Goal: Task Accomplishment & Management: Manage account settings

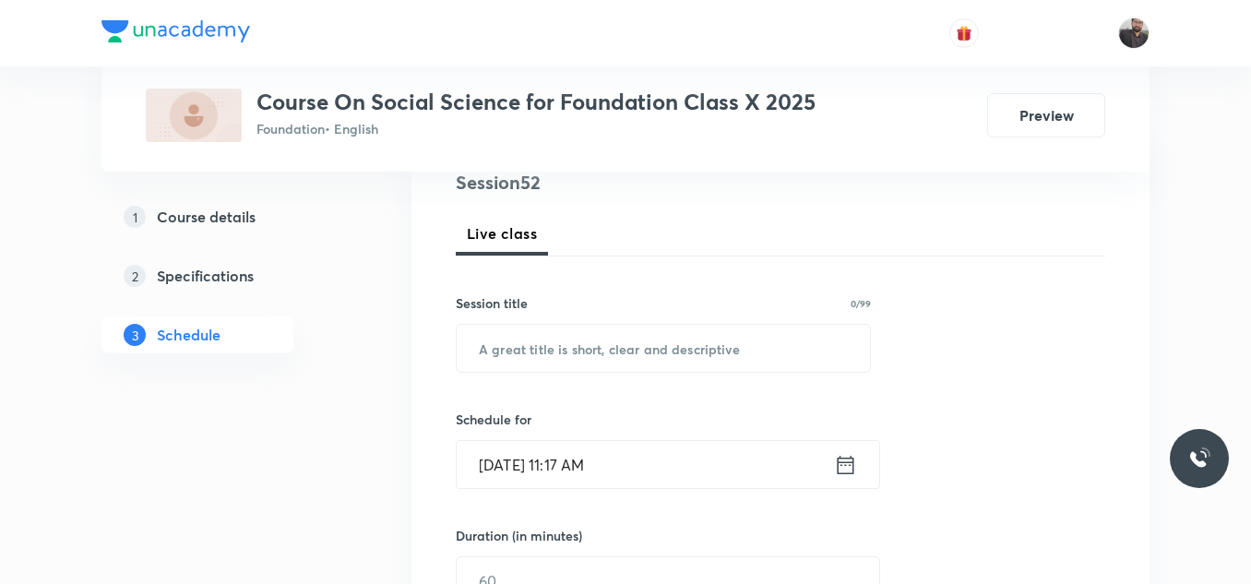
scroll to position [231, 0]
click at [630, 335] on input "text" at bounding box center [663, 347] width 413 height 47
paste input "Mineral and Energy Resources"
type input "Mineral and Energy Resources - 01"
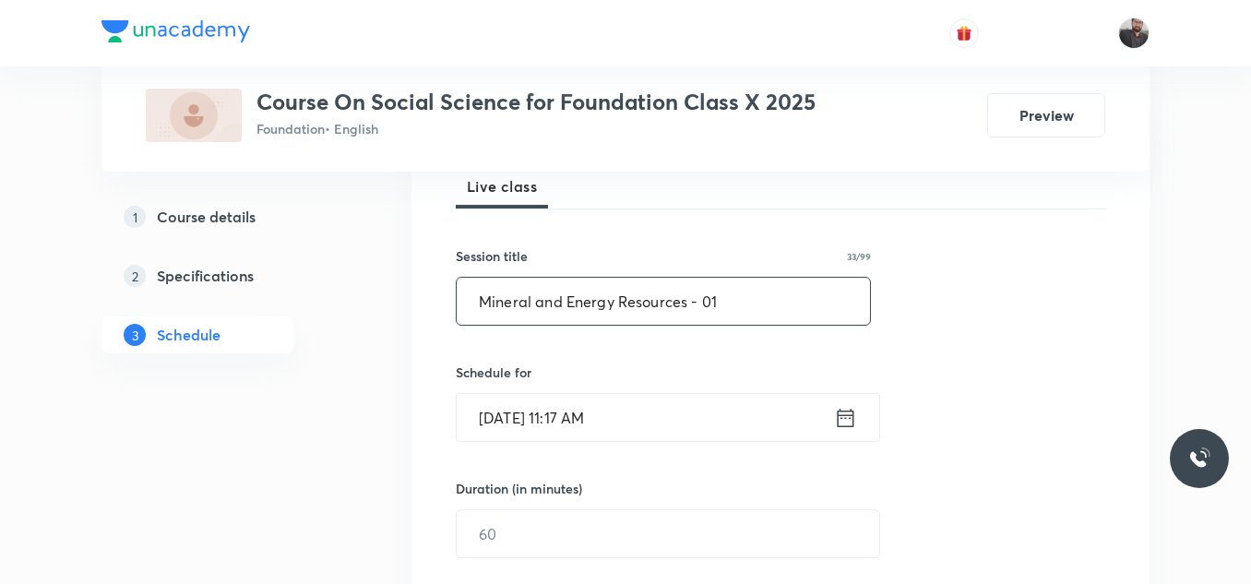
scroll to position [279, 0]
click at [637, 411] on input "Oct 8, 2025, 11:17 AM" at bounding box center [645, 415] width 377 height 47
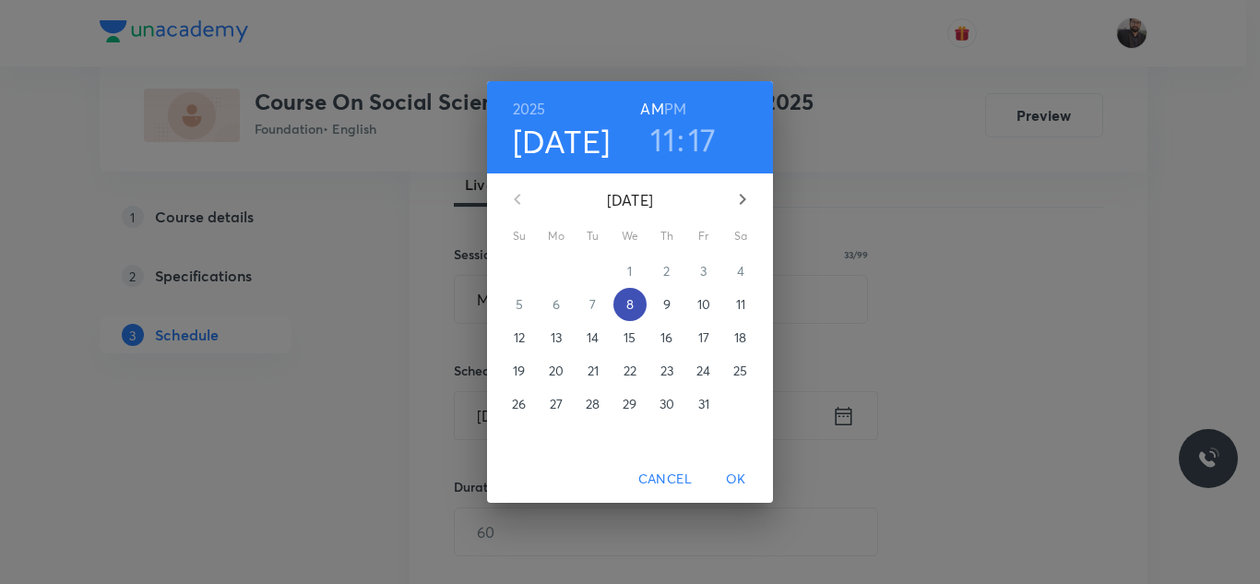
click at [635, 304] on span "8" at bounding box center [629, 304] width 33 height 18
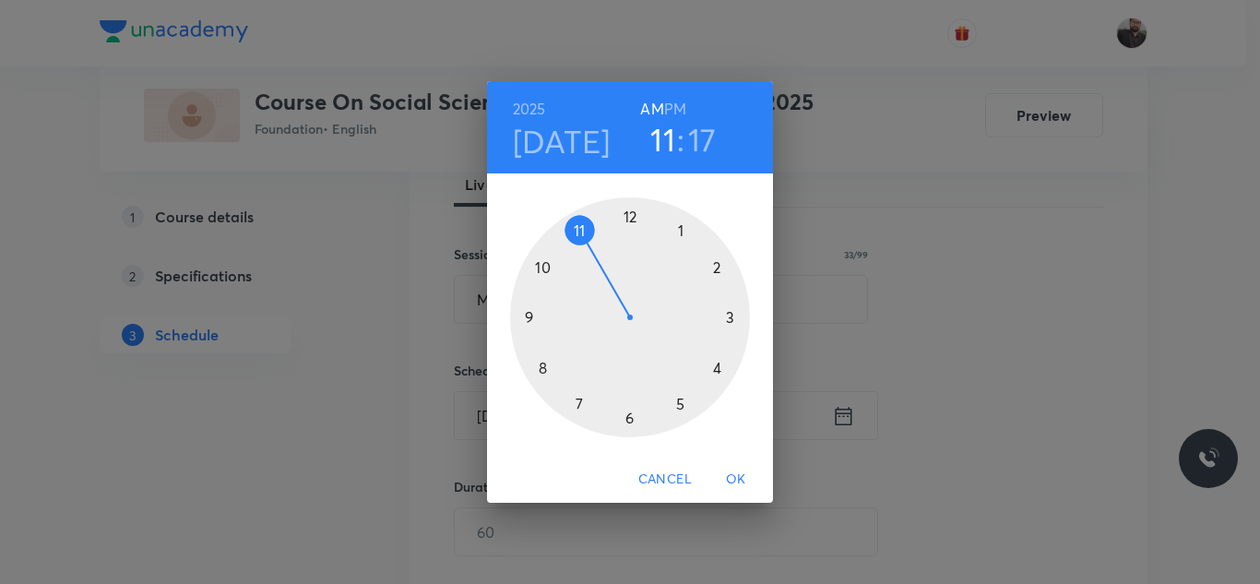
click at [720, 373] on div at bounding box center [630, 317] width 240 height 240
click at [630, 223] on div at bounding box center [630, 317] width 240 height 240
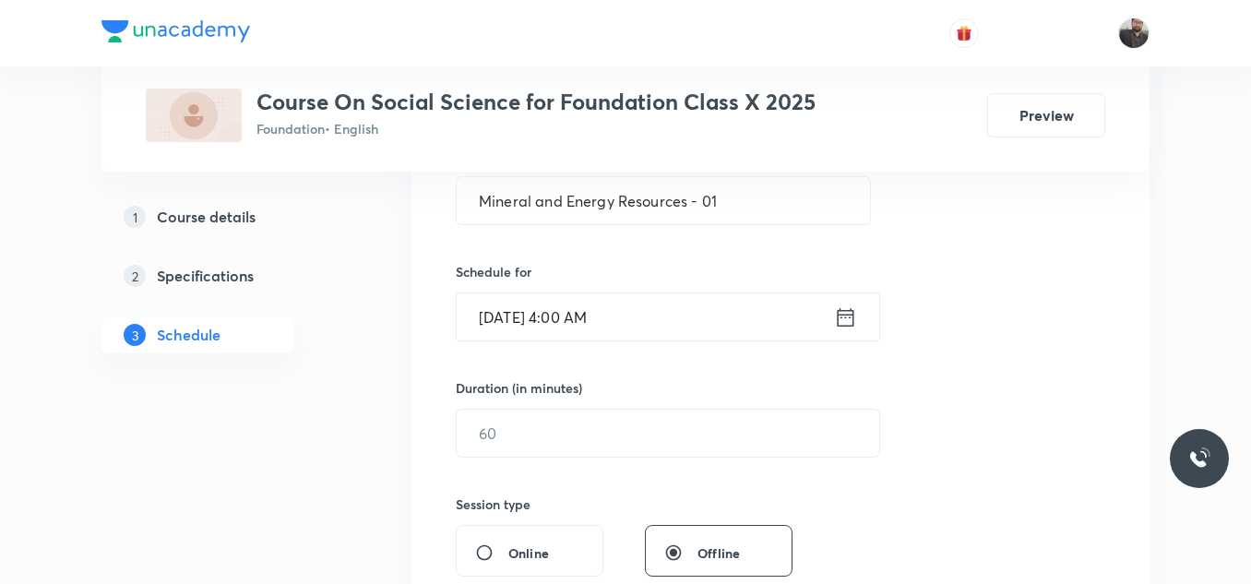
scroll to position [393, 0]
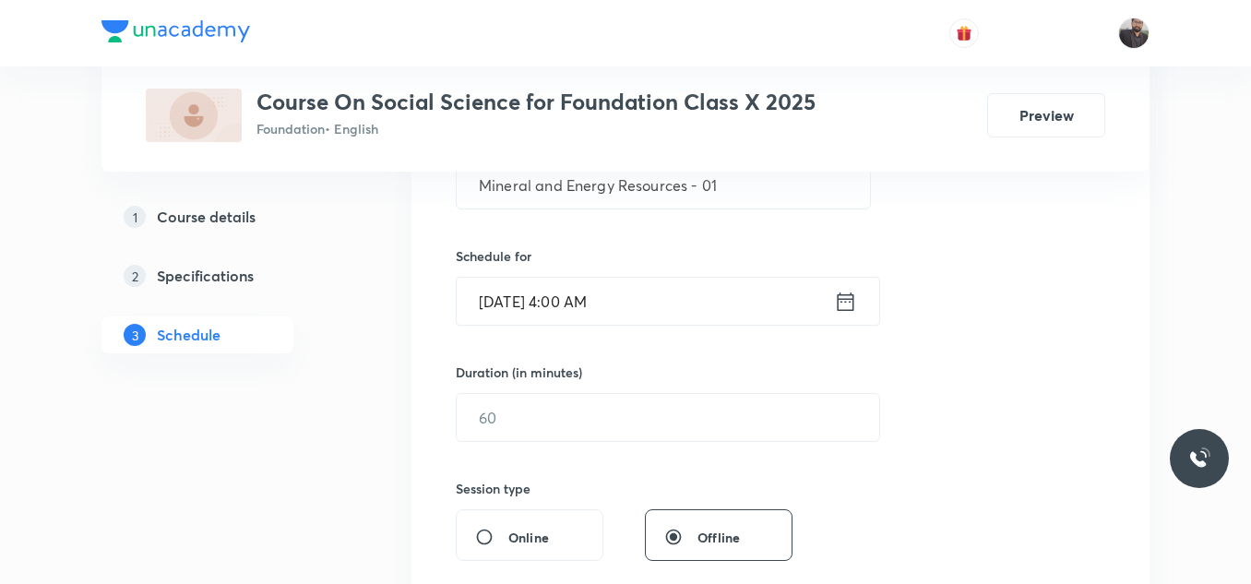
click at [636, 307] on input "Oct 8, 2025, 4:00 AM" at bounding box center [645, 301] width 377 height 47
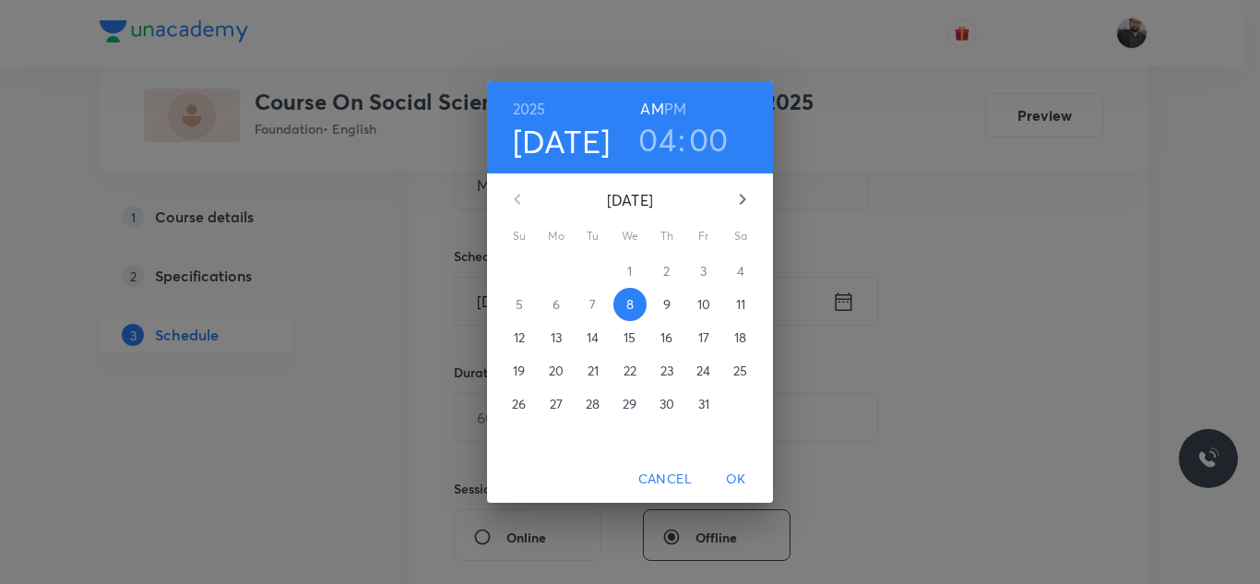
click at [676, 110] on h6 "PM" at bounding box center [675, 109] width 22 height 26
click at [738, 471] on span "OK" at bounding box center [736, 479] width 44 height 23
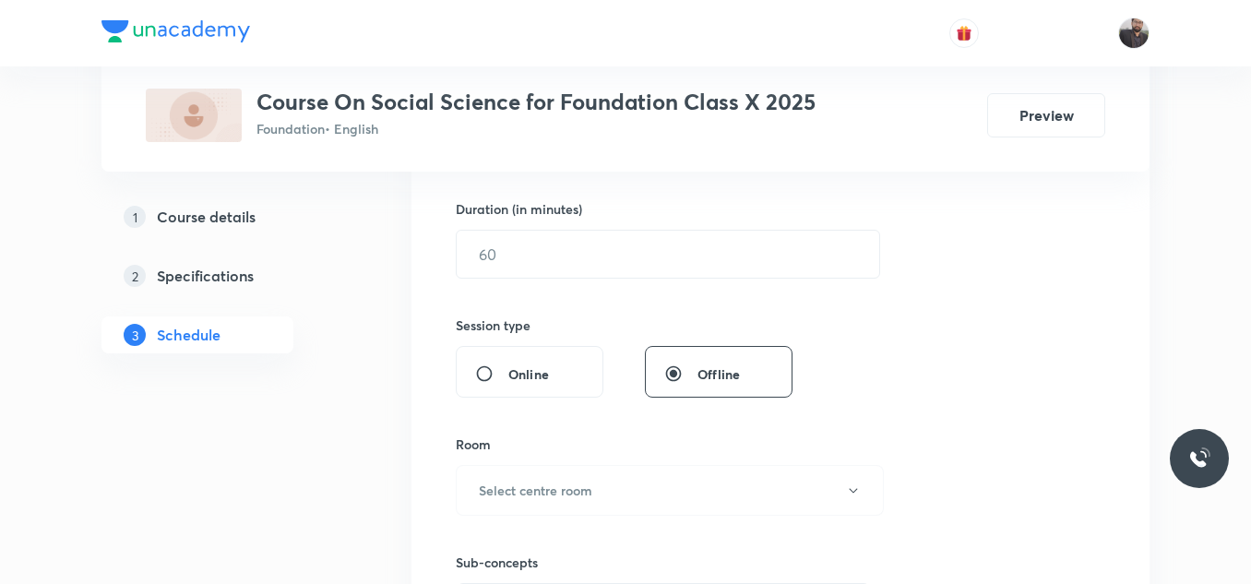
scroll to position [558, 0]
click at [689, 255] on input "text" at bounding box center [668, 252] width 423 height 47
type input "9"
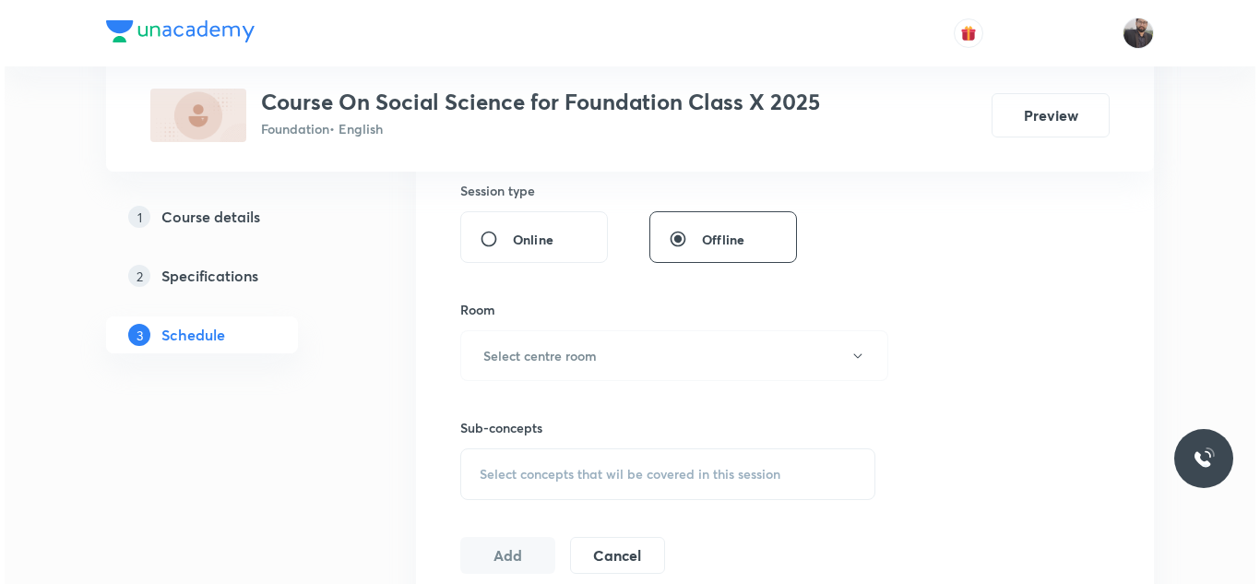
scroll to position [692, 0]
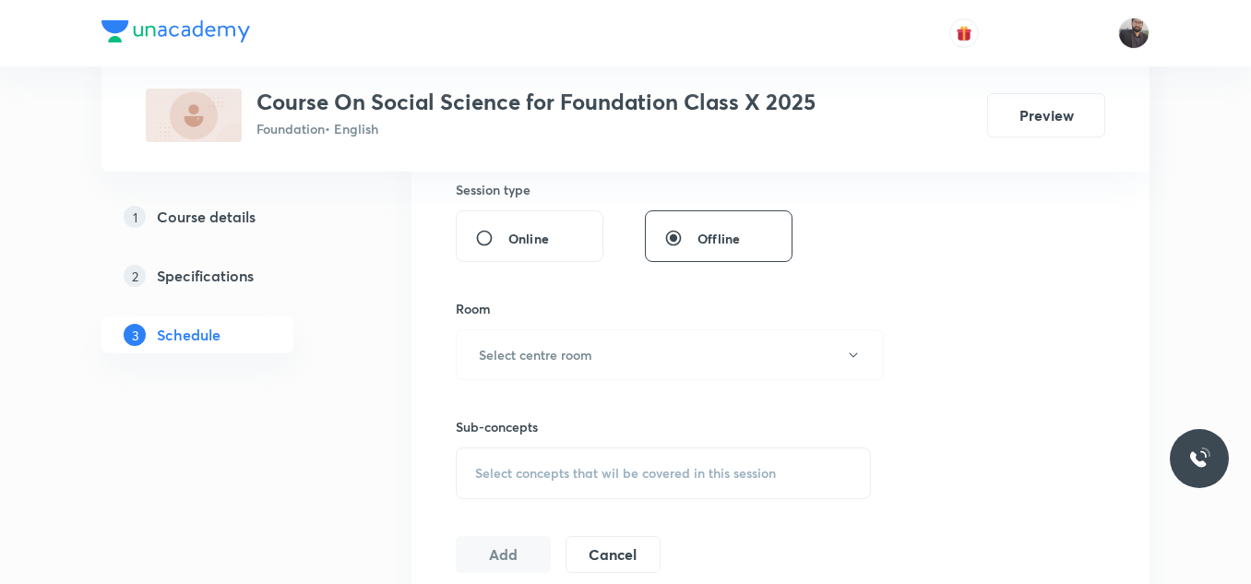
type input "60"
click at [626, 372] on button "Select centre room" at bounding box center [670, 354] width 428 height 51
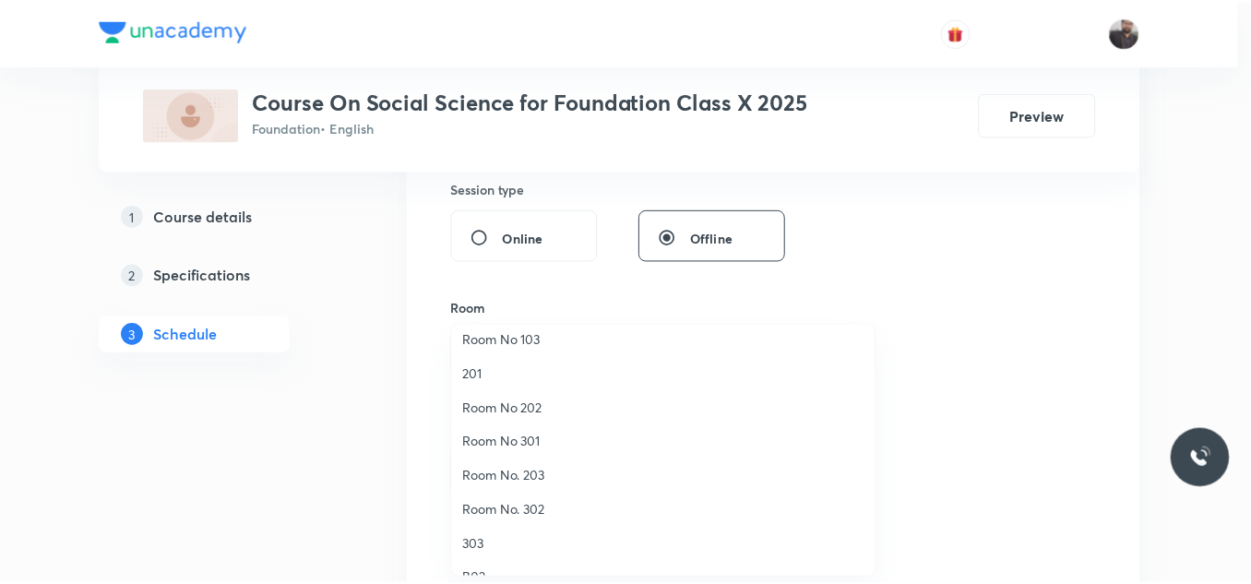
scroll to position [95, 0]
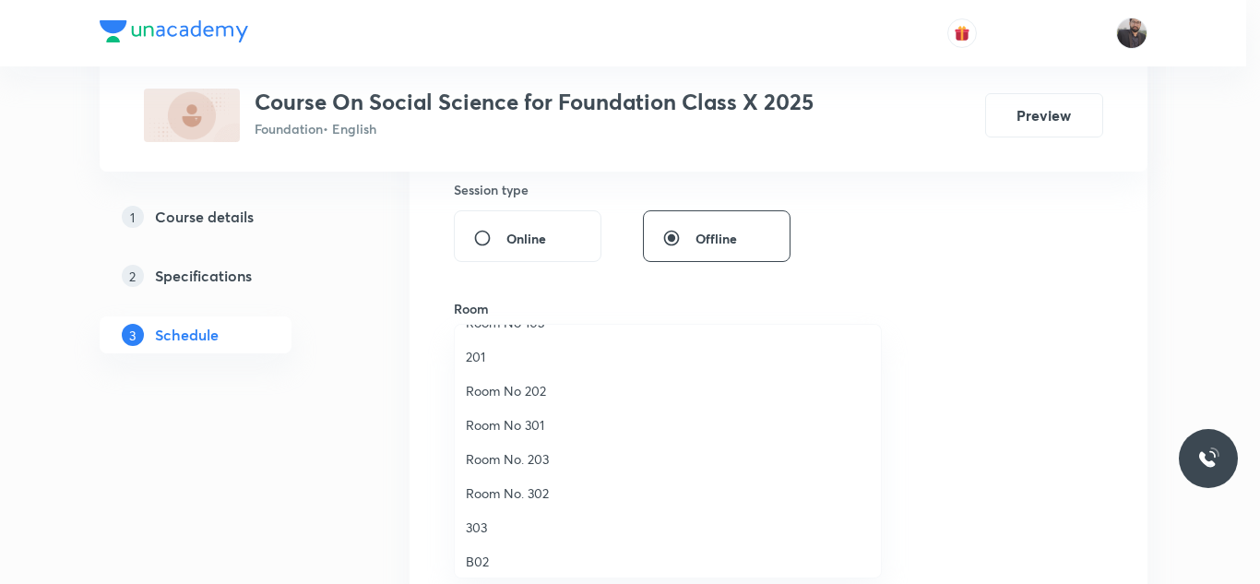
click at [488, 526] on span "303" at bounding box center [668, 527] width 404 height 19
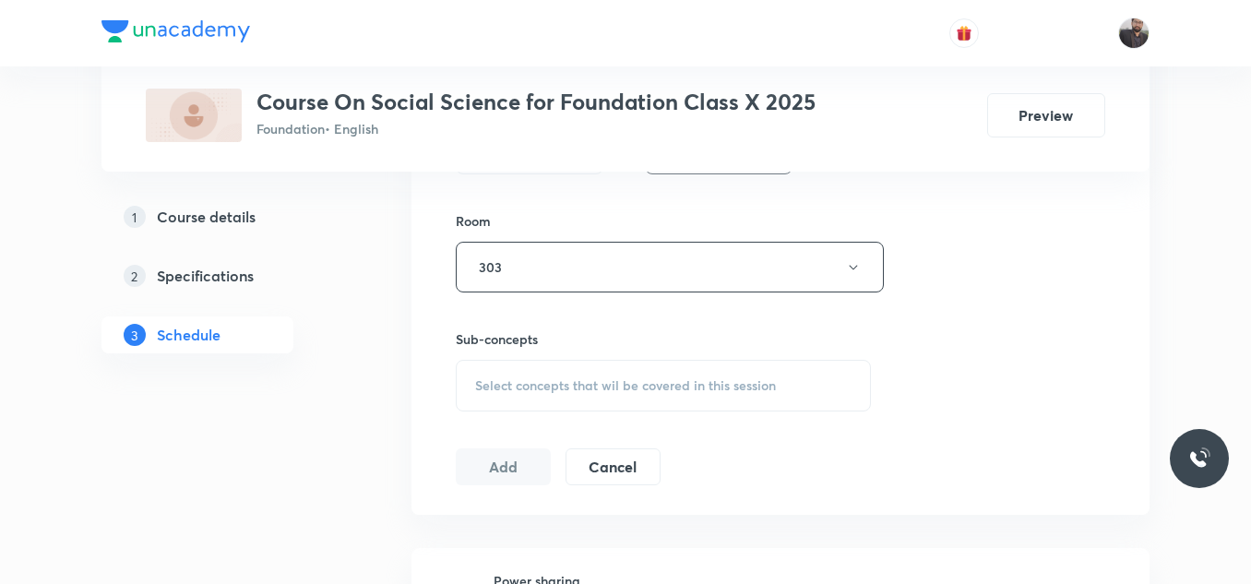
scroll to position [783, 0]
click at [540, 388] on span "Select concepts that wil be covered in this session" at bounding box center [625, 382] width 301 height 15
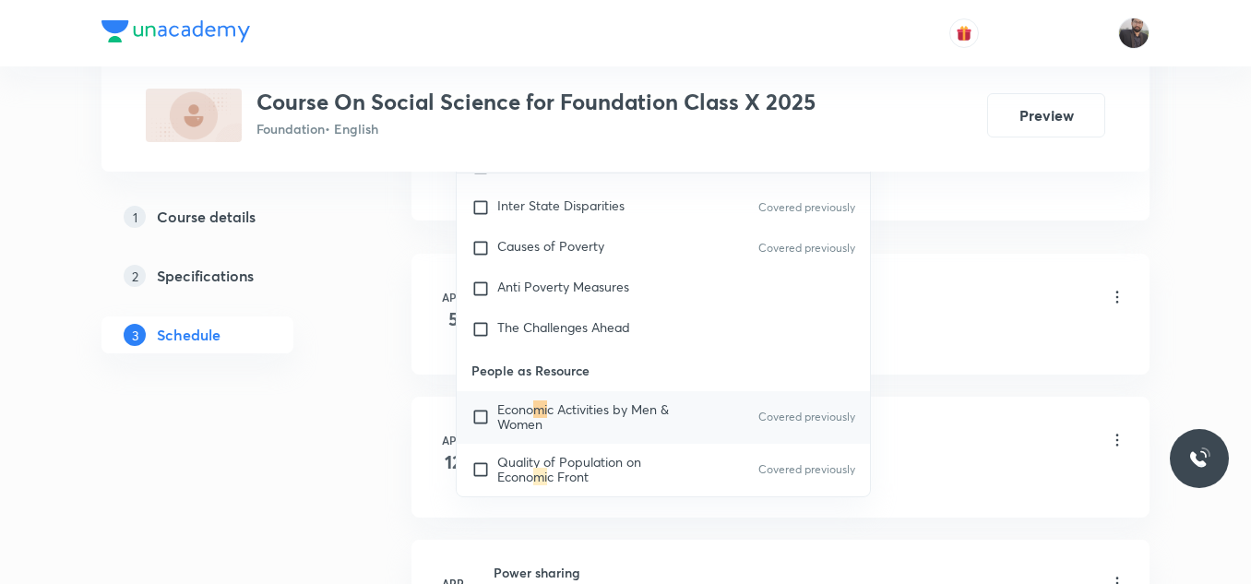
scroll to position [1075, 0]
type input "Mi"
click at [549, 417] on span "c Activities by Men & Women" at bounding box center [583, 415] width 172 height 32
checkbox input "true"
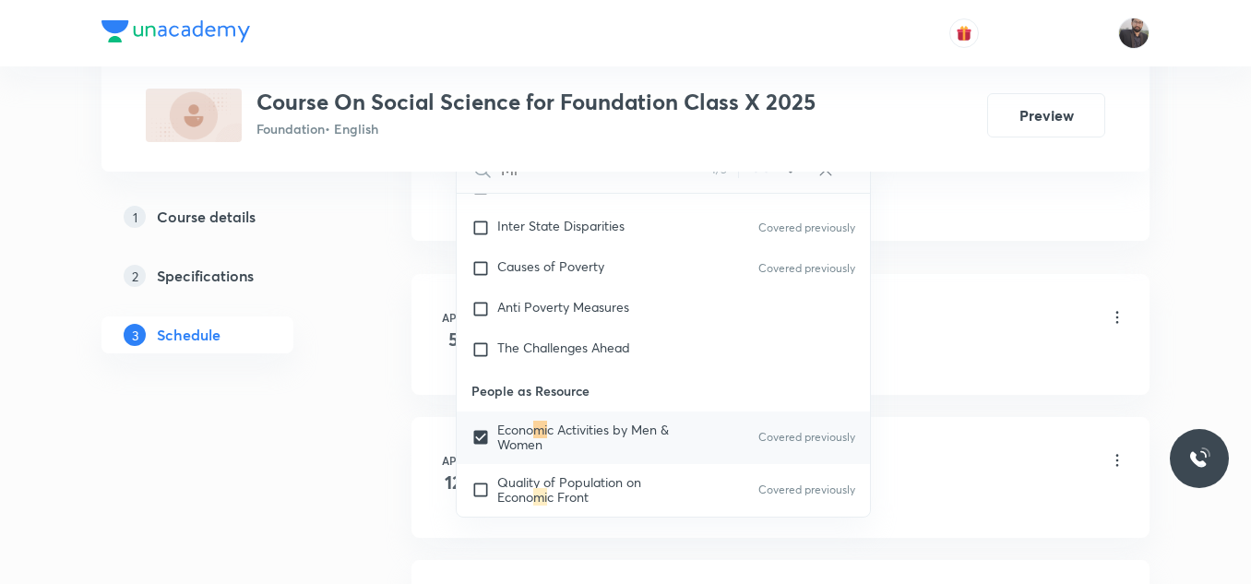
click at [880, 377] on li "Apr 5 Power sharing Lesson 1 • 6:15 PM • 60 min • Room Room No 202 Climatic Con…" at bounding box center [780, 334] width 738 height 121
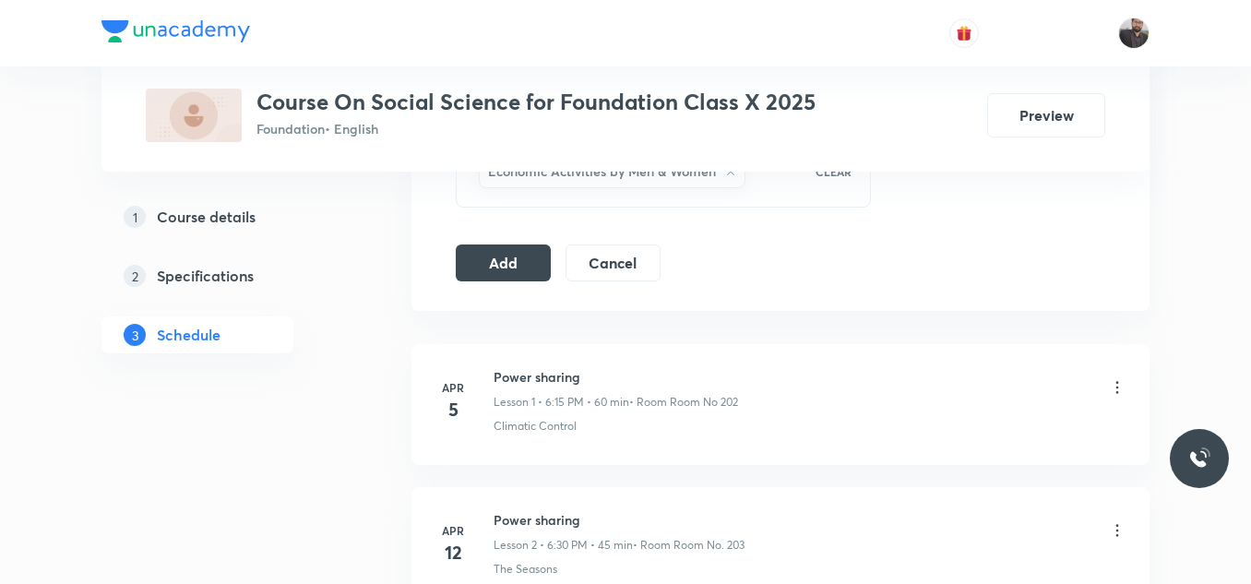
scroll to position [1002, 0]
click at [494, 268] on button "Add" at bounding box center [503, 263] width 95 height 37
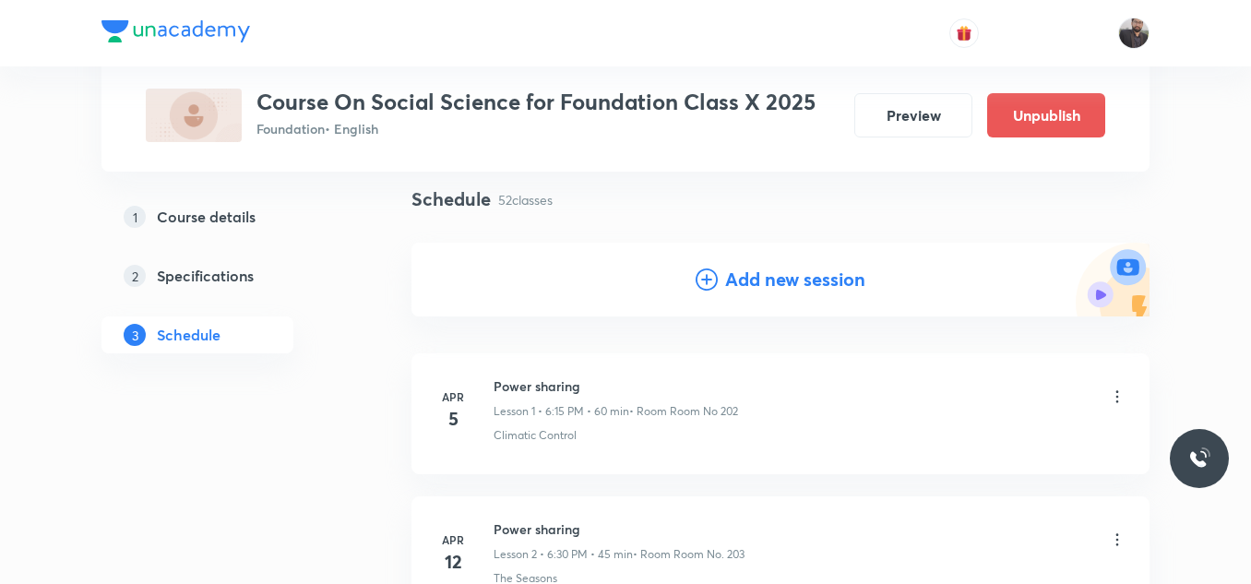
scroll to position [128, 0]
click at [692, 274] on div "Add new session" at bounding box center [780, 278] width 738 height 74
click at [708, 279] on icon at bounding box center [707, 278] width 22 height 22
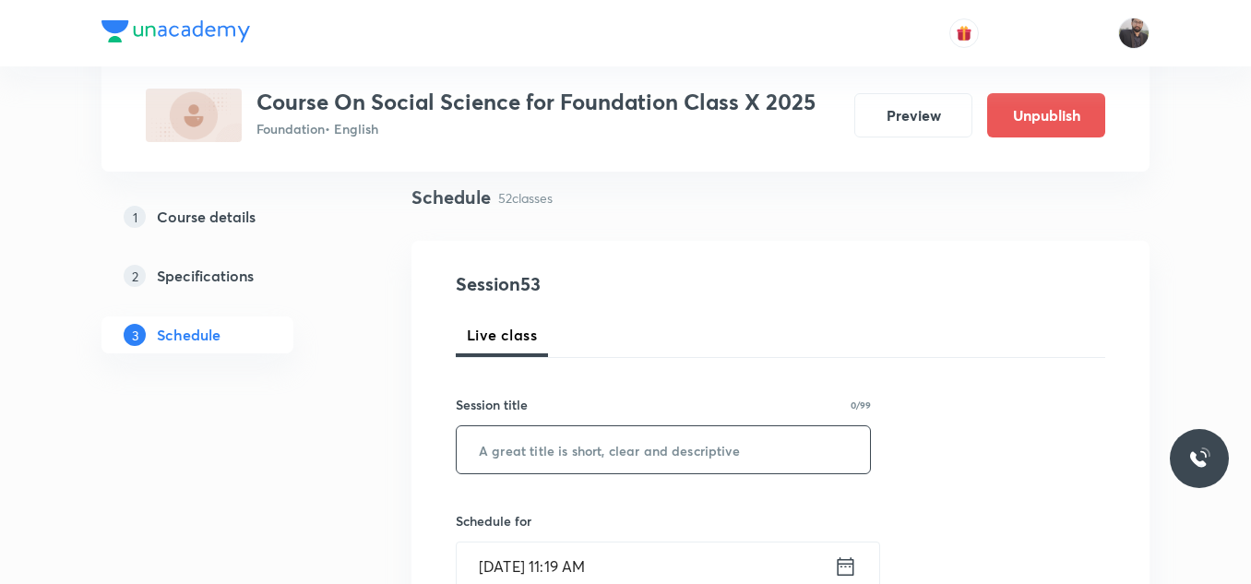
click at [548, 444] on input "text" at bounding box center [663, 449] width 413 height 47
paste input "Mineral and Energy Resources"
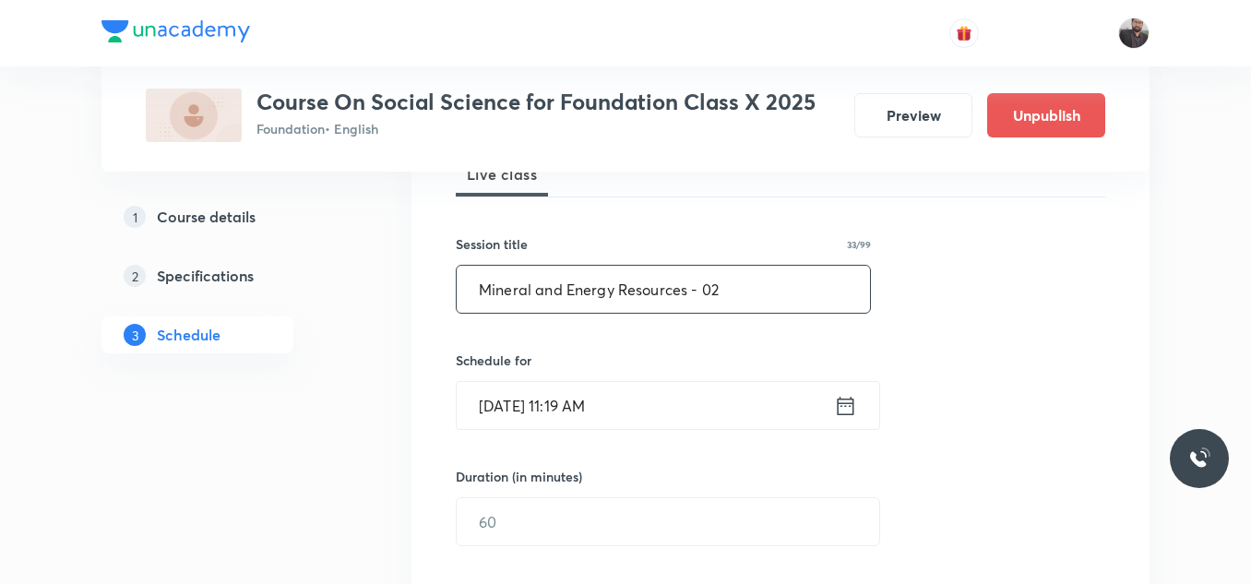
scroll to position [294, 0]
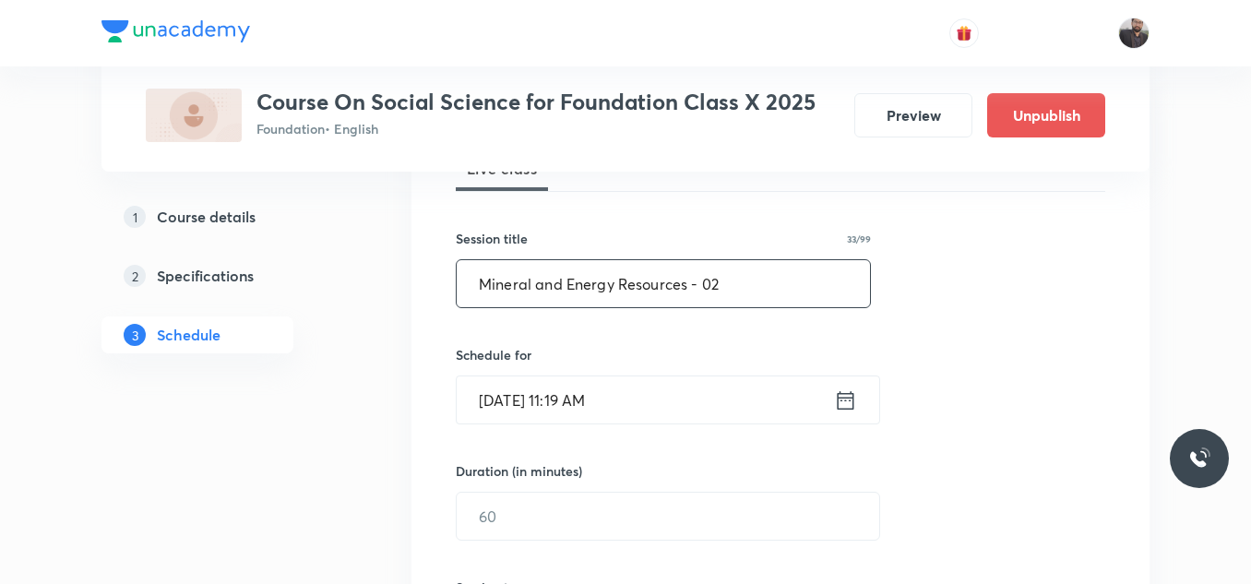
type input "Mineral and Energy Resources - 02"
click at [648, 384] on input "Oct 8, 2025, 11:19 AM" at bounding box center [645, 399] width 377 height 47
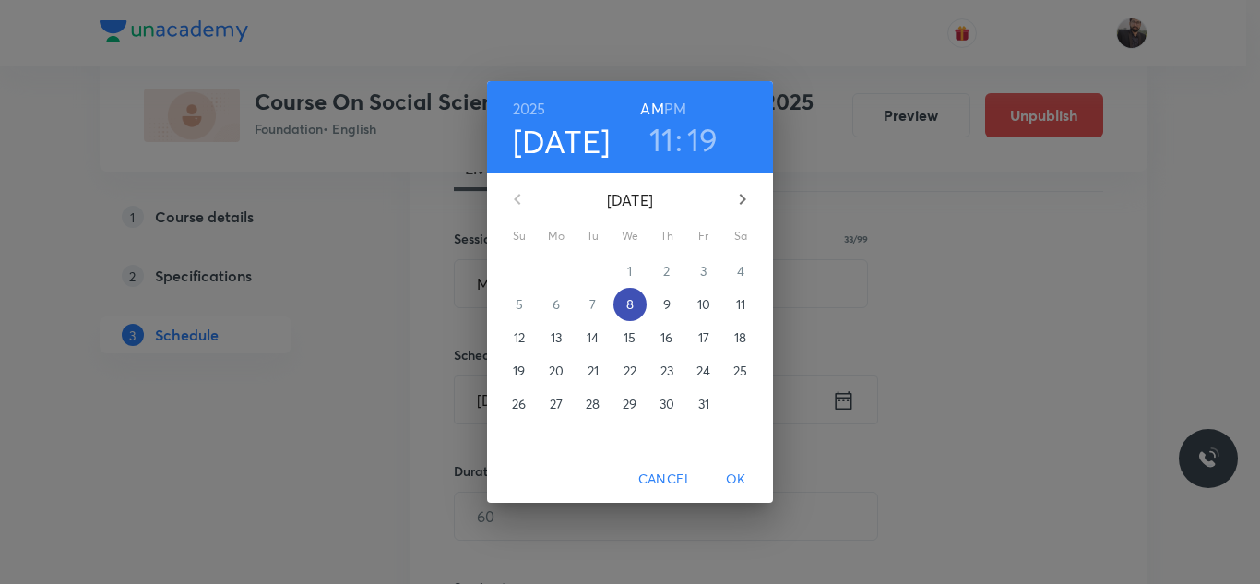
click at [635, 306] on span "8" at bounding box center [629, 304] width 33 height 18
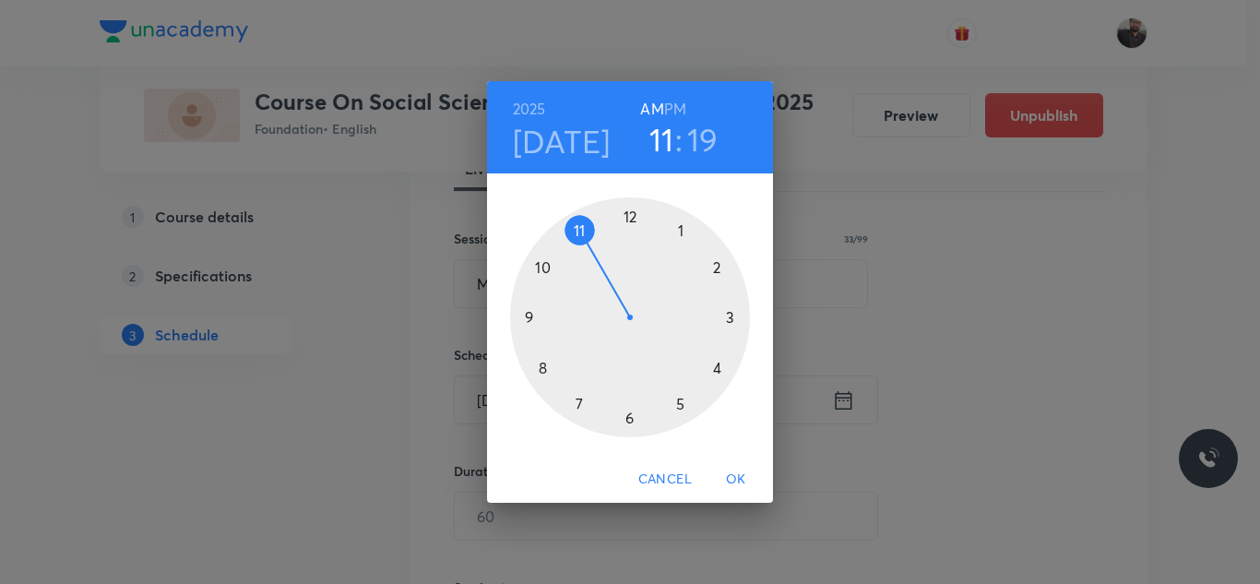
click at [681, 406] on div at bounding box center [630, 317] width 240 height 240
click at [673, 109] on h6 "PM" at bounding box center [675, 109] width 22 height 26
click at [742, 318] on div at bounding box center [630, 317] width 240 height 240
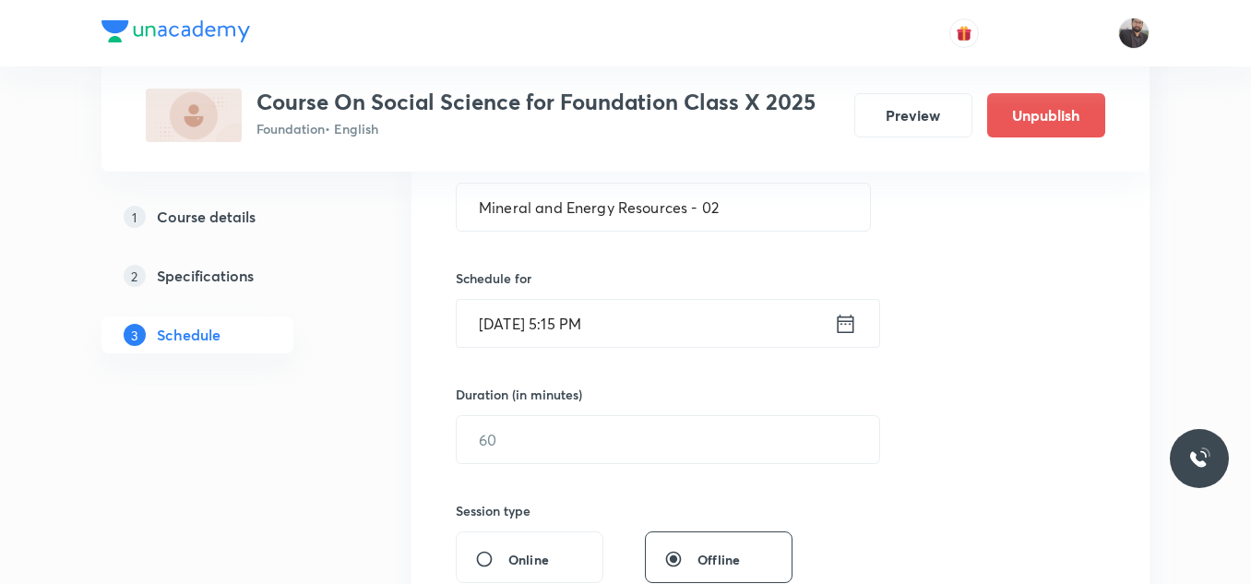
scroll to position [372, 0]
click at [671, 419] on input "text" at bounding box center [668, 438] width 423 height 47
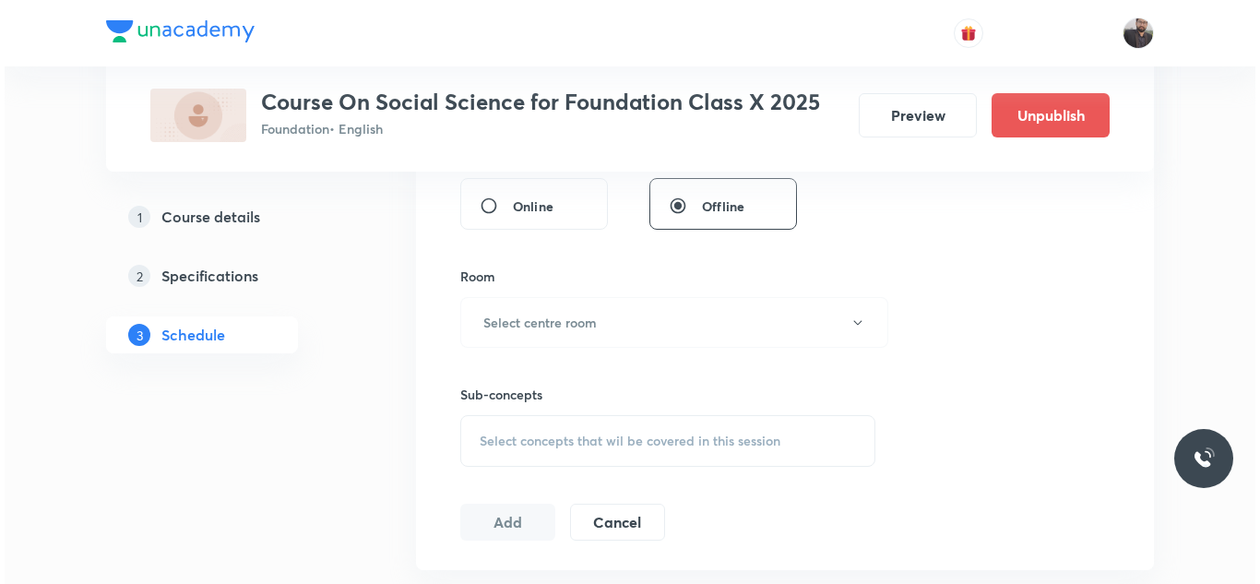
scroll to position [725, 0]
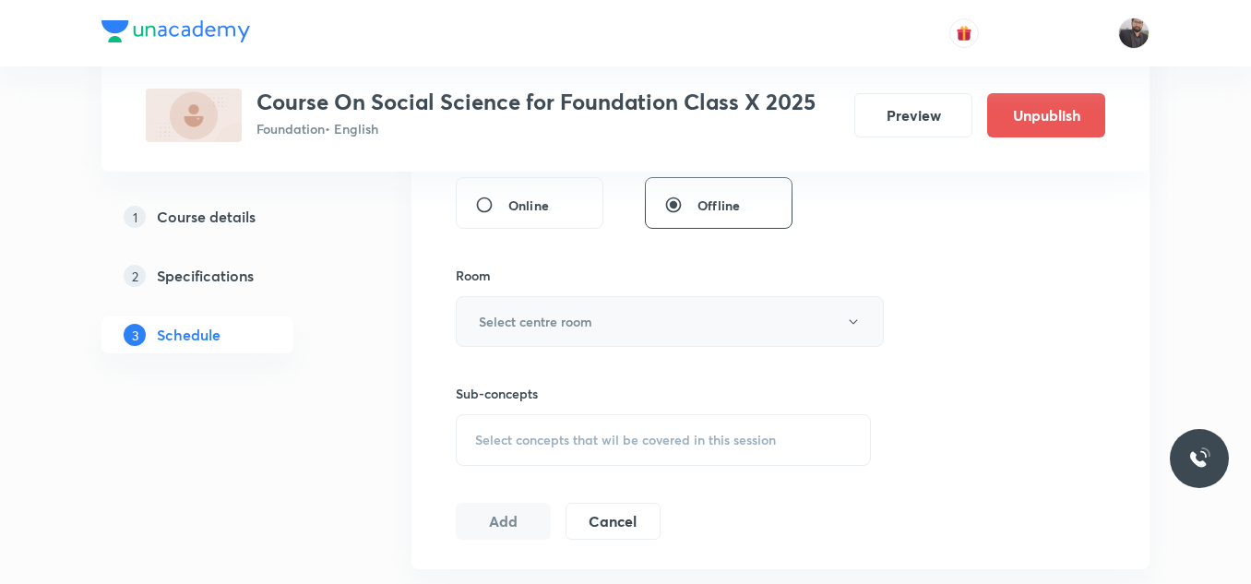
type input "60"
click at [625, 304] on button "Select centre room" at bounding box center [670, 321] width 428 height 51
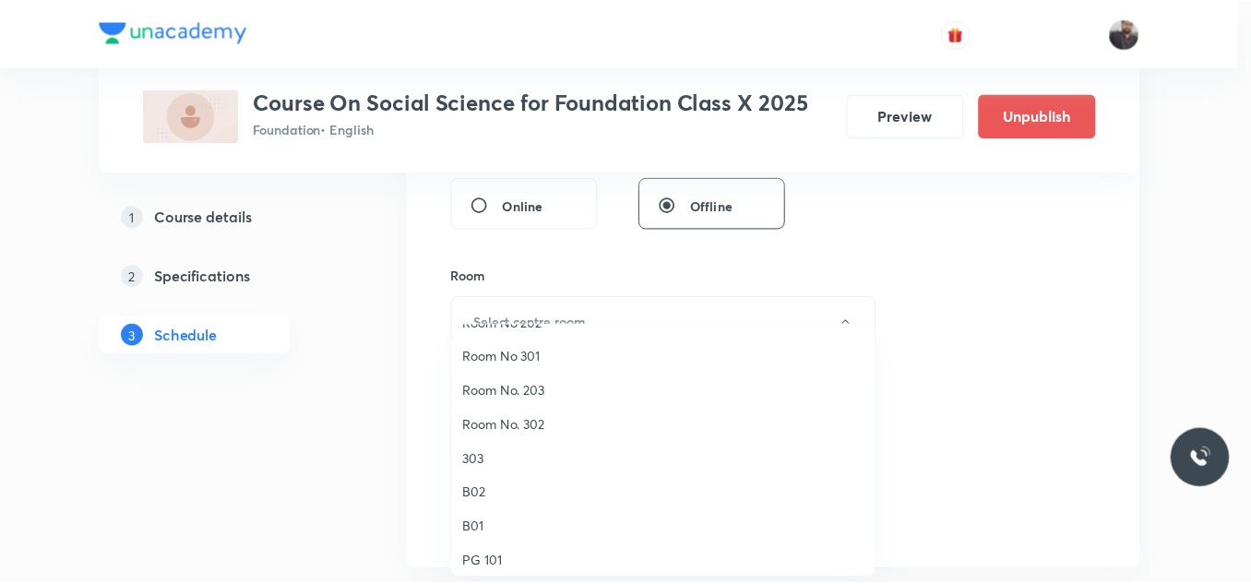
scroll to position [165, 0]
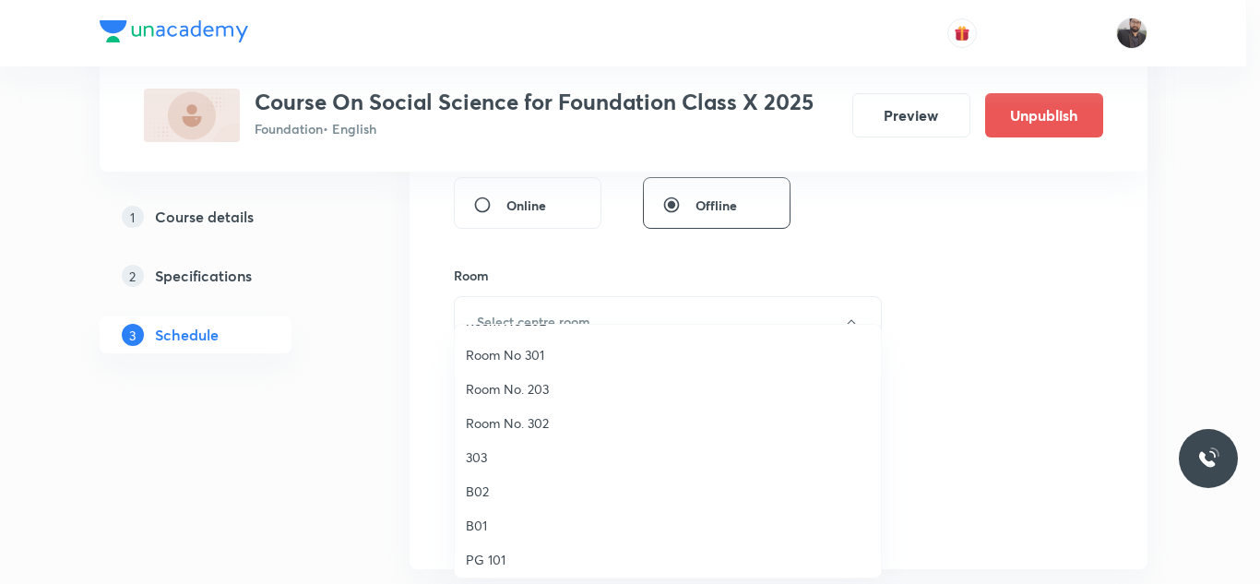
click at [515, 454] on span "303" at bounding box center [668, 456] width 404 height 19
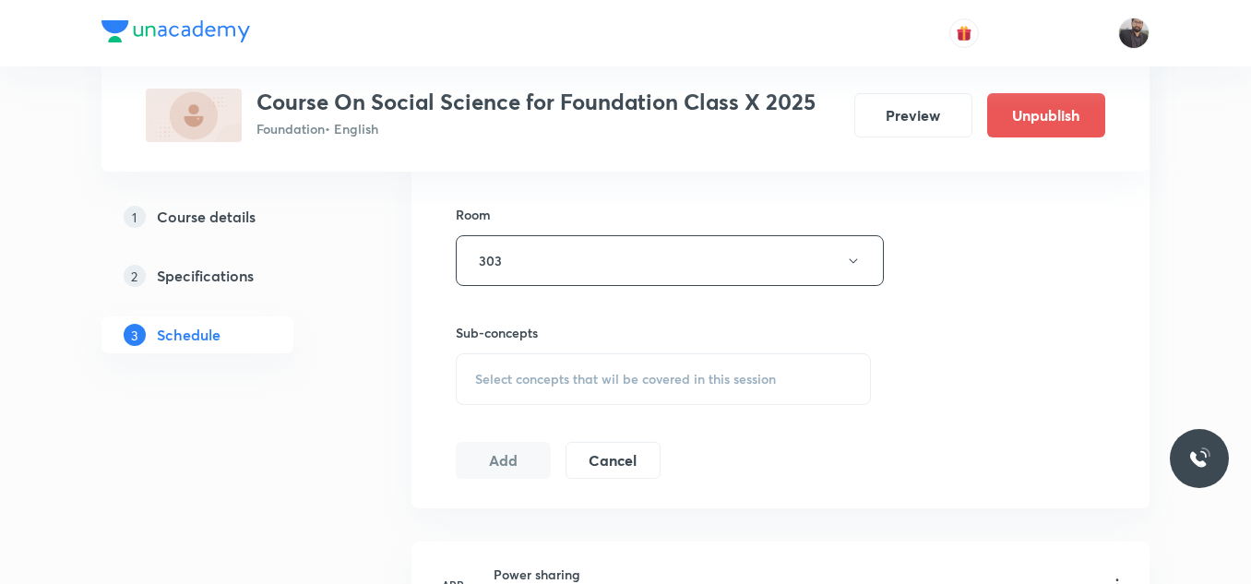
scroll to position [806, 0]
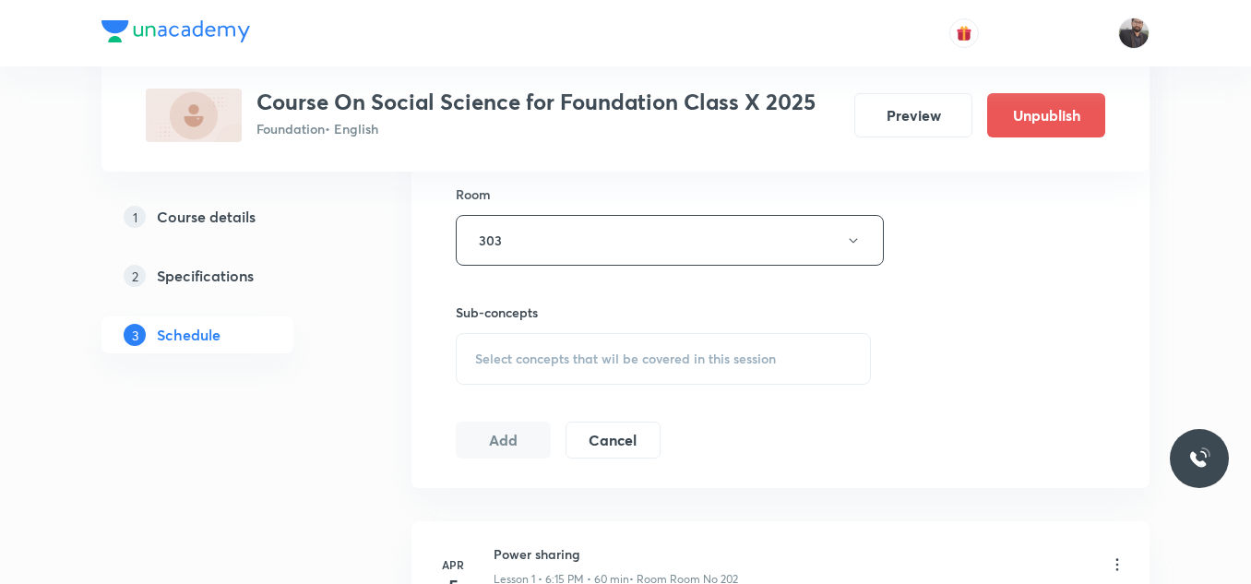
click at [709, 354] on span "Select concepts that wil be covered in this session" at bounding box center [625, 358] width 301 height 15
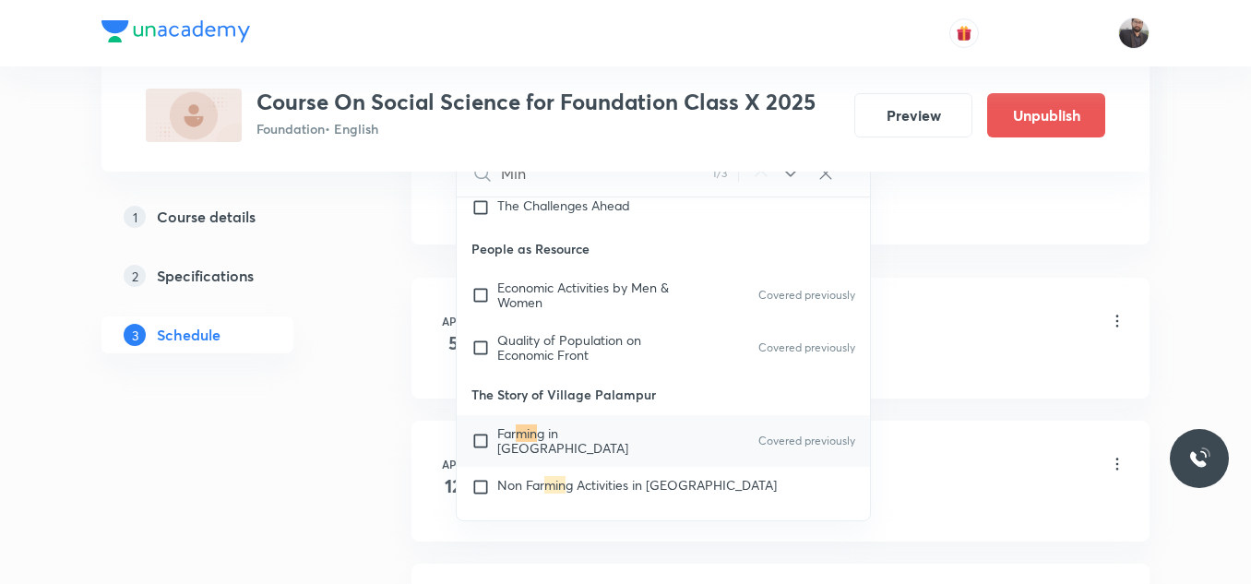
scroll to position [1051, 0]
type input "Min"
click at [522, 442] on p "Far min g in Palampur" at bounding box center [590, 440] width 186 height 30
checkbox input "true"
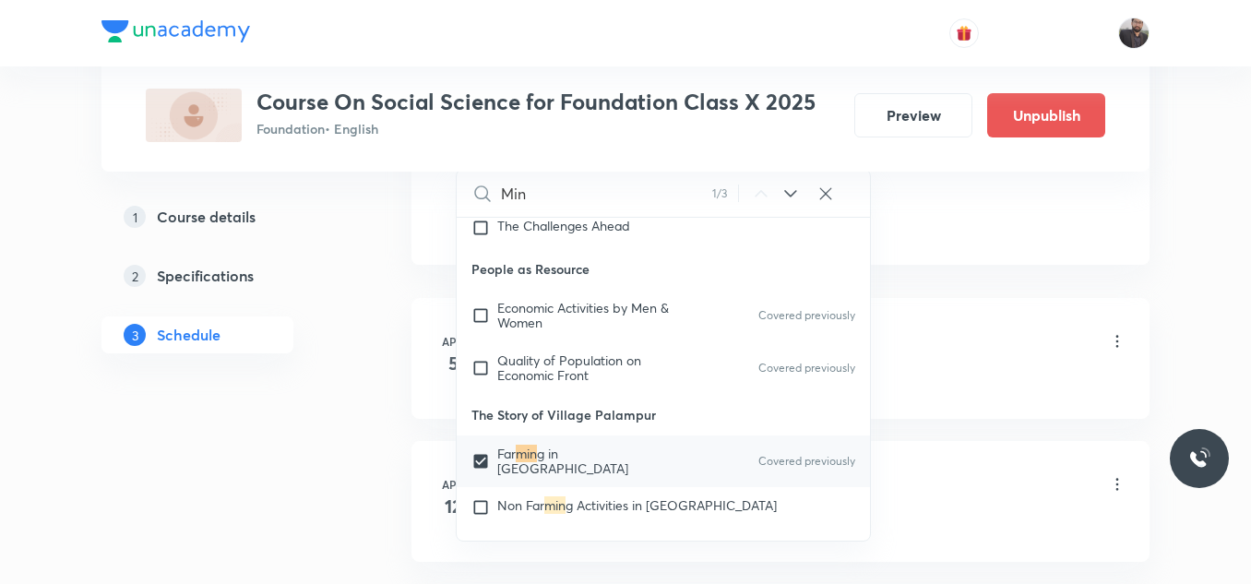
click at [969, 368] on div "Power sharing Lesson 1 • 6:15 PM • 60 min • Room Room No 202 Climatic Control" at bounding box center [810, 354] width 633 height 67
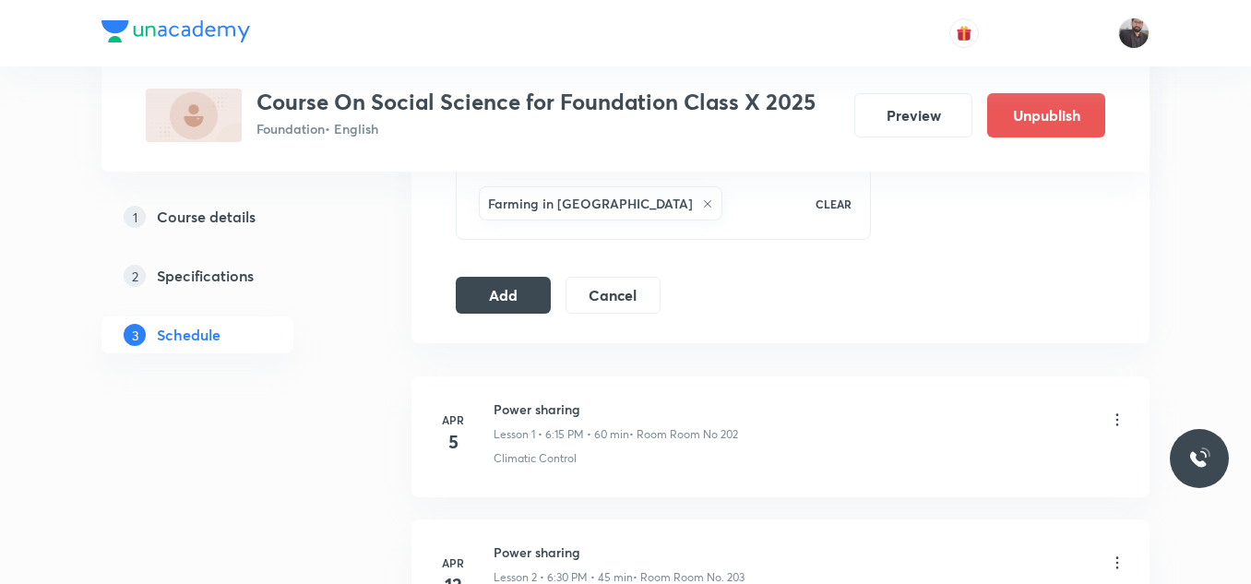
scroll to position [970, 0]
click at [510, 296] on button "Add" at bounding box center [503, 295] width 95 height 37
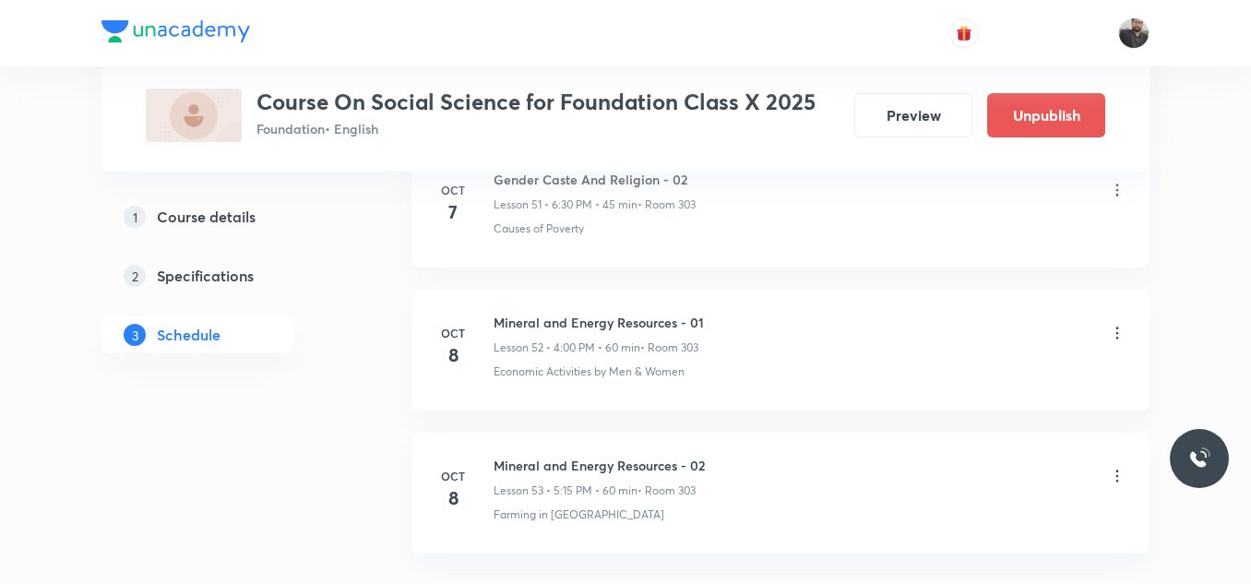
scroll to position [7625, 0]
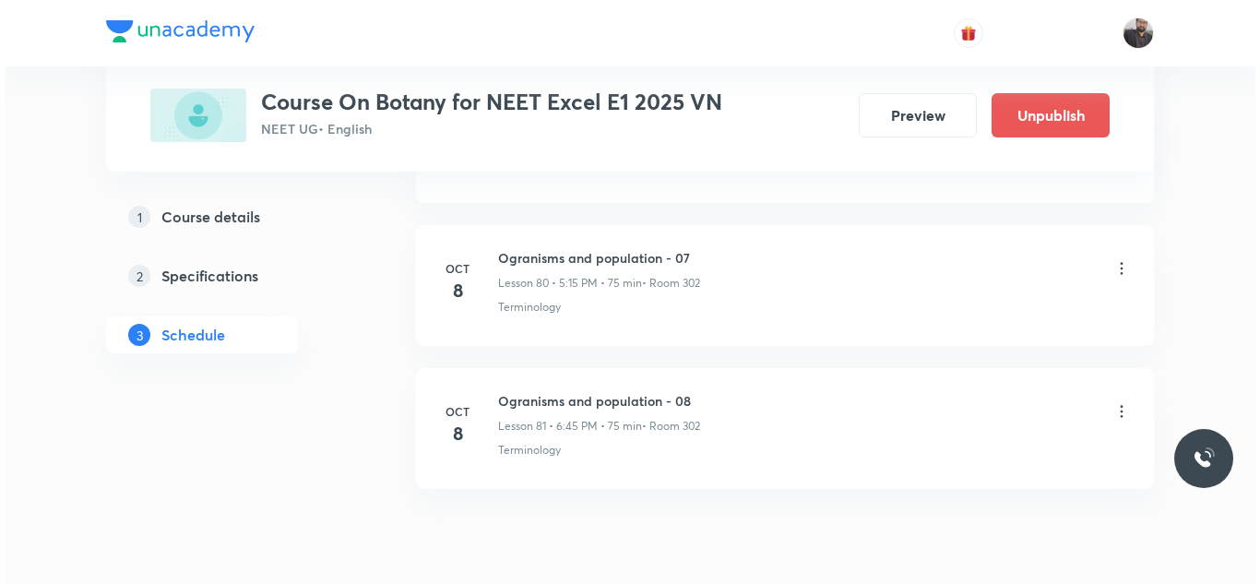
scroll to position [12397, 0]
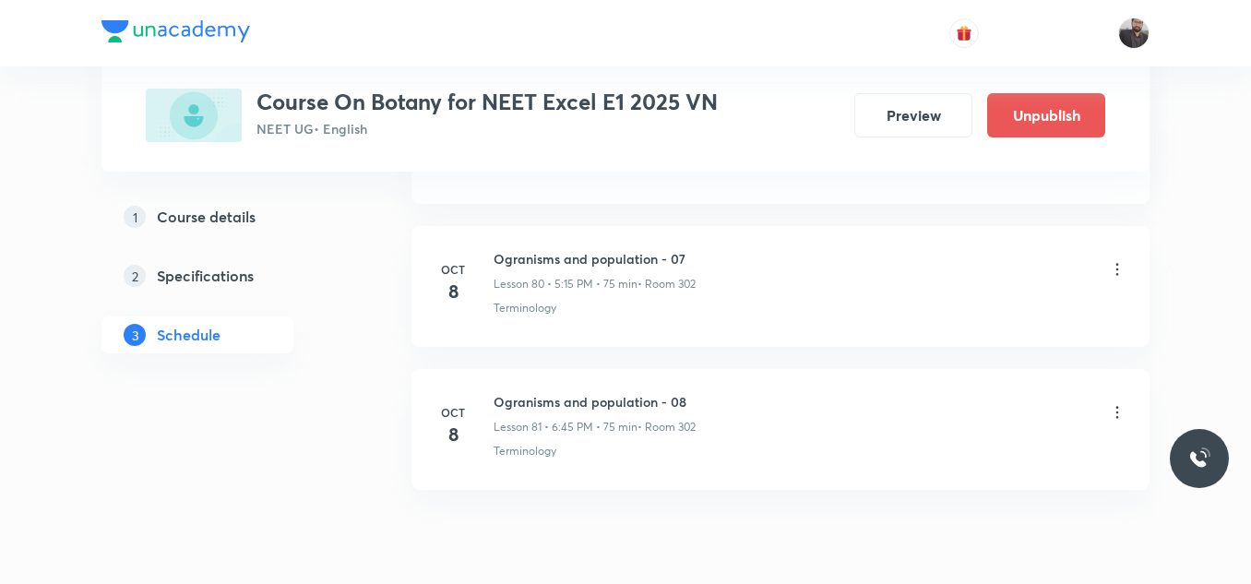
click at [1124, 268] on icon at bounding box center [1117, 269] width 18 height 18
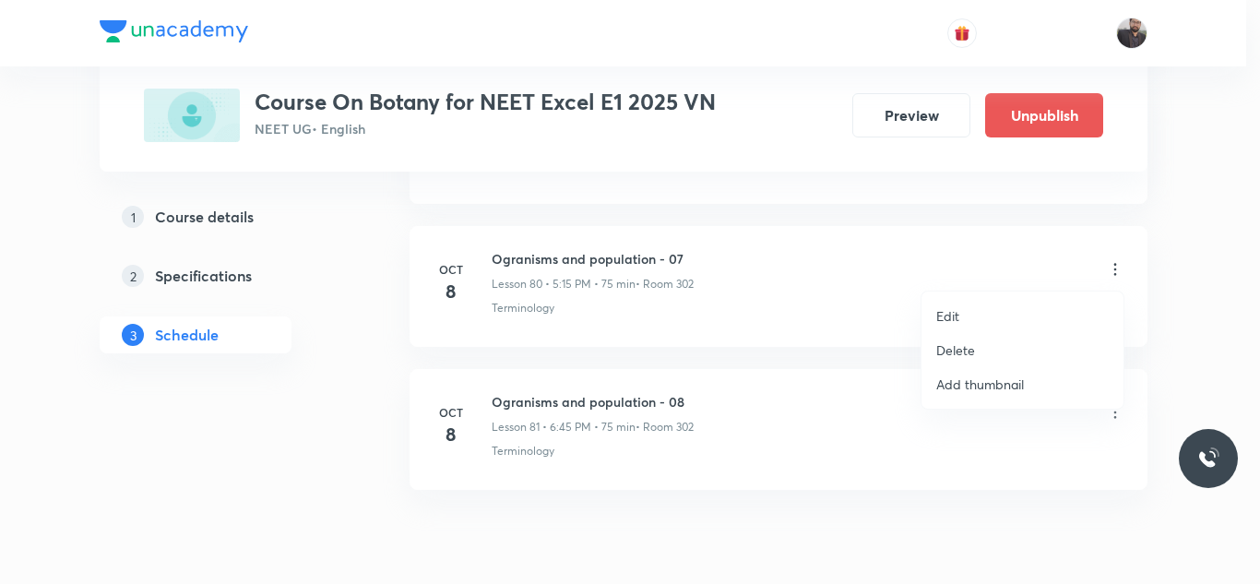
click at [944, 324] on p "Edit" at bounding box center [947, 315] width 23 height 19
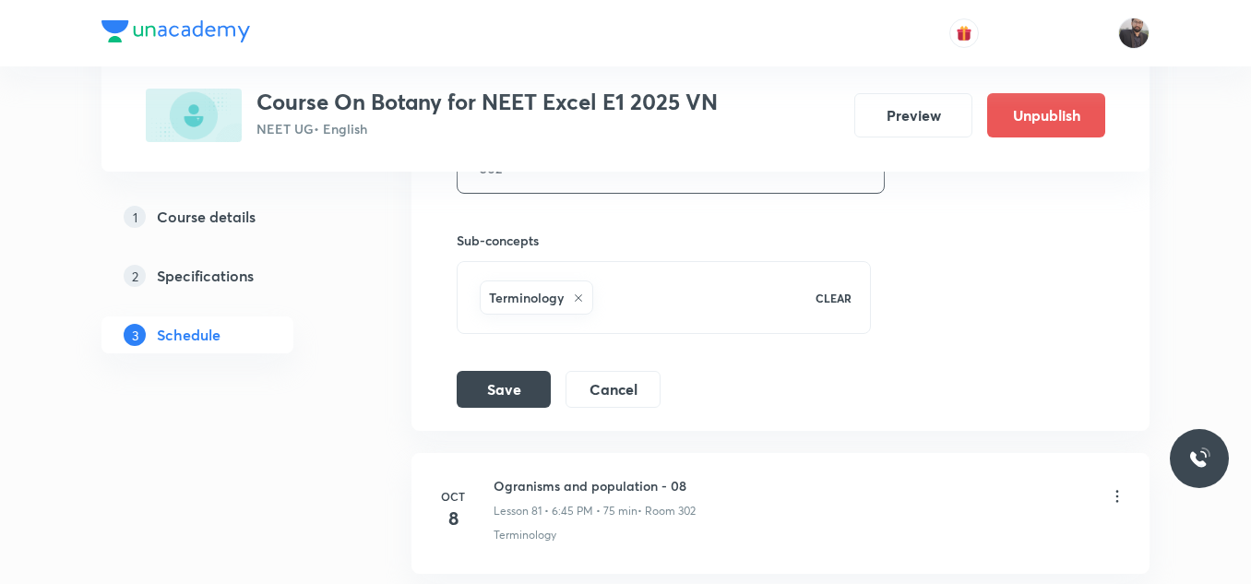
scroll to position [12134, 0]
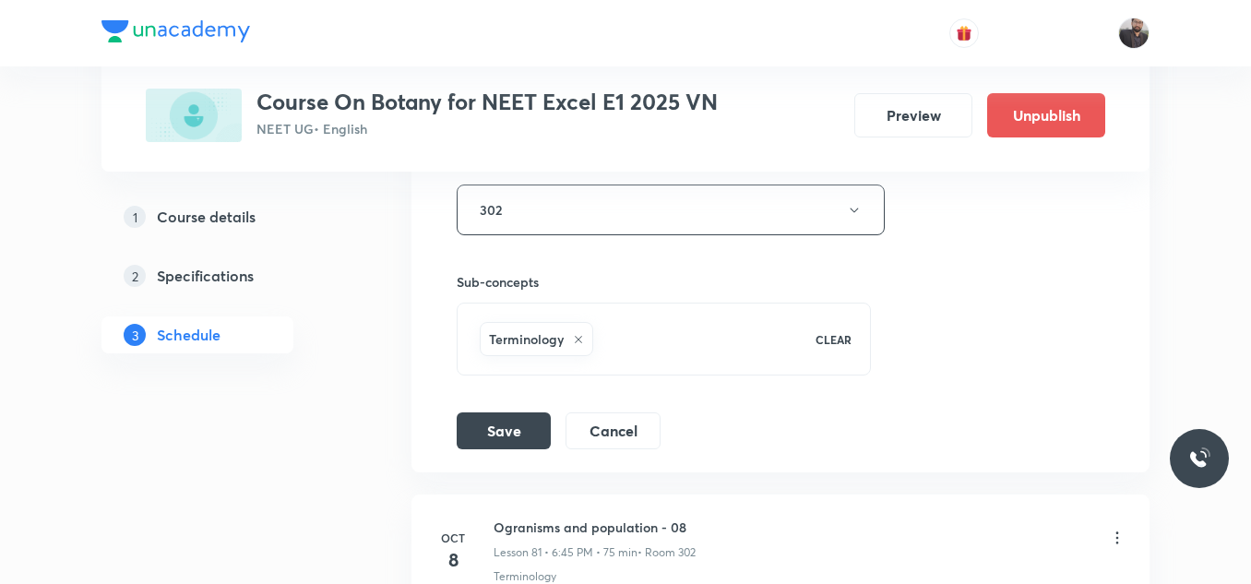
click at [583, 334] on icon at bounding box center [578, 339] width 11 height 11
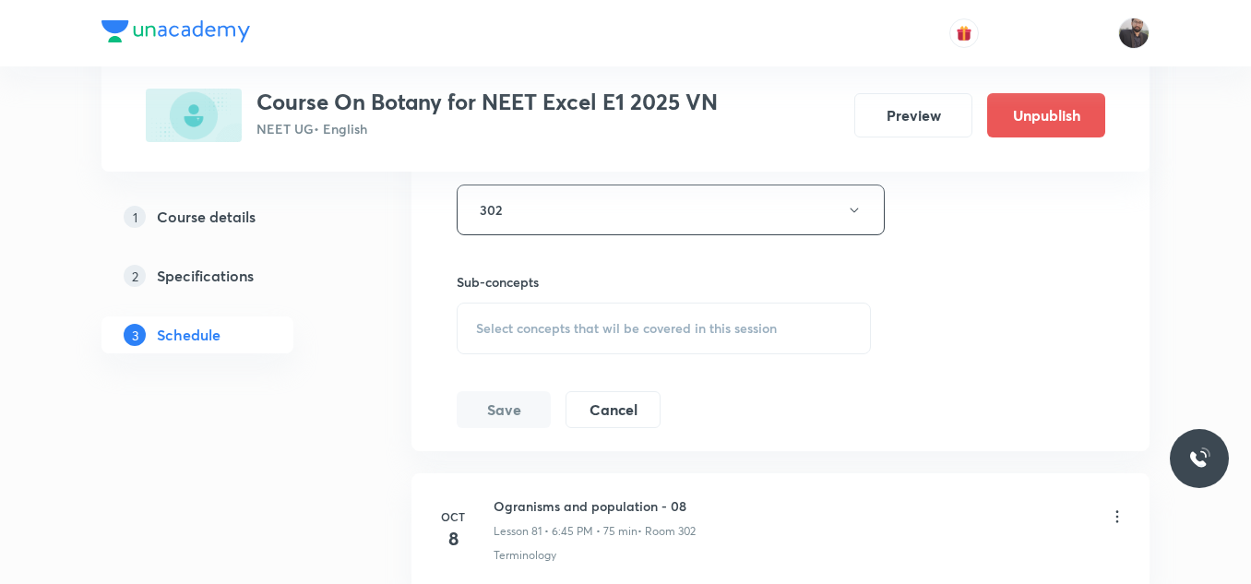
click at [583, 334] on span "Select concepts that wil be covered in this session" at bounding box center [626, 328] width 301 height 15
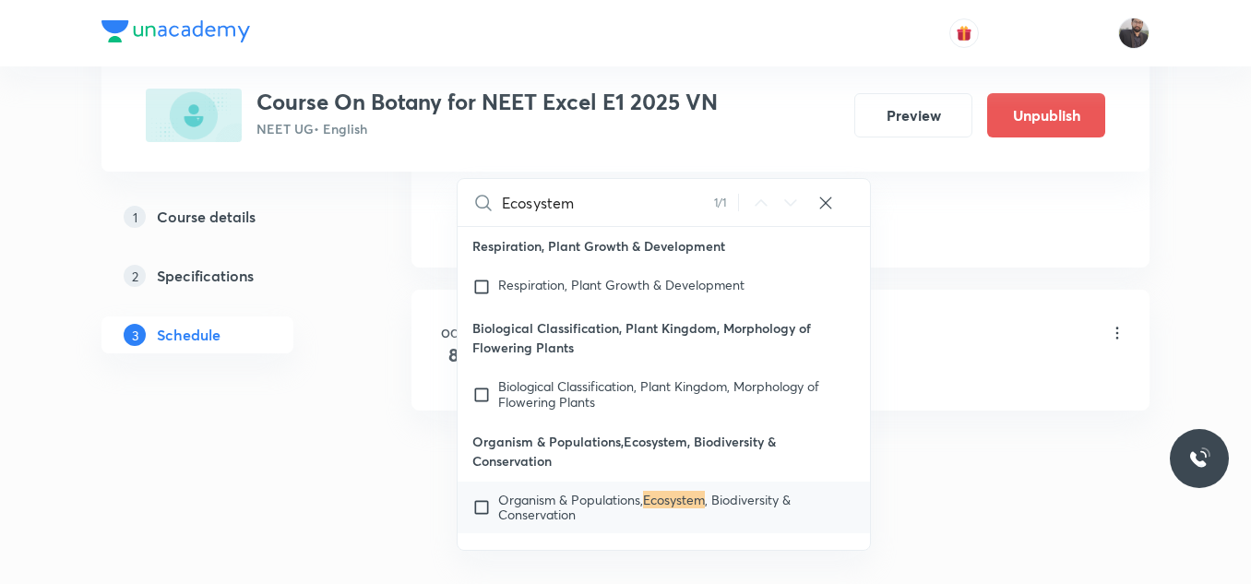
scroll to position [10293, 0]
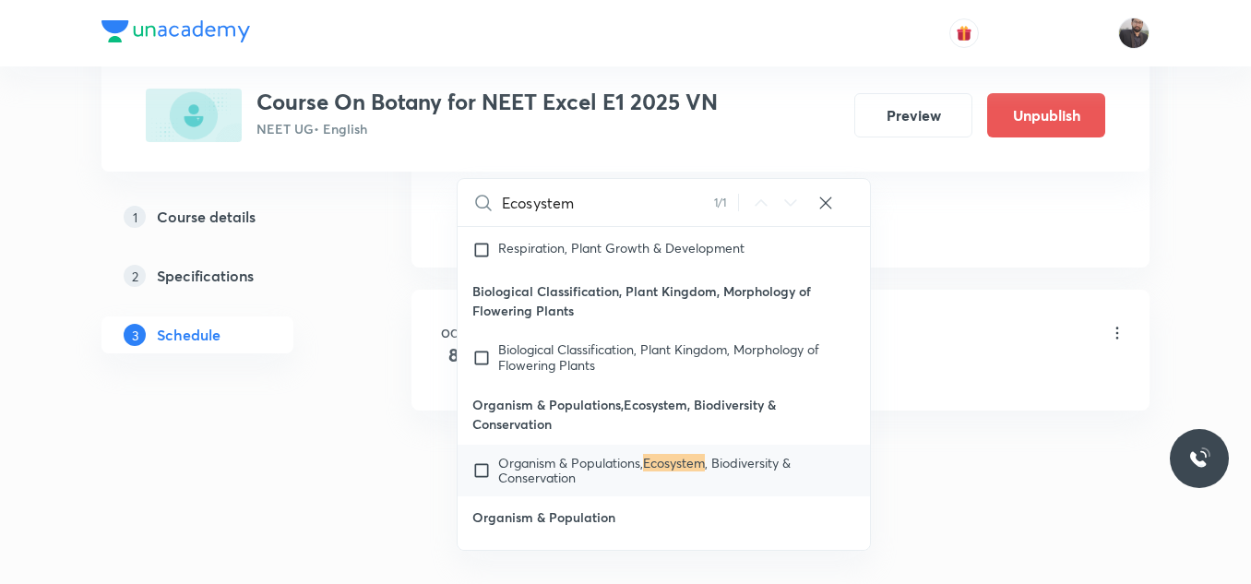
type input "Ecosystem"
click at [619, 470] on span "Organism & Populations," at bounding box center [570, 463] width 145 height 18
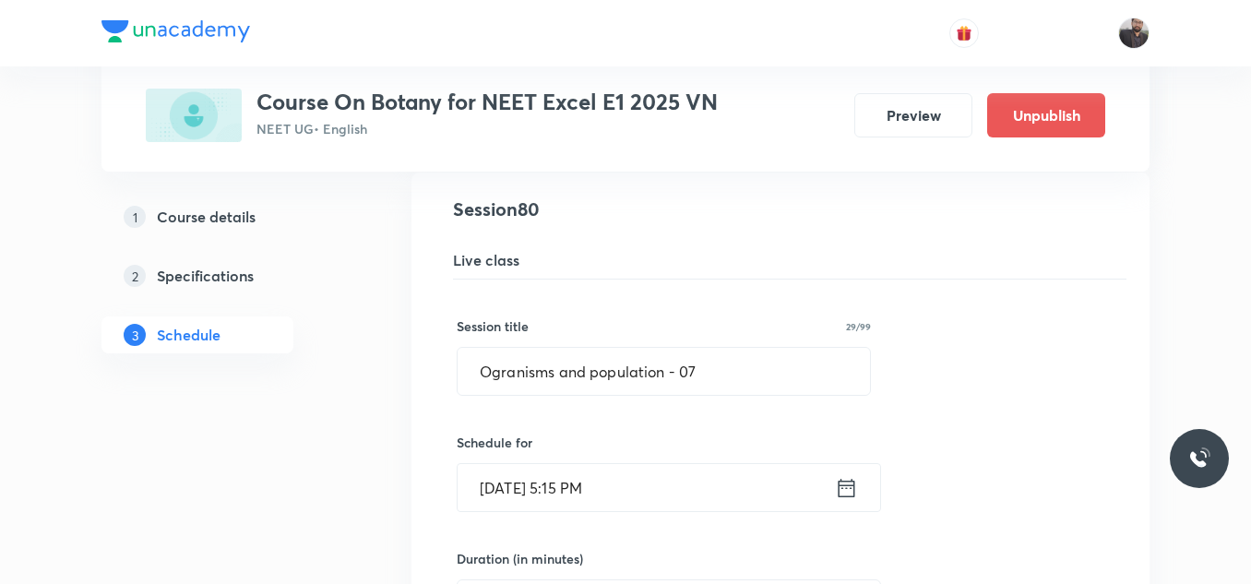
scroll to position [11472, 0]
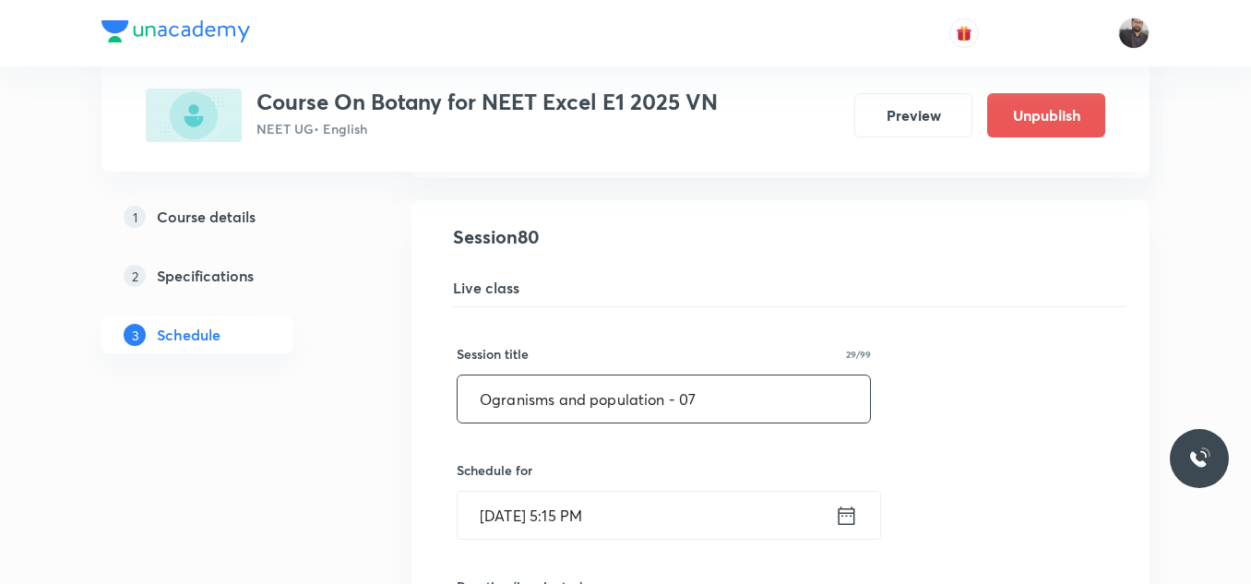
paste input "Ecosystem"
drag, startPoint x: 708, startPoint y: 404, endPoint x: 369, endPoint y: 407, distance: 339.5
click at [609, 386] on input "Ecosystem" at bounding box center [664, 398] width 412 height 47
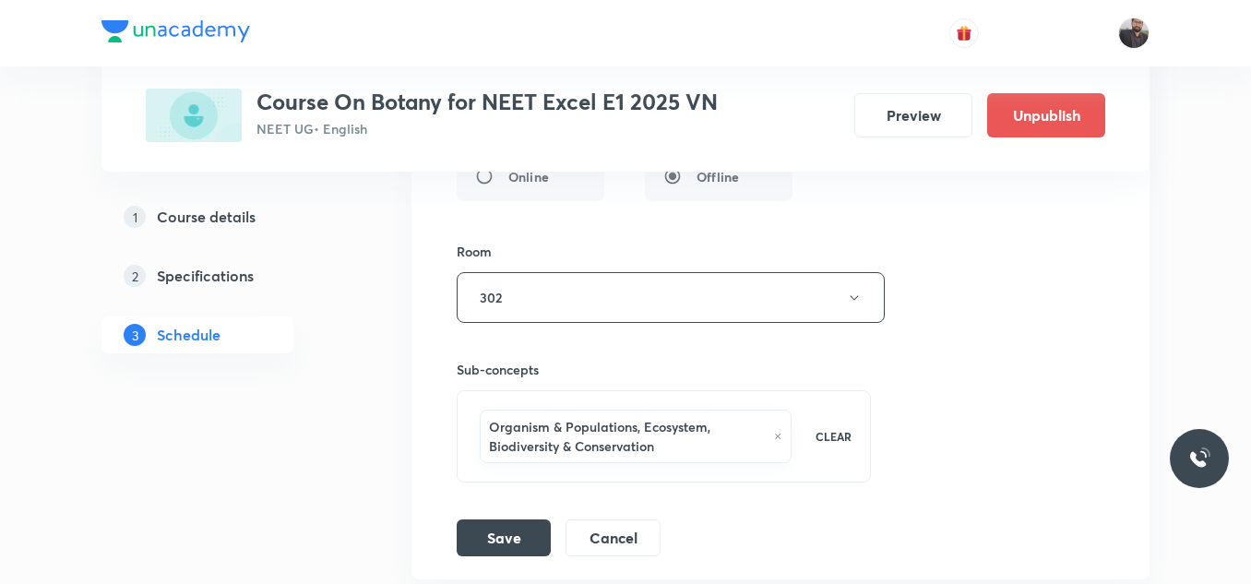
scroll to position [12047, 0]
type input "Ecosystem - 01"
drag, startPoint x: 518, startPoint y: 514, endPoint x: 518, endPoint y: 532, distance: 18.5
drag, startPoint x: 518, startPoint y: 532, endPoint x: 498, endPoint y: 538, distance: 20.1
click at [498, 538] on button "Save" at bounding box center [504, 535] width 94 height 37
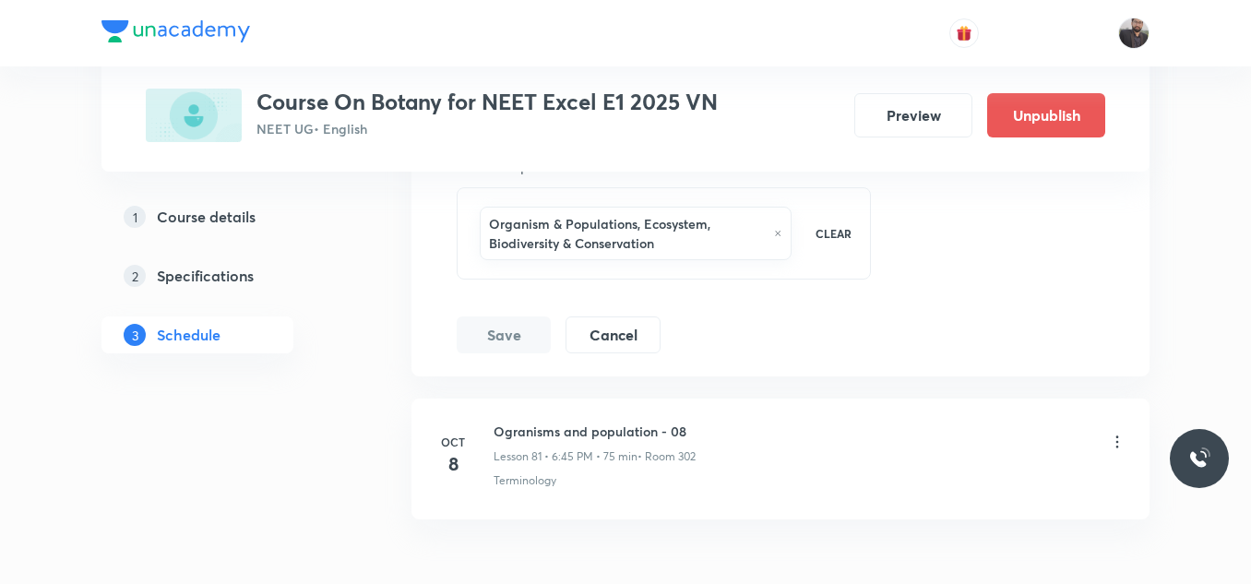
scroll to position [12358, 0]
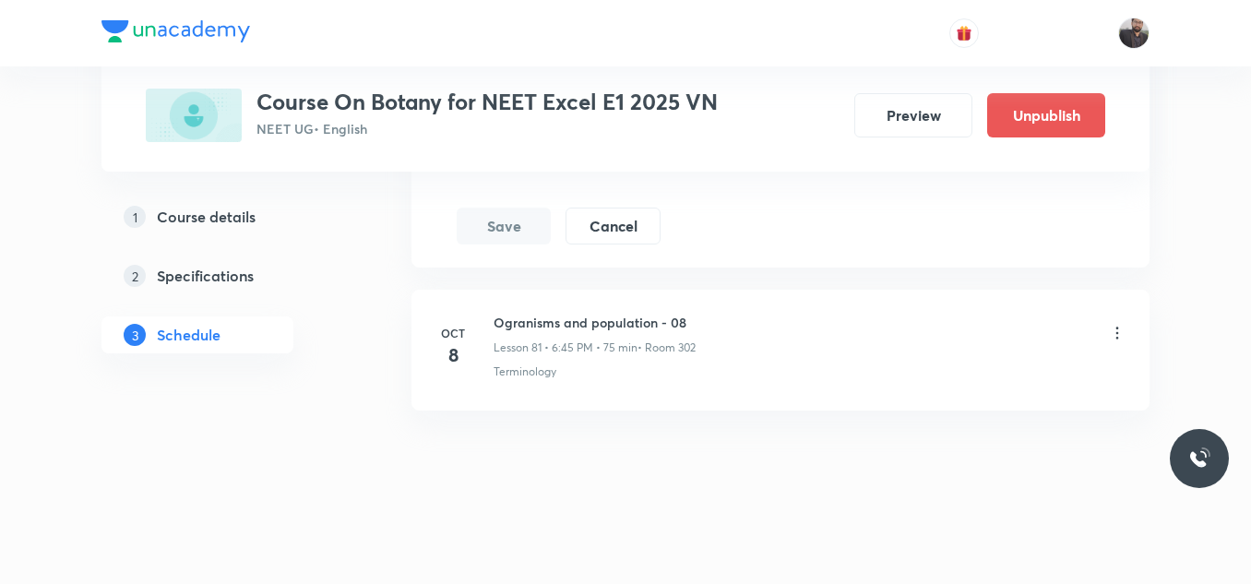
click at [1105, 333] on div "Ogranisms and population - 08 Lesson 81 • 6:45 PM • 75 min • Room 302" at bounding box center [810, 334] width 633 height 43
click at [1113, 334] on icon at bounding box center [1117, 333] width 18 height 18
click at [1120, 331] on icon at bounding box center [1117, 333] width 18 height 18
click at [1114, 331] on icon at bounding box center [1117, 333] width 18 height 18
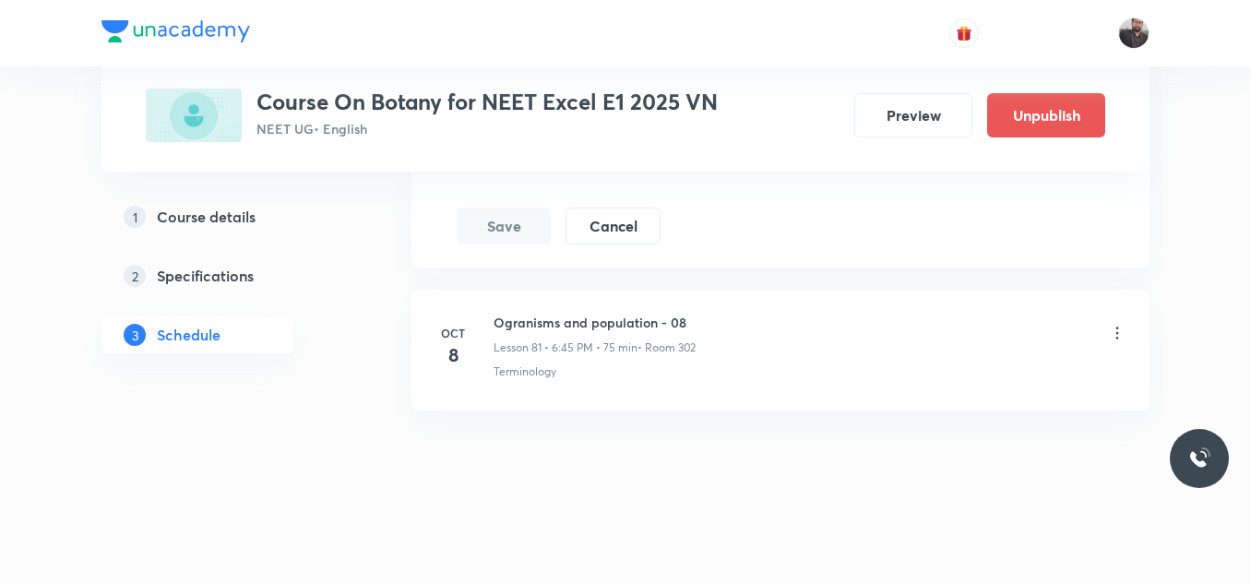
scroll to position [11629, 0]
click at [1117, 332] on icon at bounding box center [1117, 333] width 3 height 12
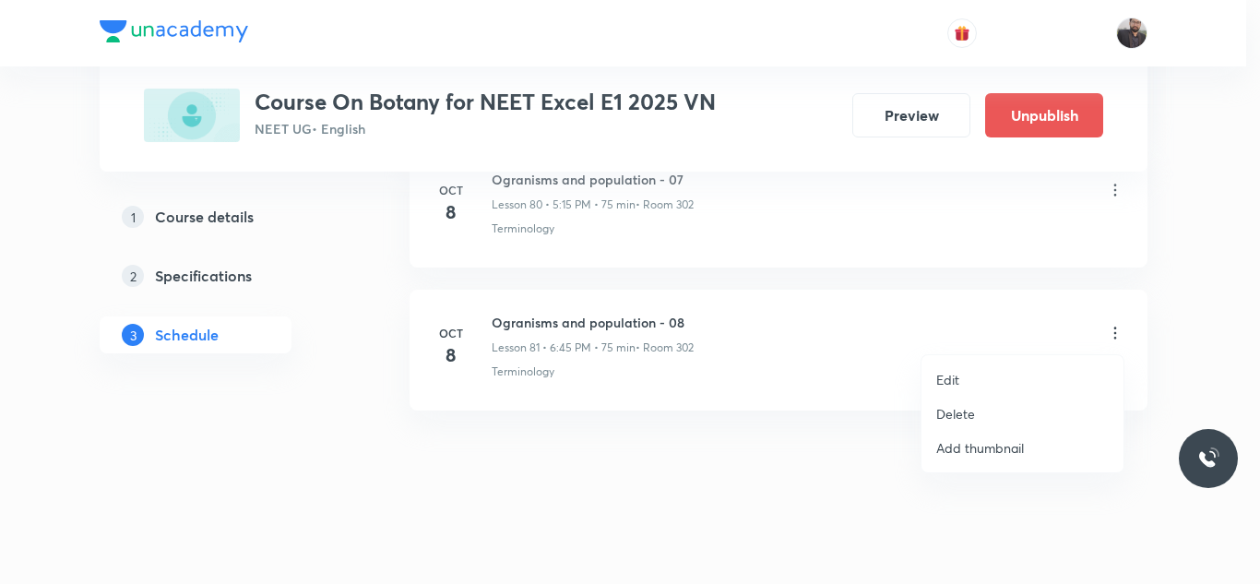
click at [974, 379] on li "Edit" at bounding box center [1023, 380] width 202 height 34
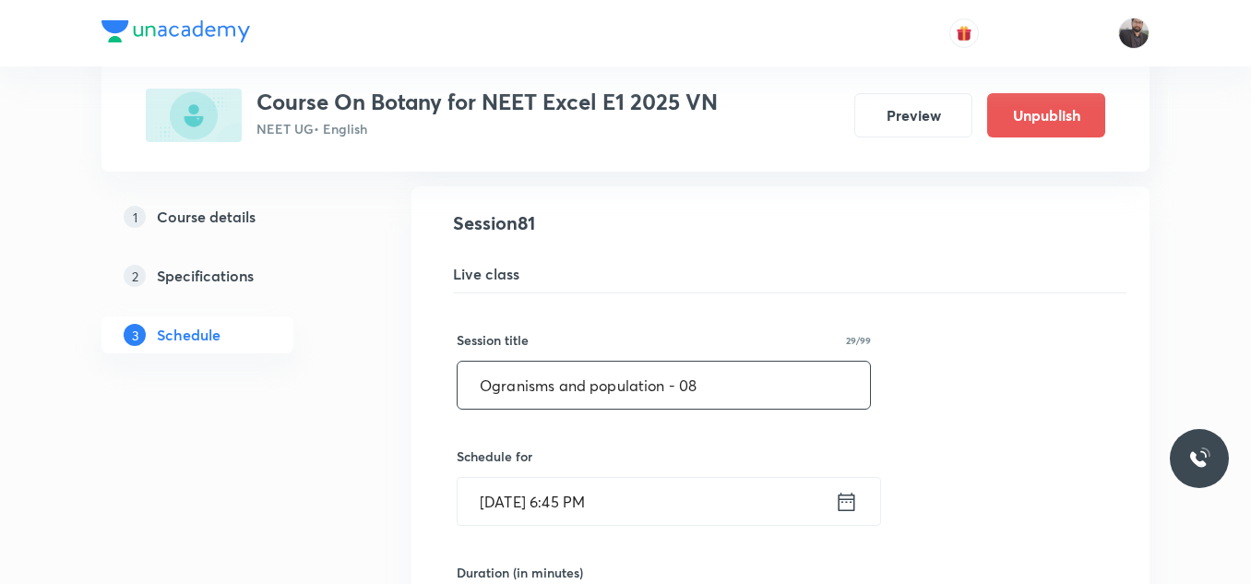
click at [767, 390] on input "Ogranisms and population - 08" at bounding box center [664, 385] width 412 height 47
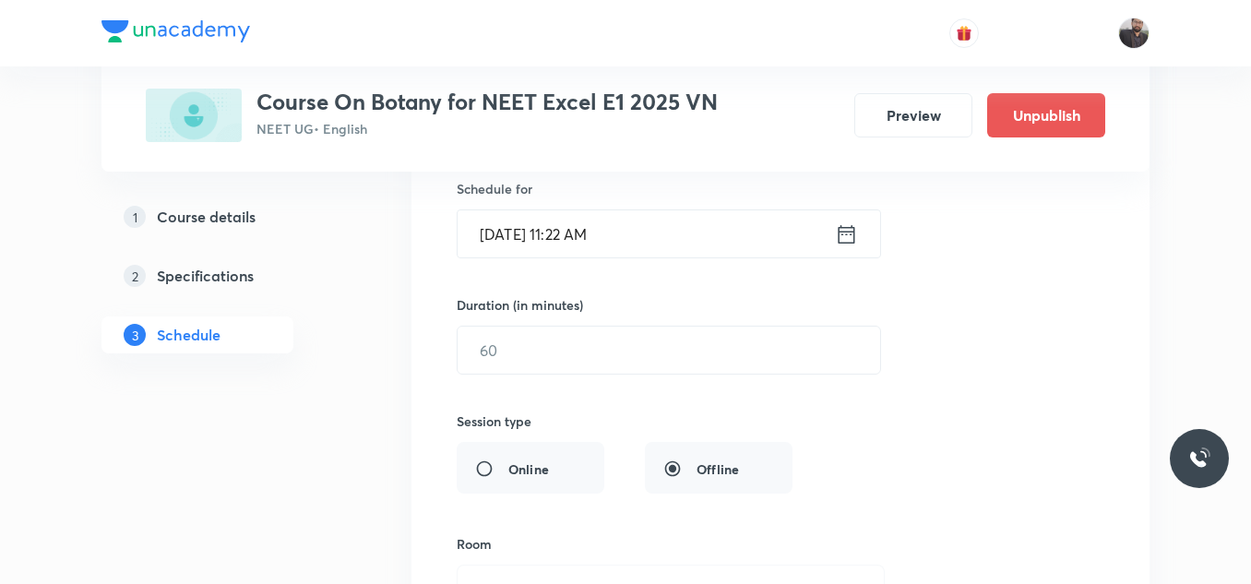
scroll to position [12317, 0]
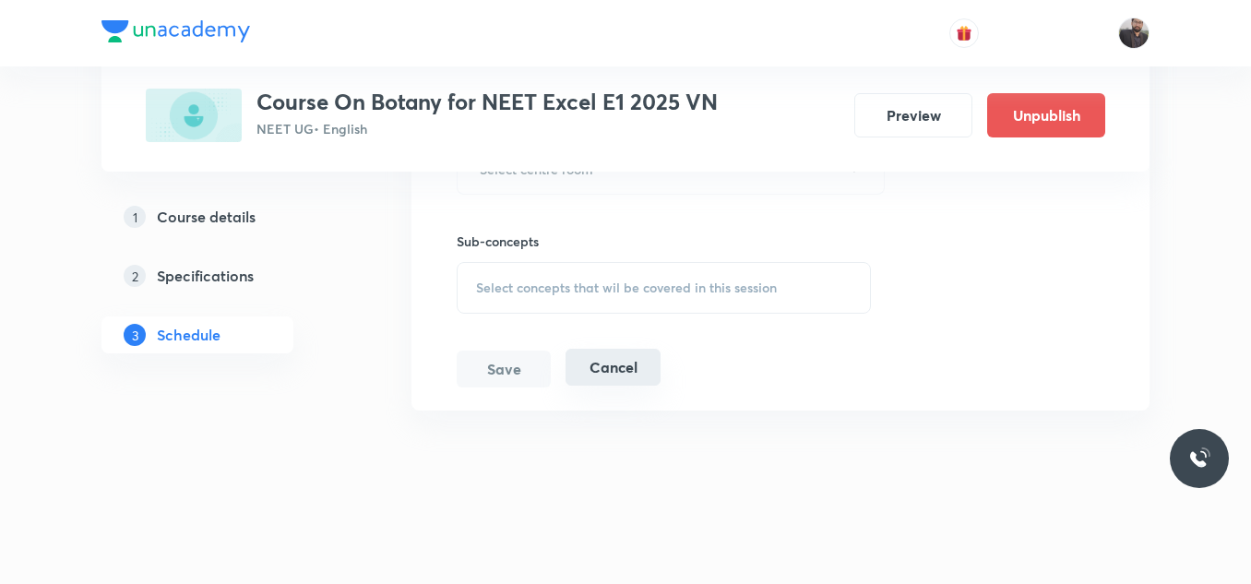
click at [595, 357] on button "Cancel" at bounding box center [612, 367] width 95 height 37
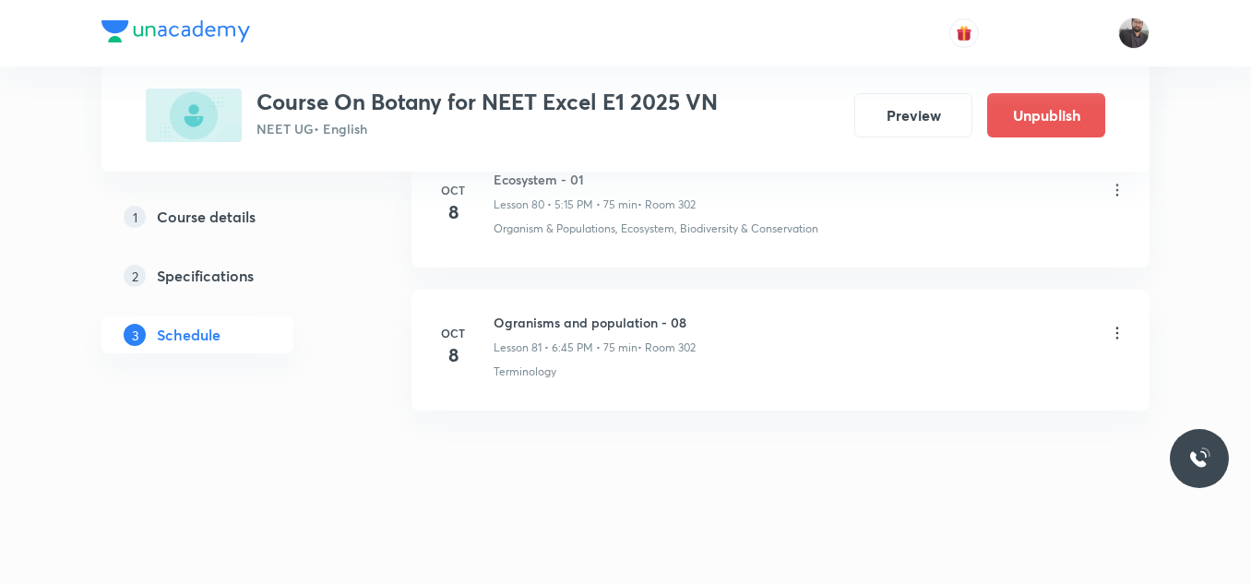
scroll to position [11629, 0]
click at [1119, 341] on icon at bounding box center [1117, 333] width 18 height 18
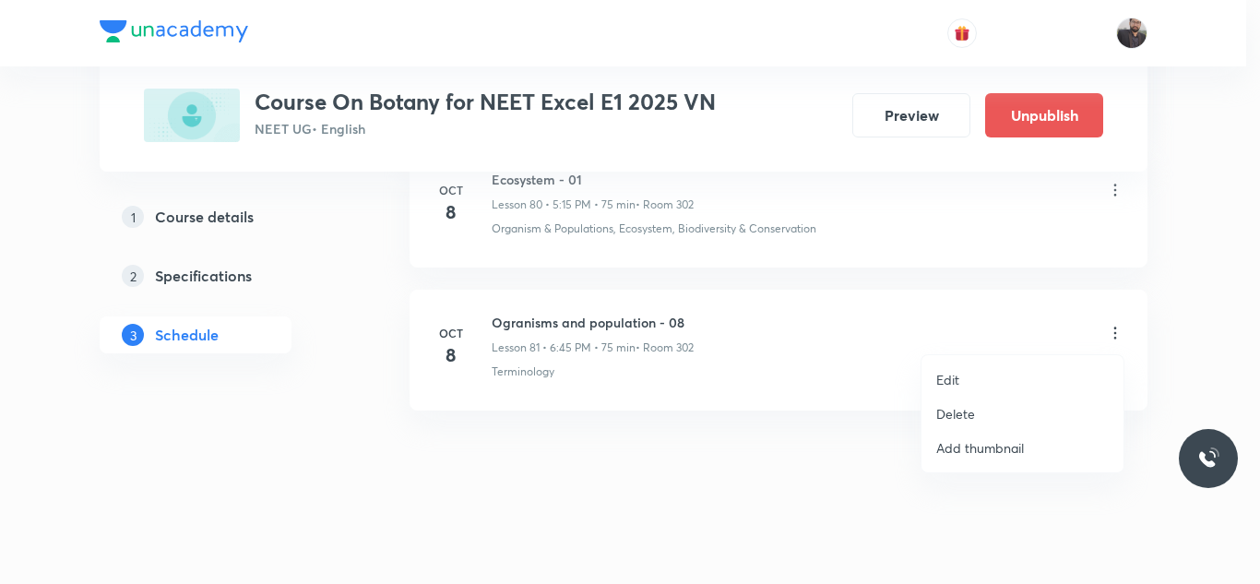
click at [1018, 387] on li "Edit" at bounding box center [1023, 380] width 202 height 34
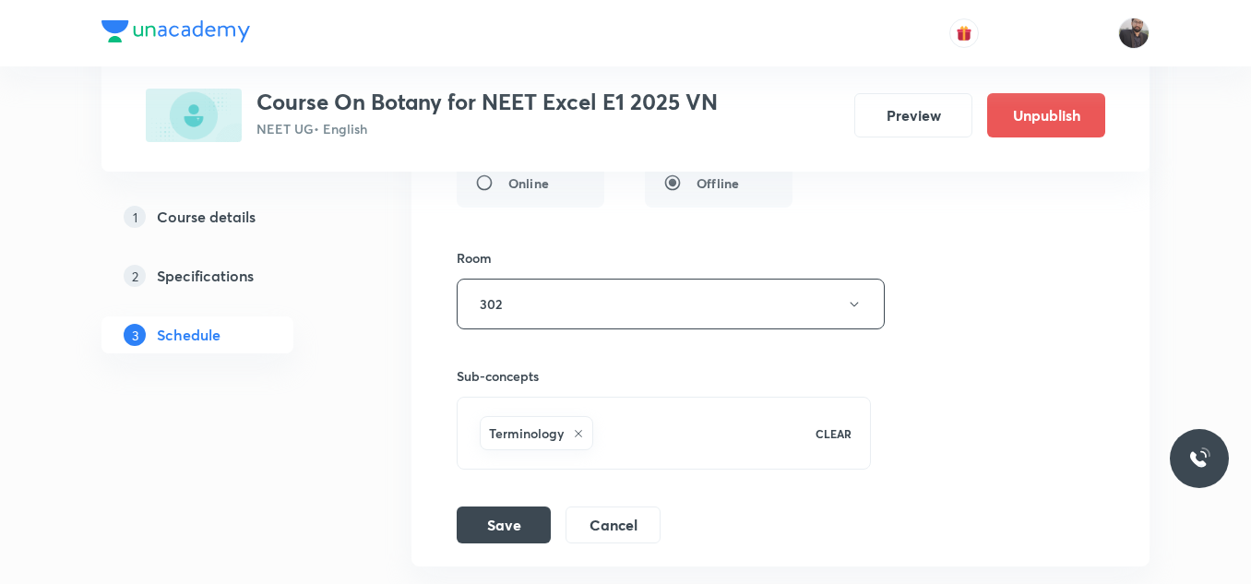
scroll to position [12214, 0]
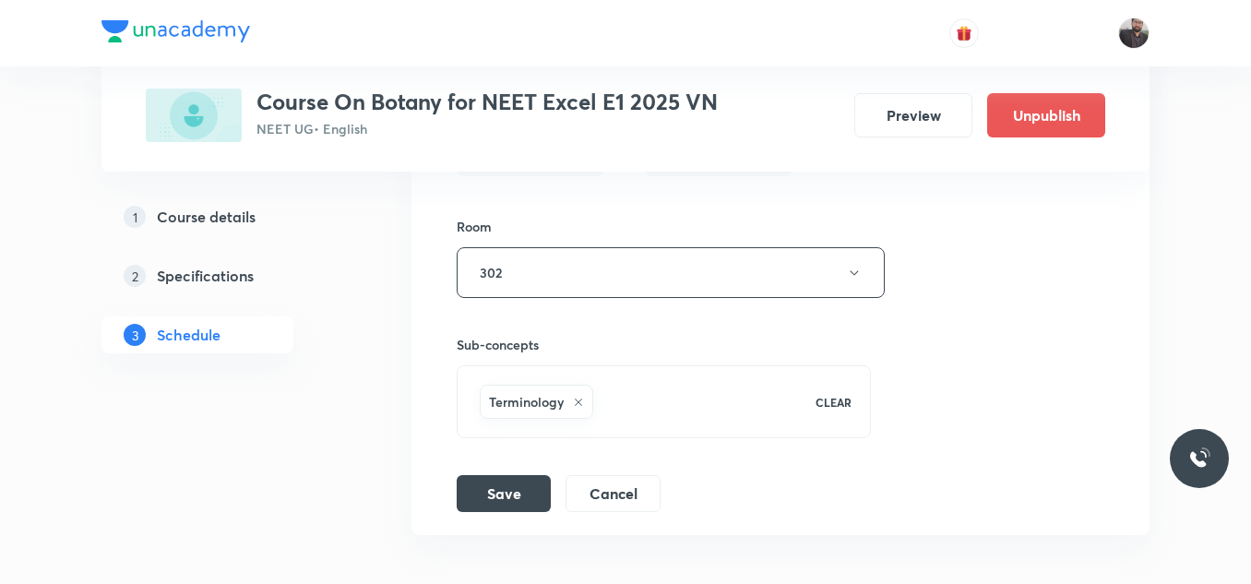
click at [576, 399] on icon at bounding box center [578, 402] width 11 height 11
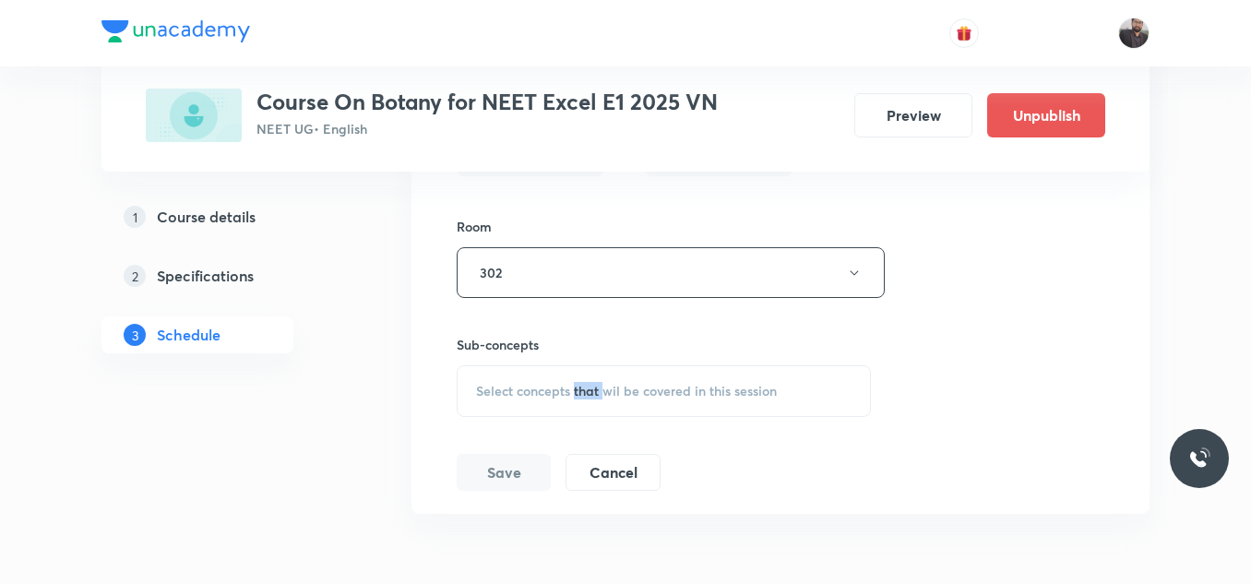
click at [576, 399] on div "Select concepts that wil be covered in this session" at bounding box center [664, 391] width 414 height 52
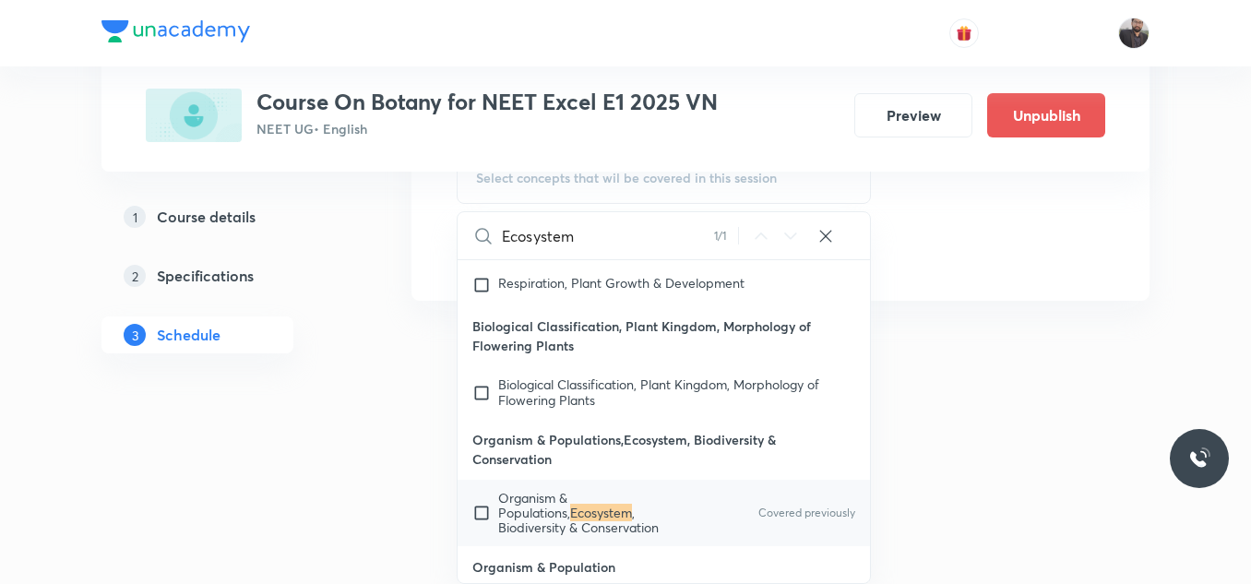
scroll to position [10293, 0]
type input "Ecosystem"
click at [616, 482] on div "Organism & Populations, Ecosystem , Biodiversity & Conservation Covered previou…" at bounding box center [664, 511] width 412 height 66
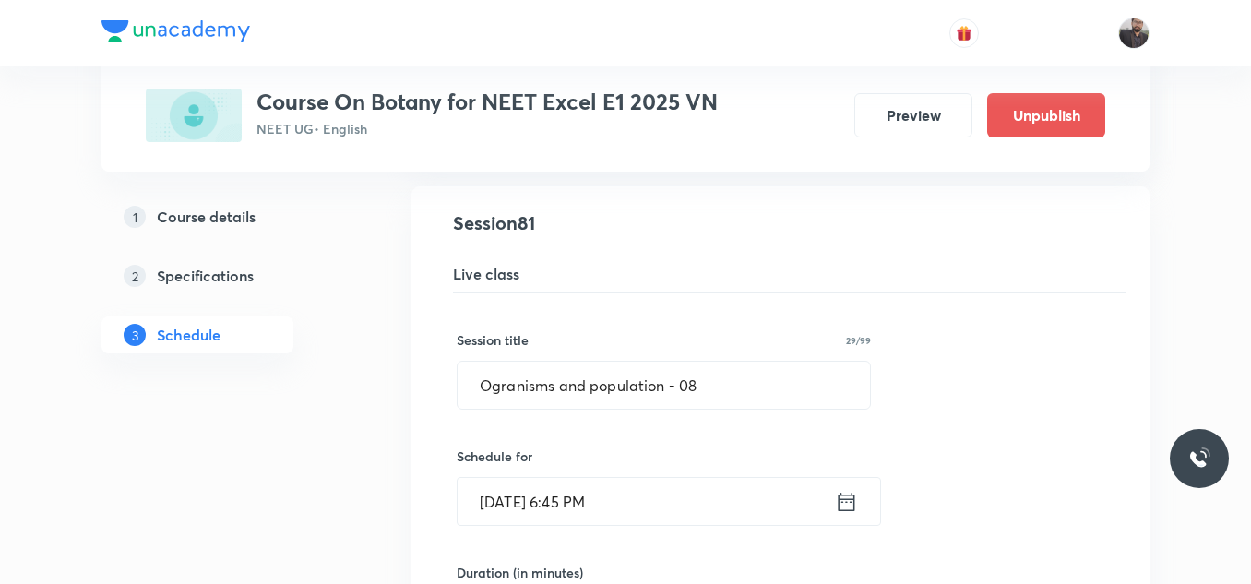
scroll to position [11619, 0]
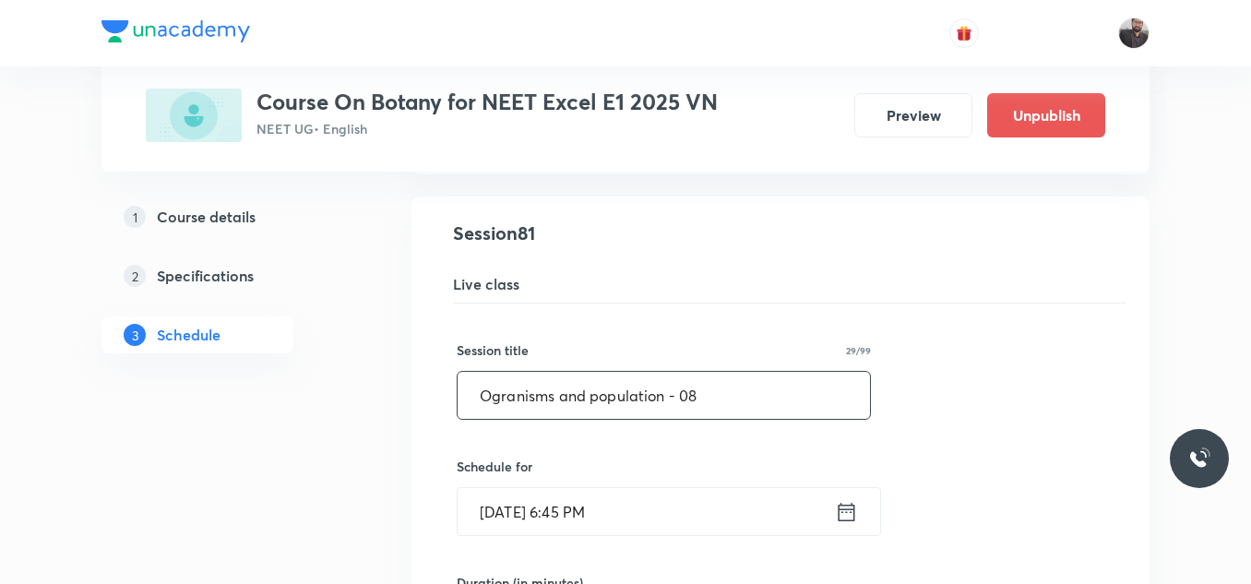
paste input "Ecosystem"
drag, startPoint x: 708, startPoint y: 405, endPoint x: 478, endPoint y: 385, distance: 230.6
click at [478, 385] on input "Ecosystem" at bounding box center [664, 395] width 412 height 47
click at [637, 378] on input "Ecosystem" at bounding box center [664, 395] width 412 height 47
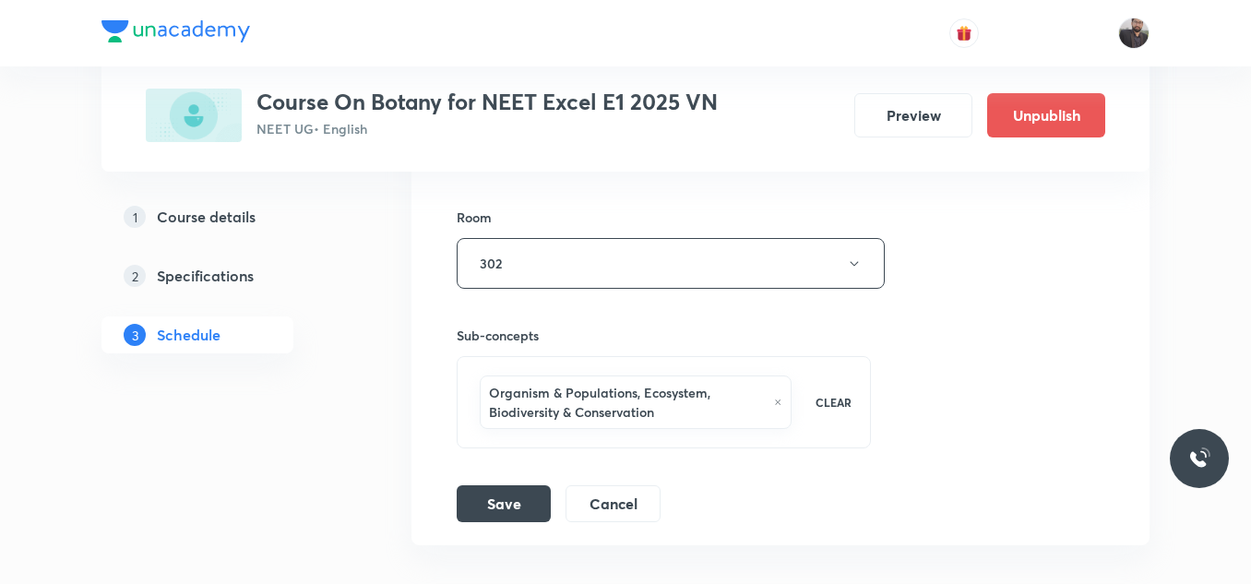
scroll to position [12224, 0]
type input "Ecosystem - 02"
click at [522, 493] on button "Save" at bounding box center [504, 500] width 94 height 37
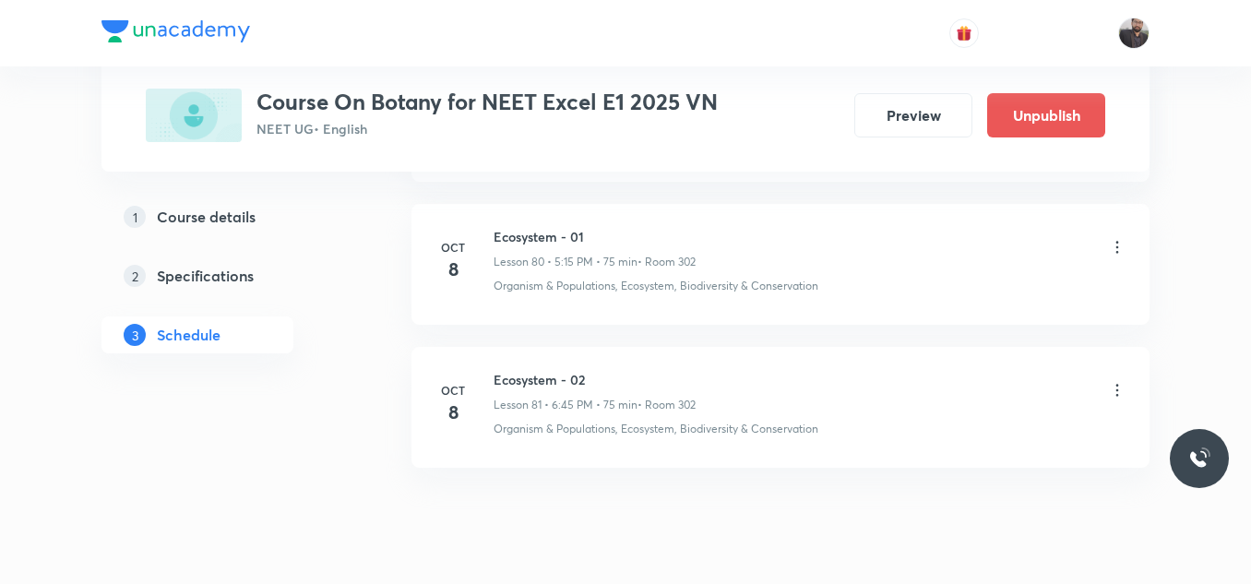
scroll to position [11629, 0]
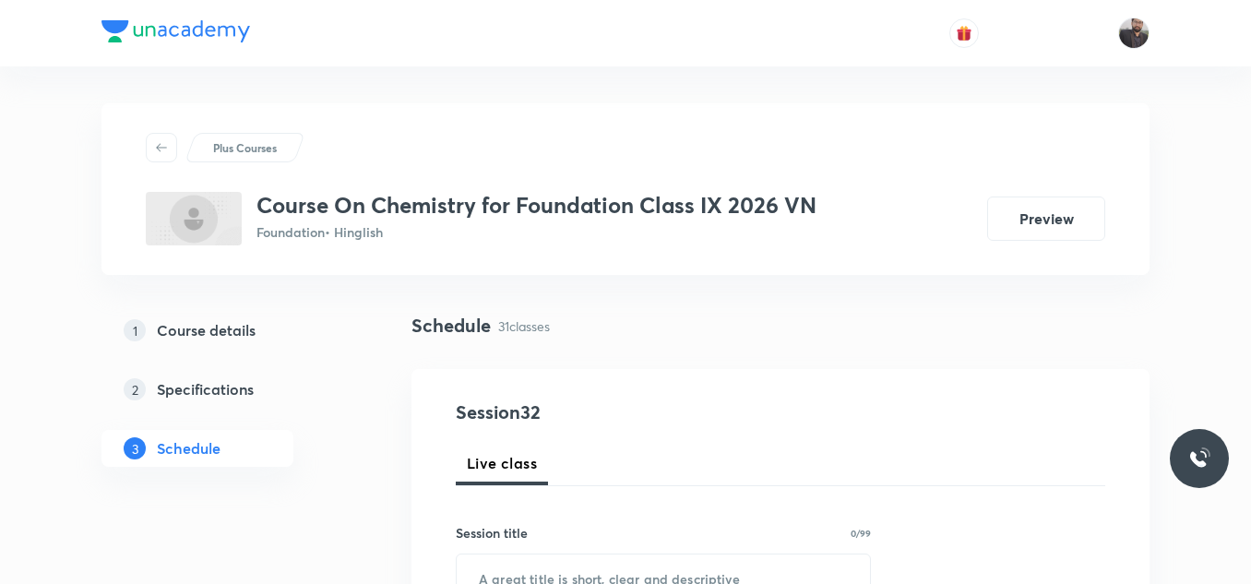
scroll to position [5327, 0]
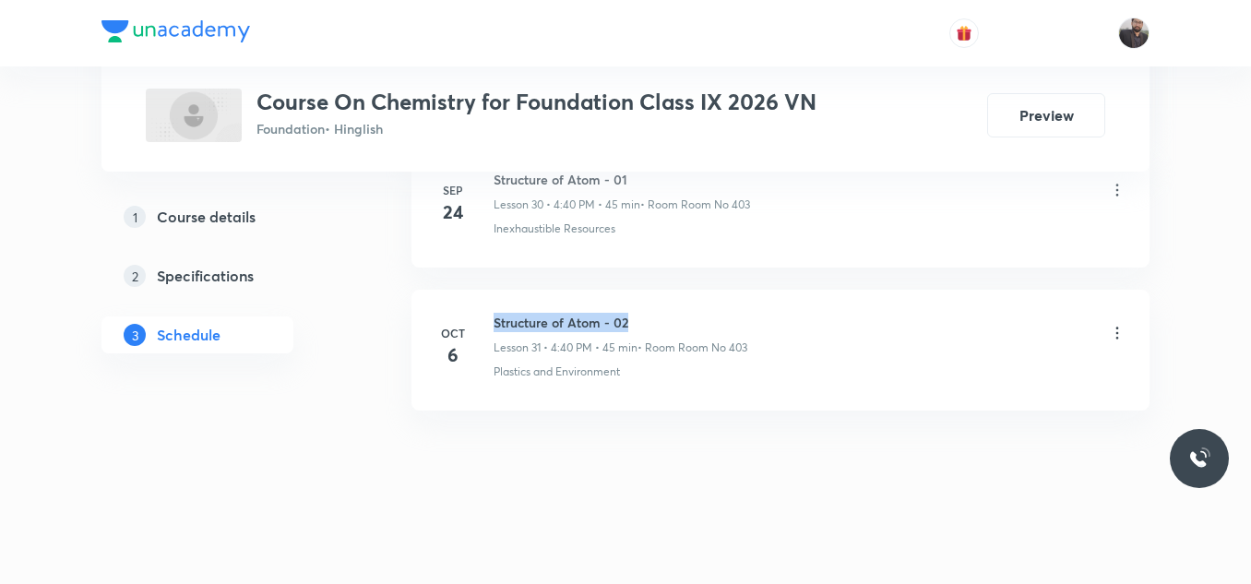
copy h6 "Structure of Atom - 02"
drag, startPoint x: 495, startPoint y: 317, endPoint x: 653, endPoint y: 322, distance: 157.8
click at [653, 322] on h6 "Structure of Atom - 02" at bounding box center [621, 322] width 254 height 19
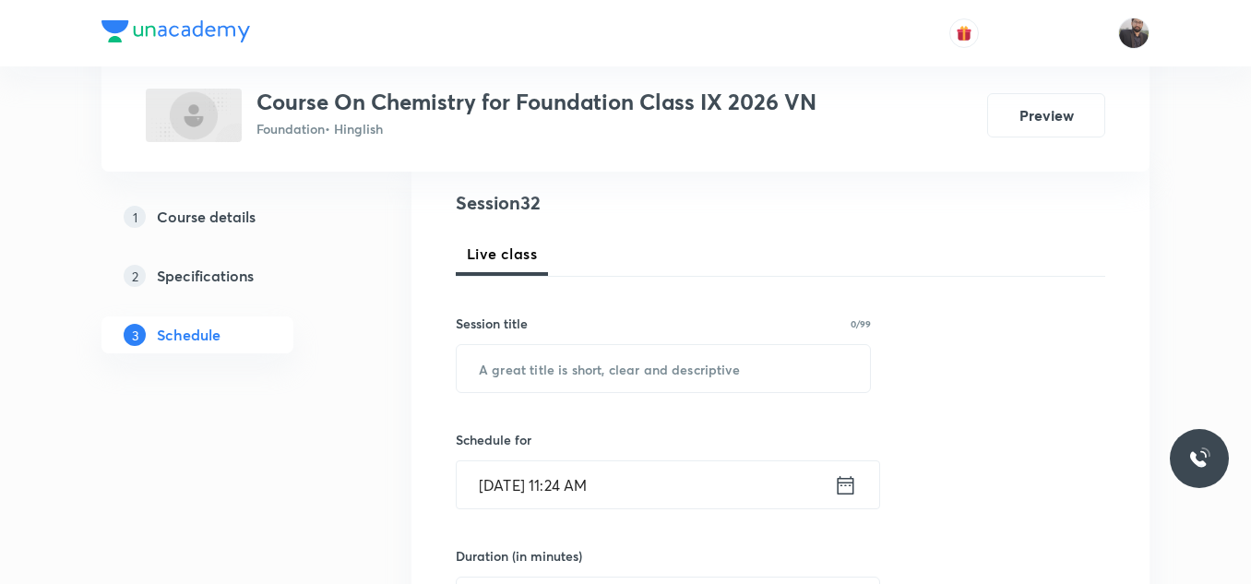
scroll to position [215, 0]
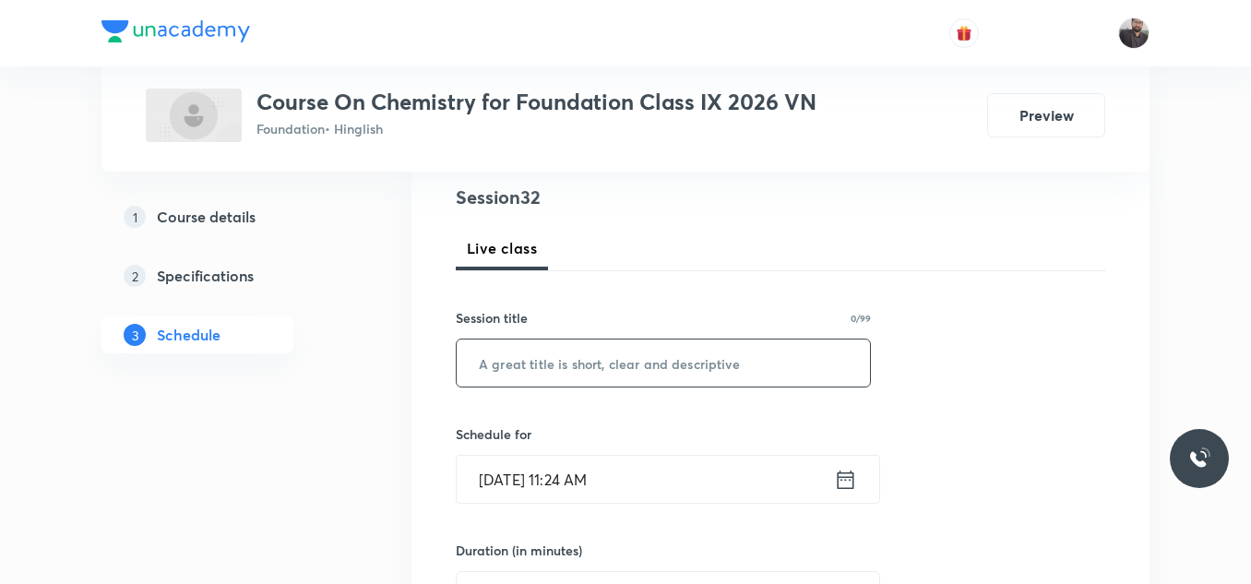
click at [657, 369] on input "text" at bounding box center [663, 362] width 413 height 47
paste input "Structure of Atom - 02"
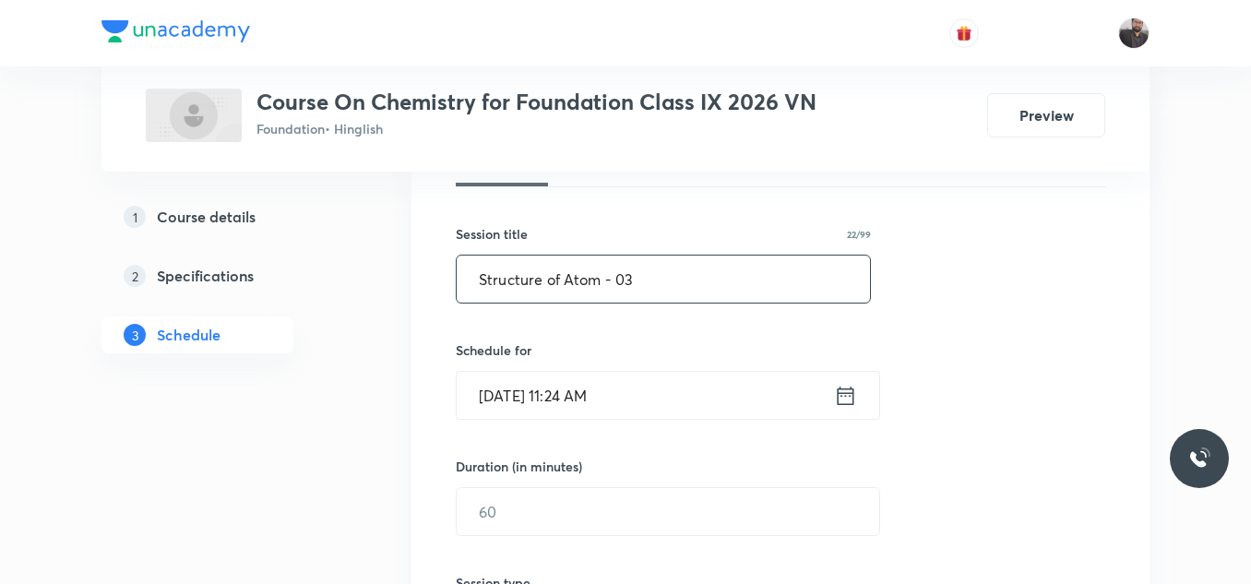
scroll to position [300, 0]
type input "Structure of Atom - 03"
click at [657, 371] on input "Oct 8, 2025, 11:24 AM" at bounding box center [645, 394] width 377 height 47
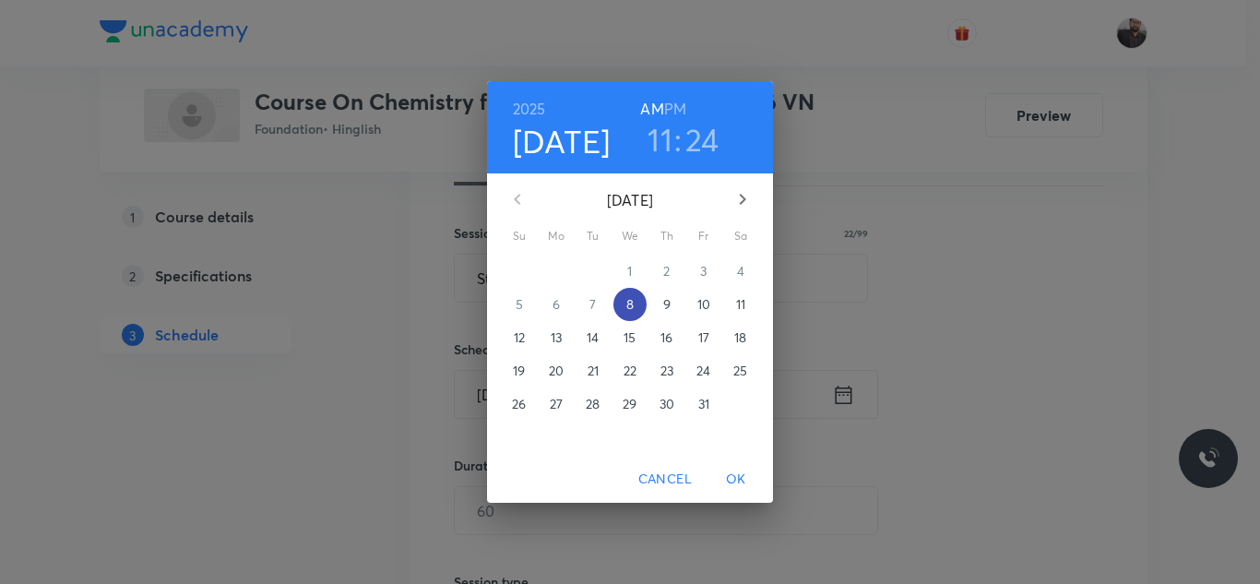
click at [631, 300] on p "8" at bounding box center [629, 304] width 7 height 18
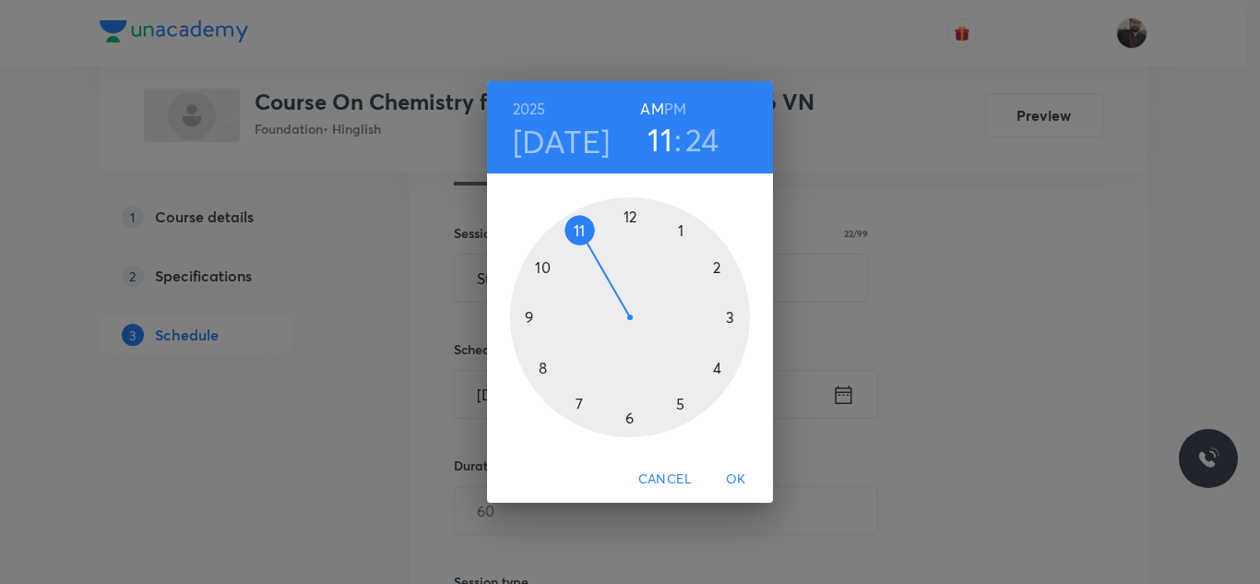
click at [720, 369] on div at bounding box center [630, 317] width 240 height 240
click at [684, 96] on h6 "PM" at bounding box center [675, 109] width 22 height 26
click at [539, 370] on div at bounding box center [630, 317] width 240 height 240
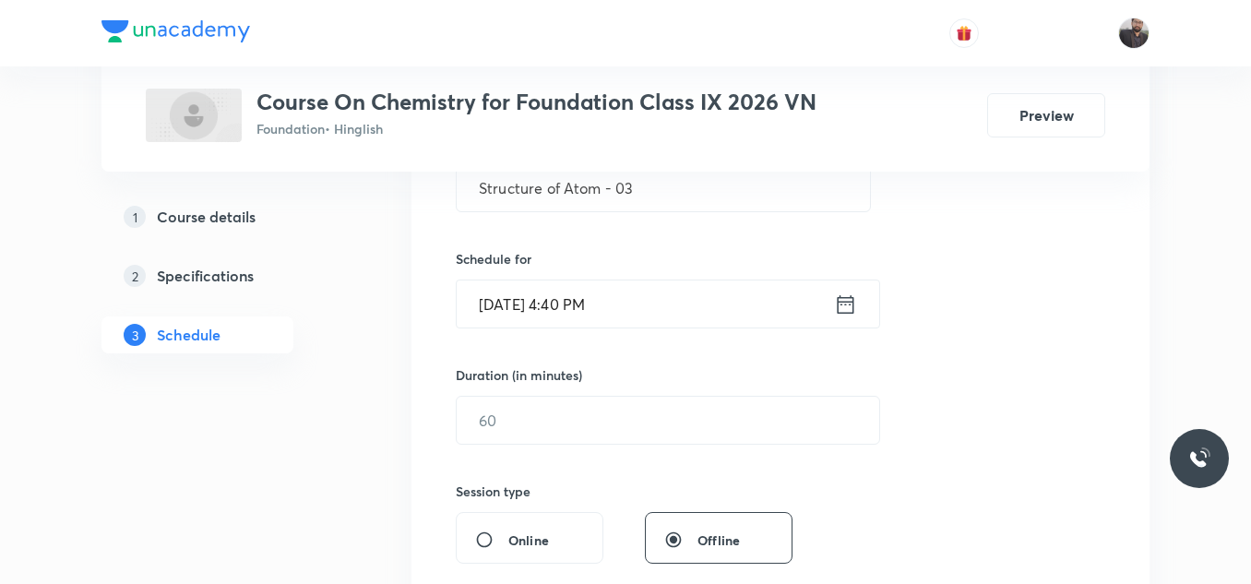
scroll to position [391, 0]
click at [535, 416] on input "text" at bounding box center [668, 419] width 423 height 47
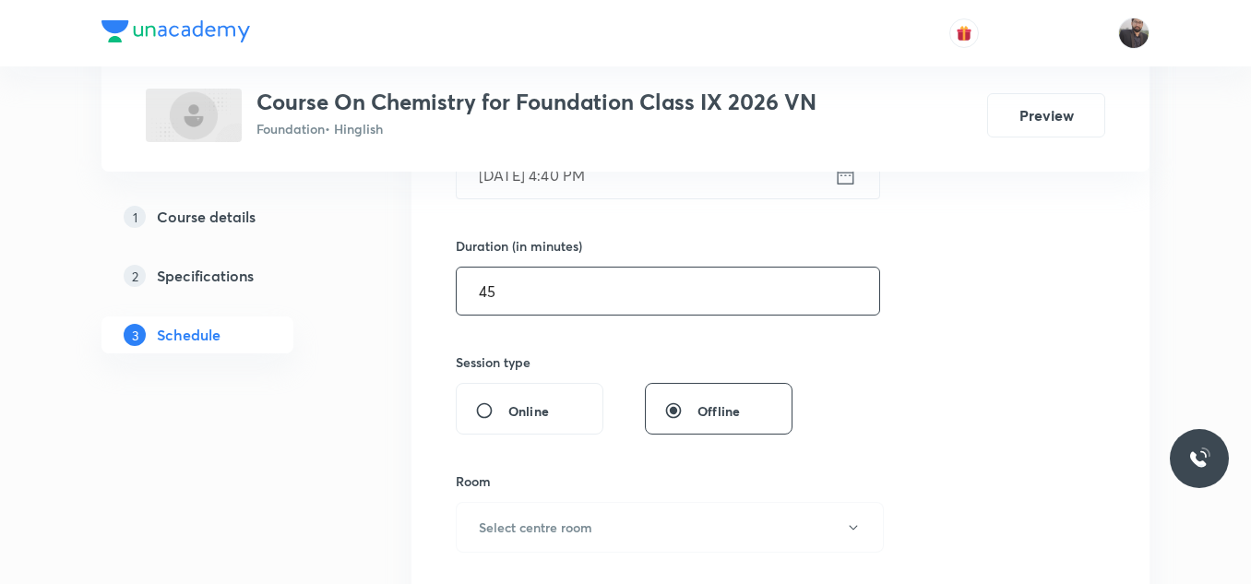
scroll to position [678, 0]
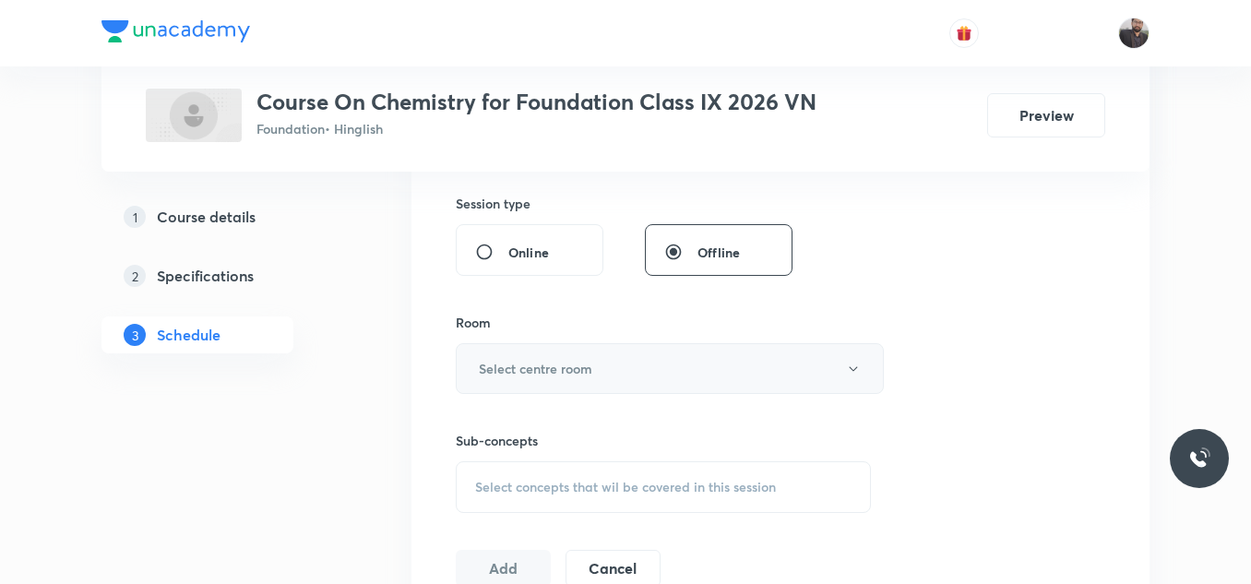
type input "45"
click at [513, 370] on h6 "Select centre room" at bounding box center [535, 368] width 113 height 19
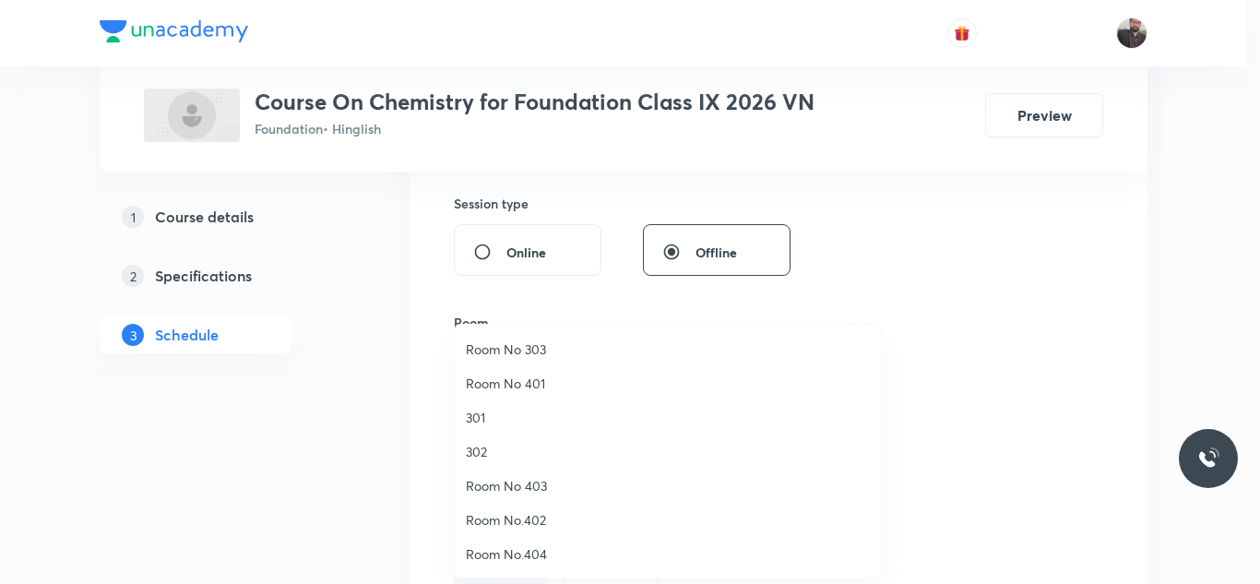
click at [519, 374] on span "Room No 401" at bounding box center [668, 383] width 404 height 19
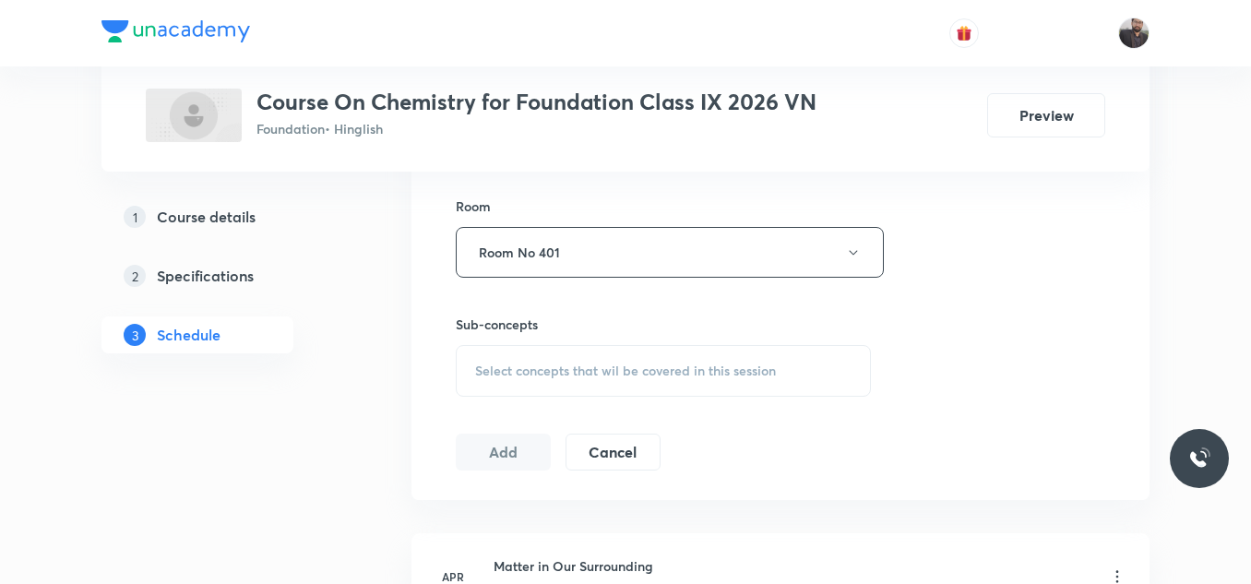
scroll to position [795, 0]
click at [521, 377] on span "Select concepts that wil be covered in this session" at bounding box center [625, 370] width 301 height 15
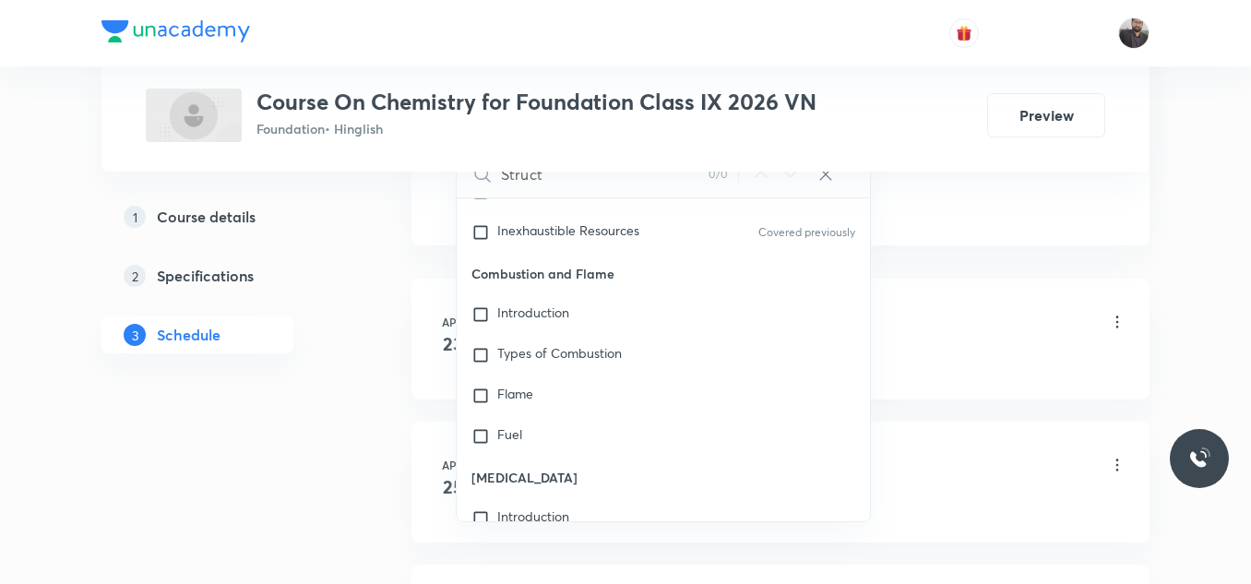
scroll to position [488, 0]
type input "Struct"
click at [570, 339] on div "Types of Combustion" at bounding box center [663, 354] width 413 height 41
checkbox input "true"
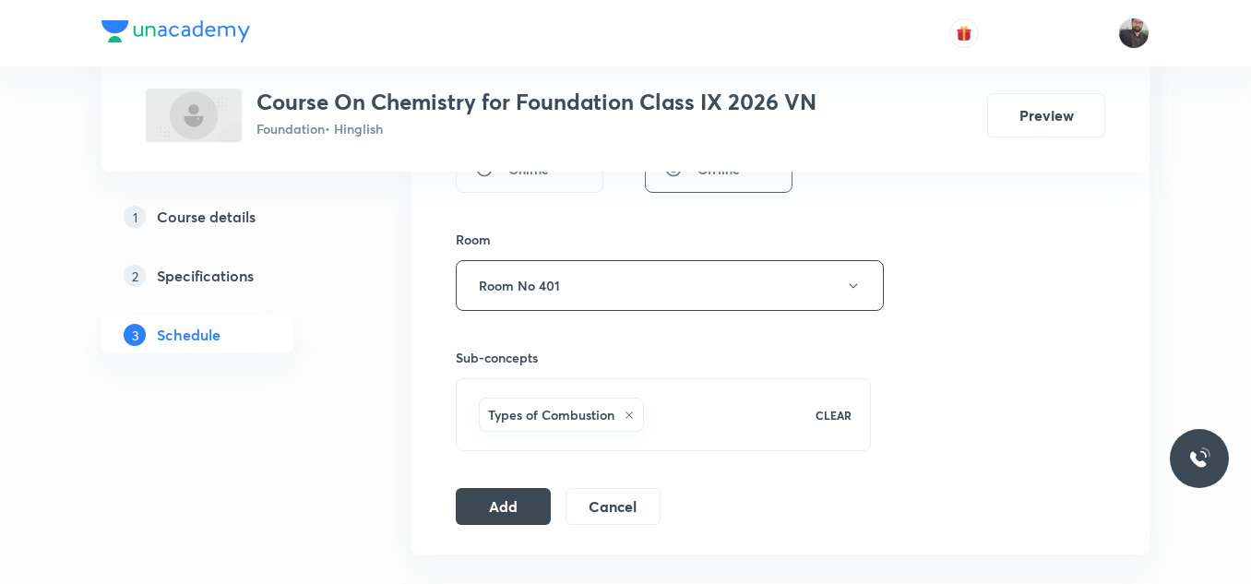
scroll to position [759, 0]
click at [506, 502] on button "Add" at bounding box center [503, 506] width 95 height 37
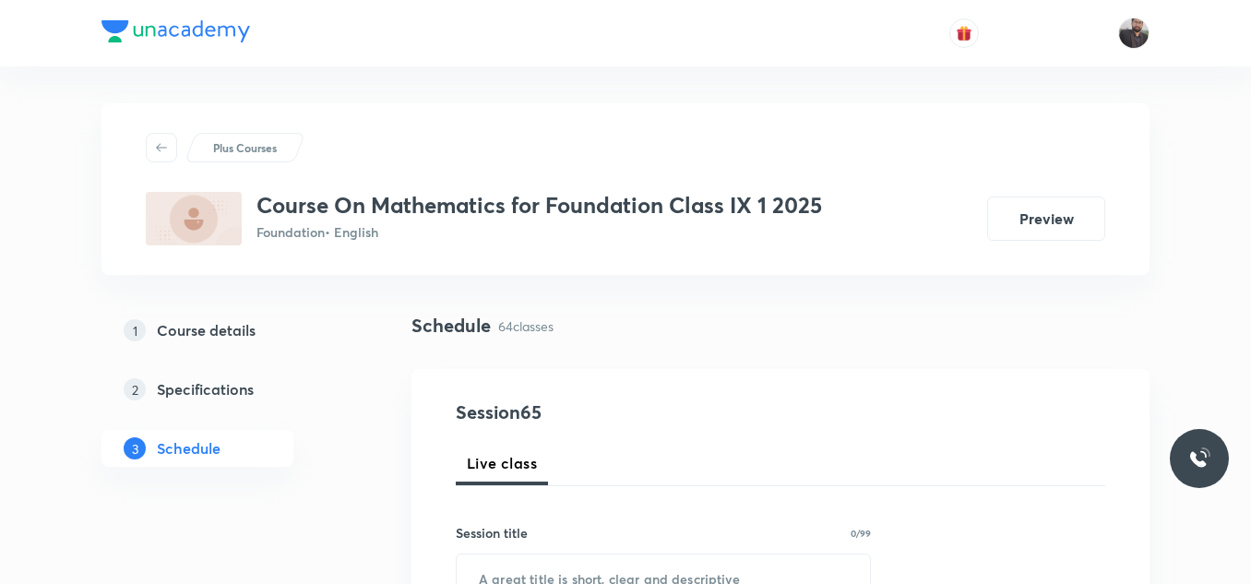
scroll to position [10049, 0]
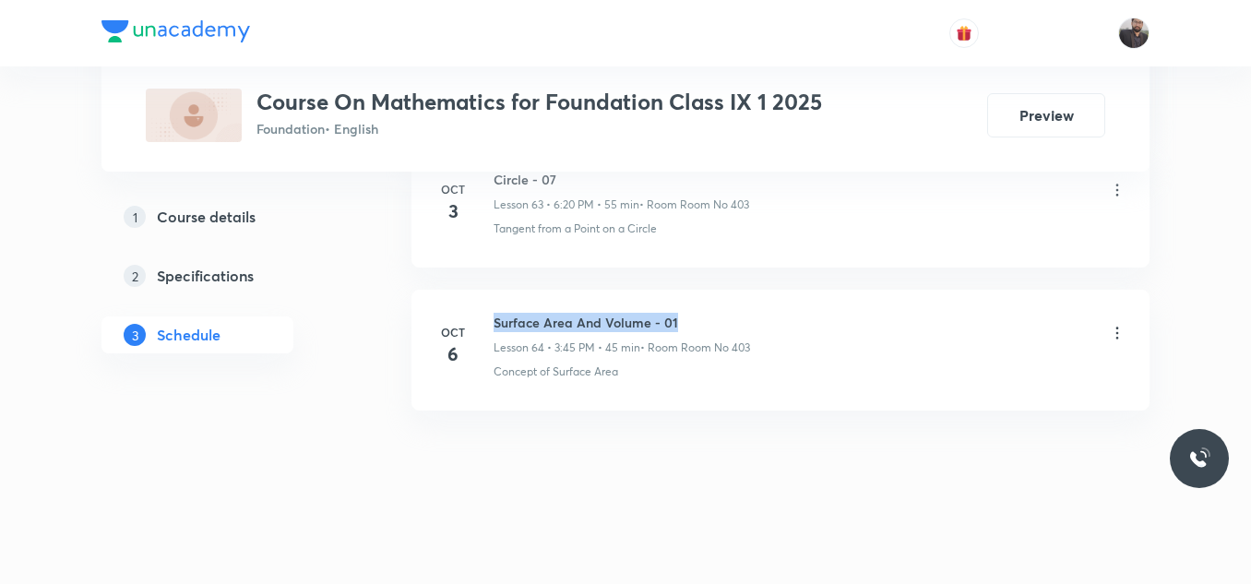
drag, startPoint x: 492, startPoint y: 310, endPoint x: 747, endPoint y: 323, distance: 255.9
click at [747, 323] on li "Oct 6 Surface Area And Volume - 01 Lesson 64 • 3:45 PM • 45 min • Room Room No …" at bounding box center [780, 350] width 738 height 121
copy h6 "Surface Area And Volume - 01"
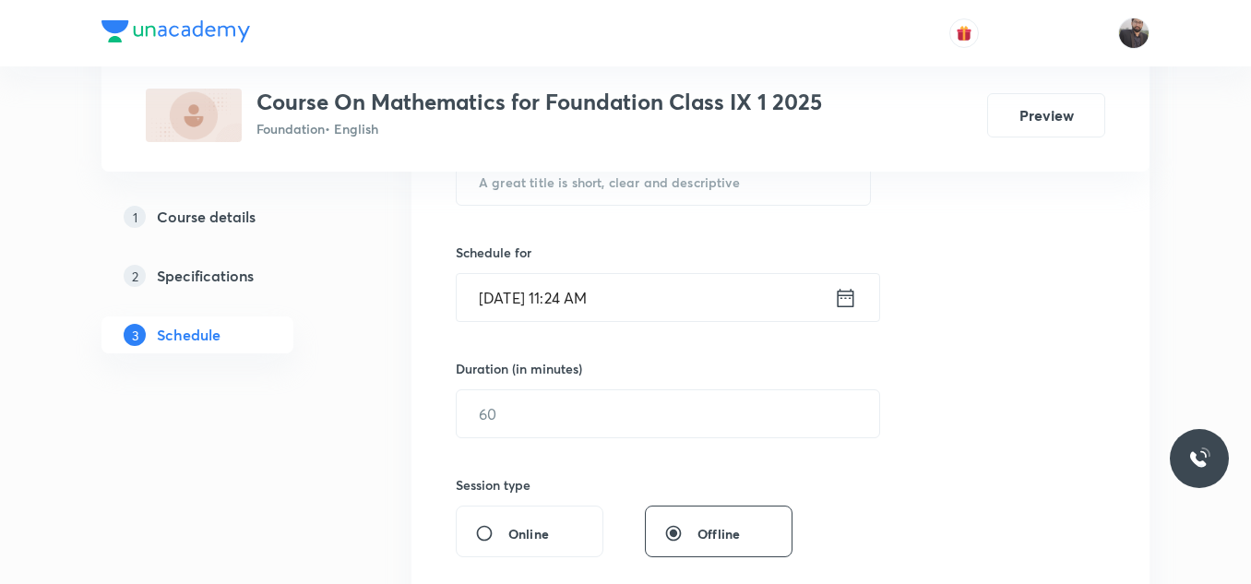
scroll to position [398, 0]
click at [688, 185] on input "text" at bounding box center [663, 180] width 413 height 47
paste input "Surface Area And Volume - 01"
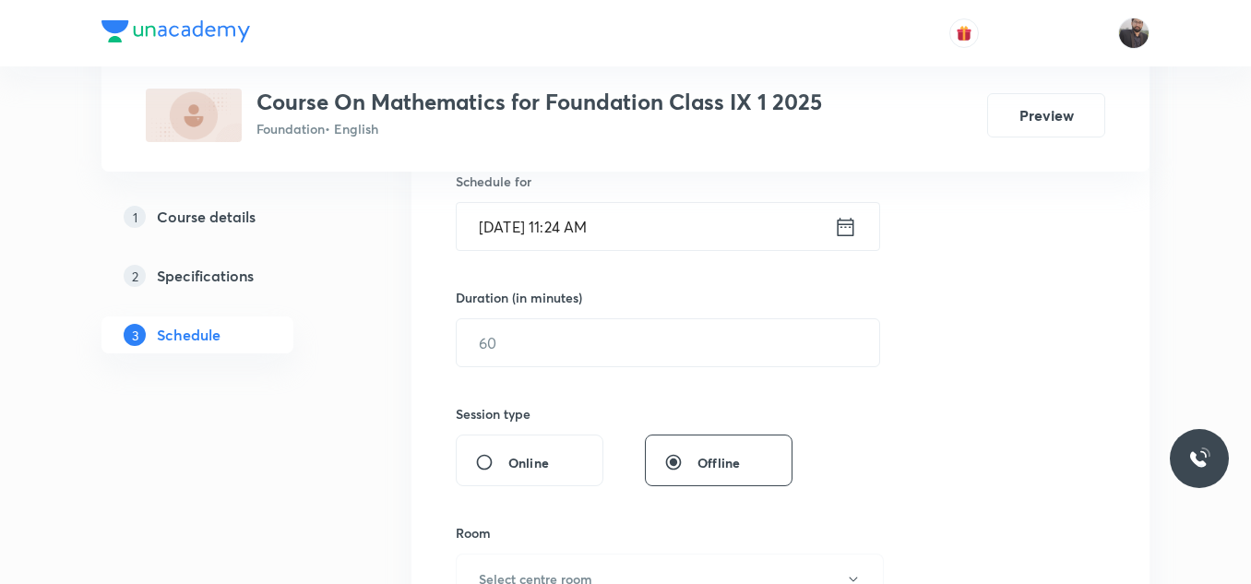
scroll to position [467, 0]
type input "Surface Area And Volume - 02"
click at [664, 222] on input "Oct 8, 2025, 11:24 AM" at bounding box center [645, 227] width 377 height 47
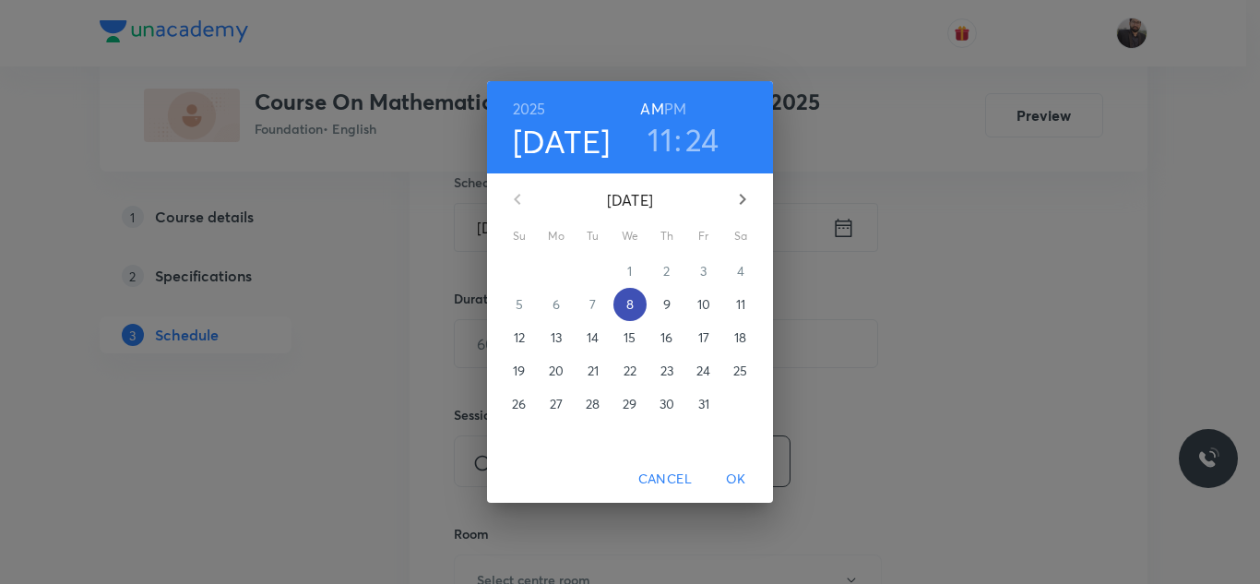
click at [631, 304] on p "8" at bounding box center [629, 304] width 7 height 18
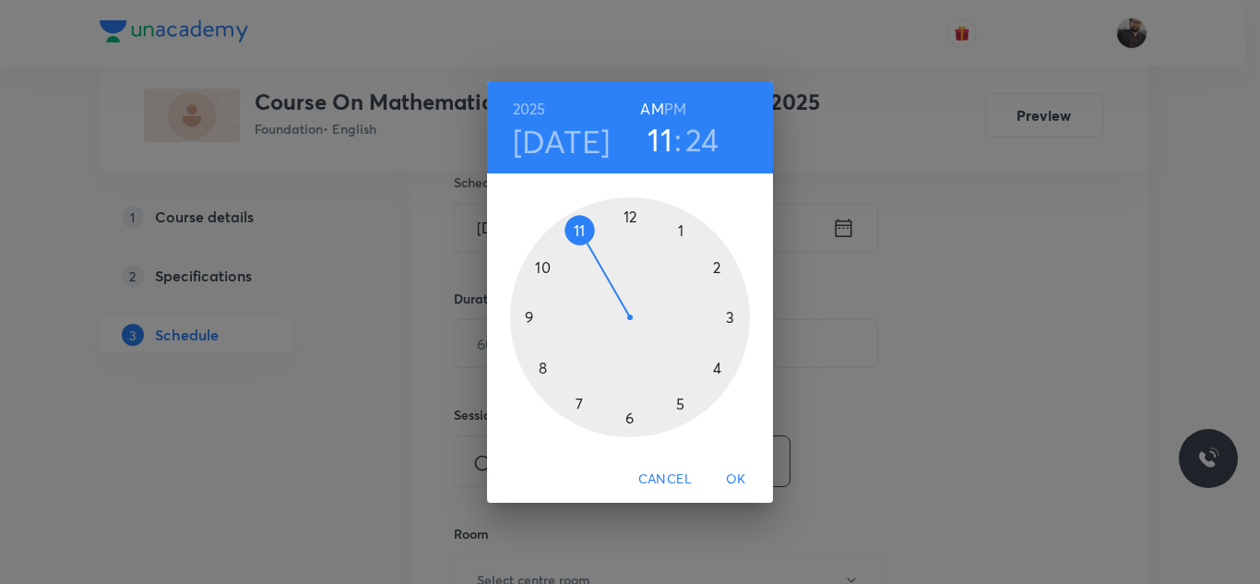
click at [727, 317] on div at bounding box center [630, 317] width 240 height 240
click at [670, 105] on h6 "PM" at bounding box center [675, 109] width 22 height 26
click at [537, 323] on div at bounding box center [630, 317] width 240 height 240
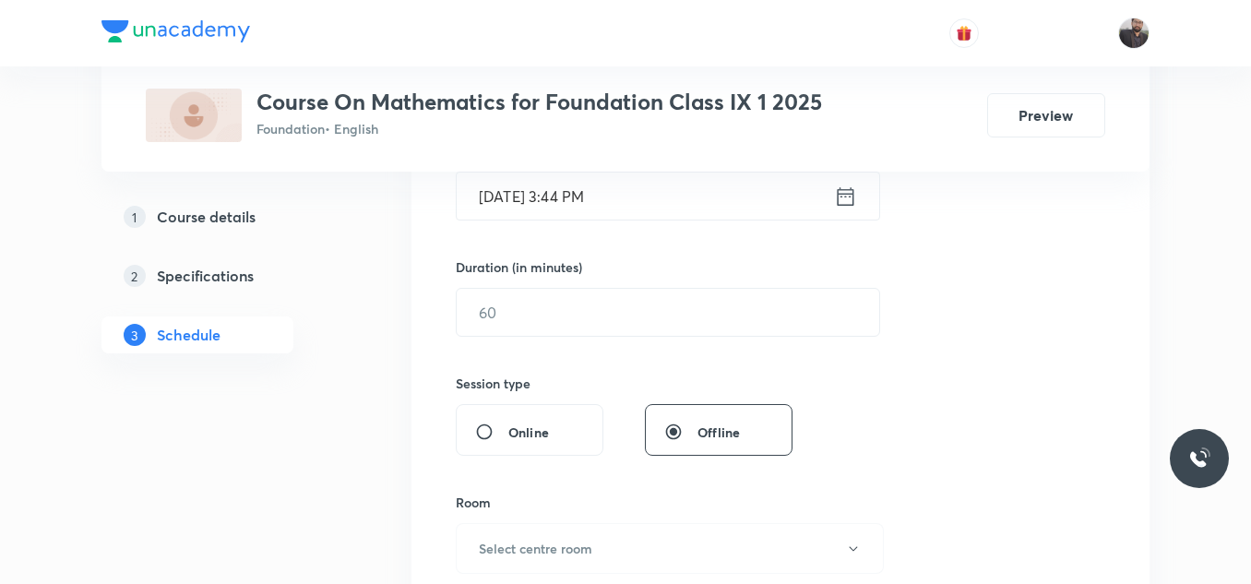
scroll to position [499, 0]
click at [537, 325] on input "text" at bounding box center [668, 311] width 423 height 47
click at [652, 189] on input "Oct 8, 2025, 3:44 PM" at bounding box center [645, 195] width 377 height 47
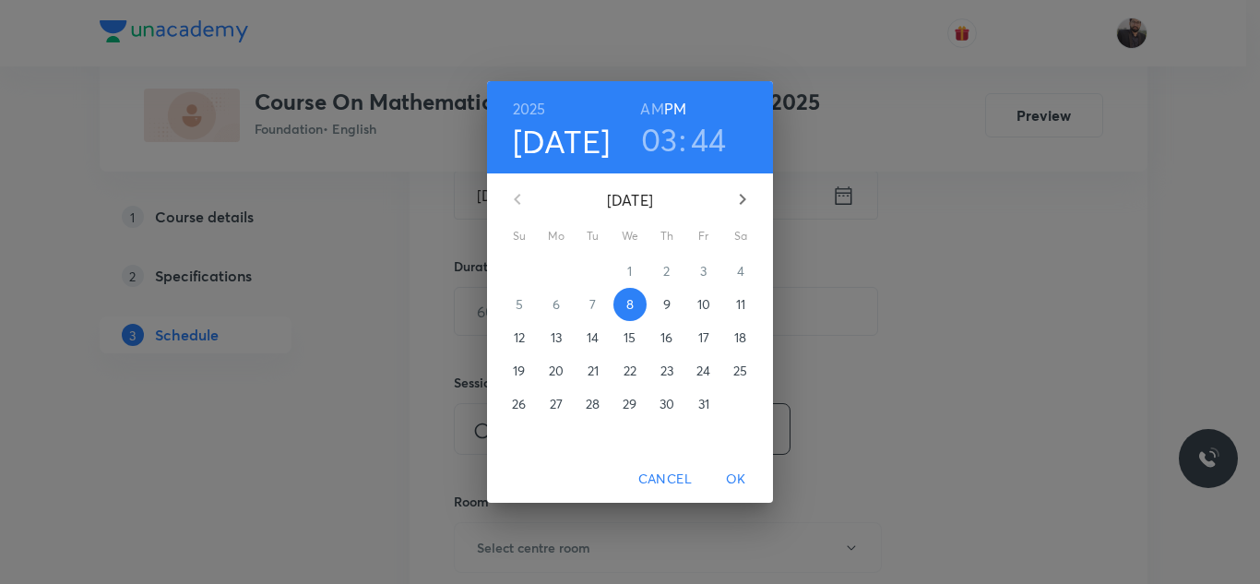
click at [709, 133] on h3 "44" at bounding box center [709, 139] width 36 height 39
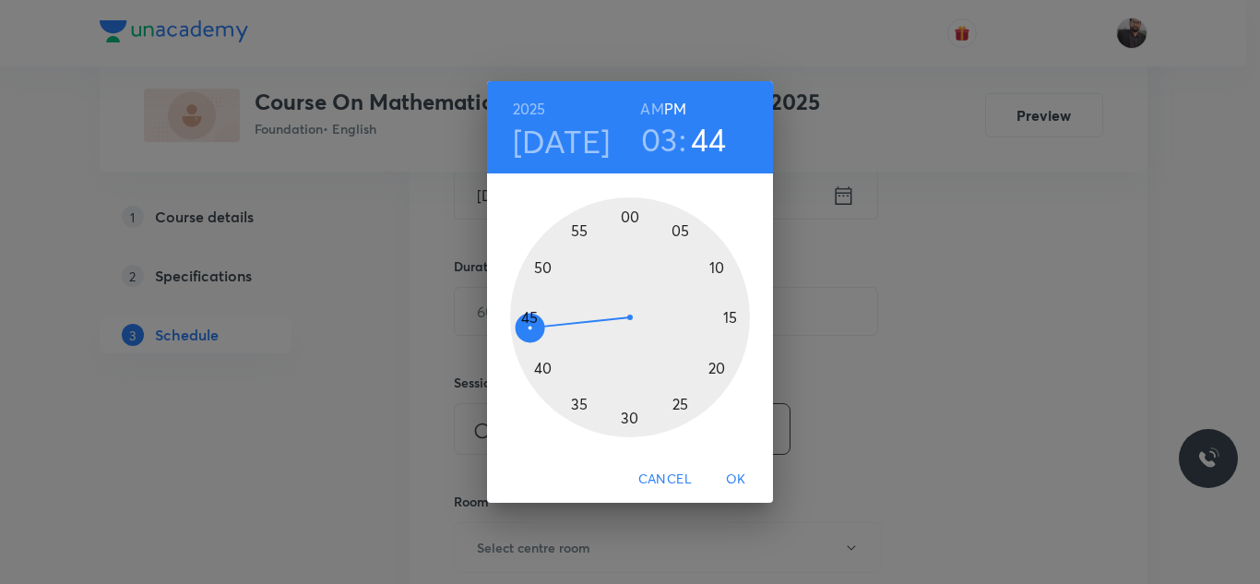
click at [530, 318] on div at bounding box center [630, 317] width 240 height 240
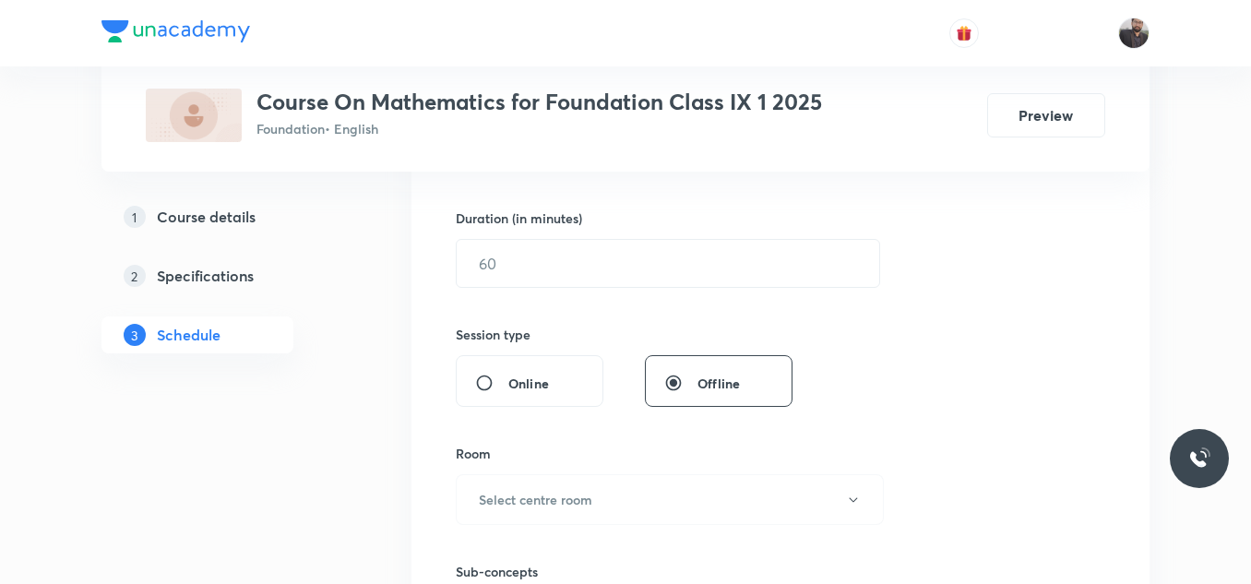
scroll to position [548, 0]
click at [531, 265] on input "text" at bounding box center [668, 262] width 423 height 47
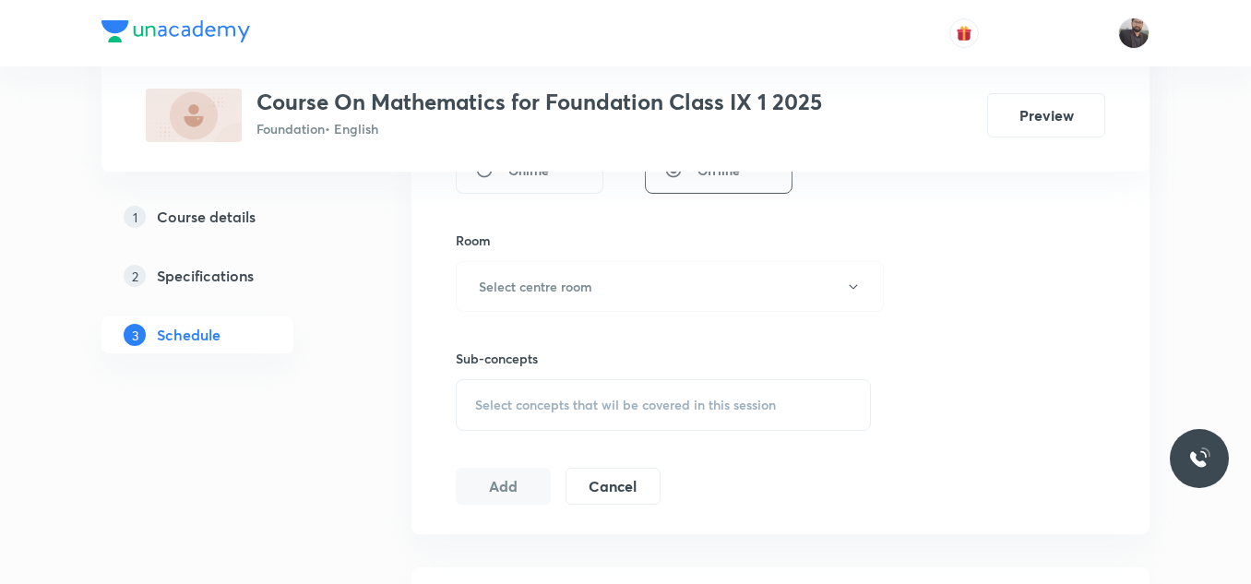
scroll to position [762, 0]
type input "45"
click at [532, 273] on button "Select centre room" at bounding box center [670, 284] width 428 height 51
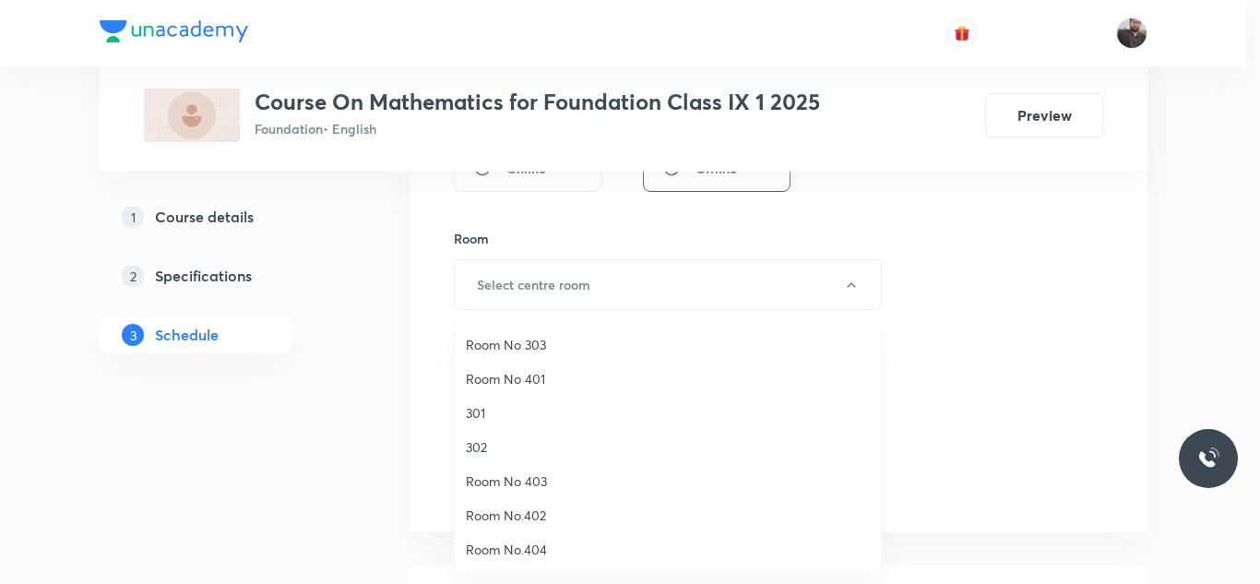
click at [501, 379] on span "Room No 401" at bounding box center [668, 378] width 404 height 19
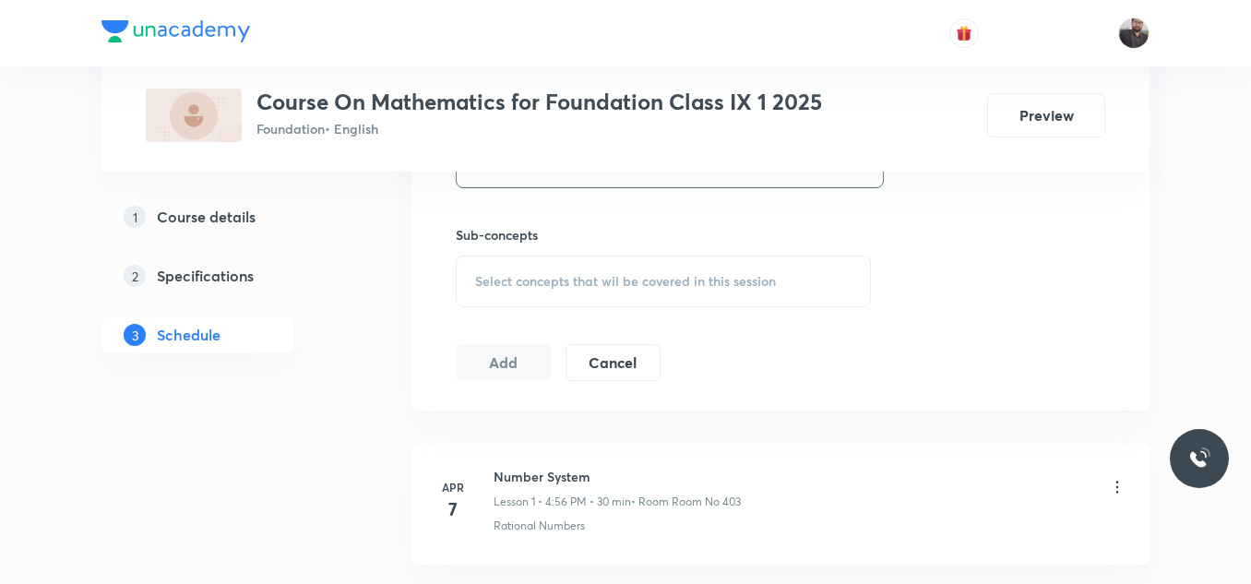
scroll to position [885, 0]
click at [528, 301] on div "Select concepts that wil be covered in this session" at bounding box center [663, 281] width 415 height 52
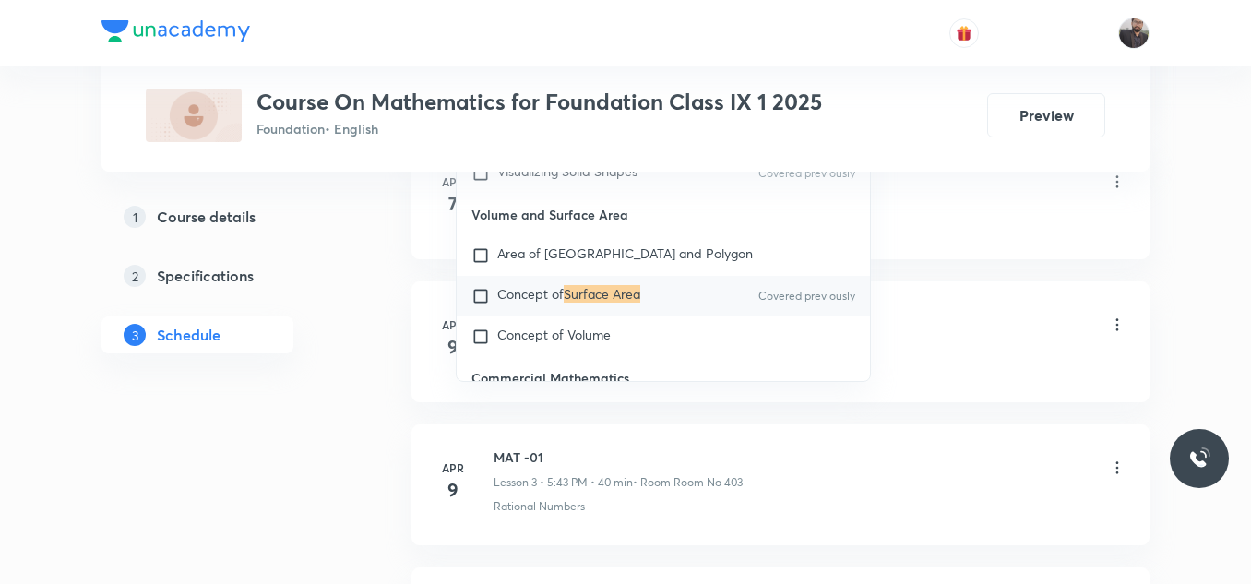
scroll to position [1191, 0]
type input "Surface Area"
click at [543, 297] on span "Concept of" at bounding box center [530, 292] width 66 height 18
checkbox input "true"
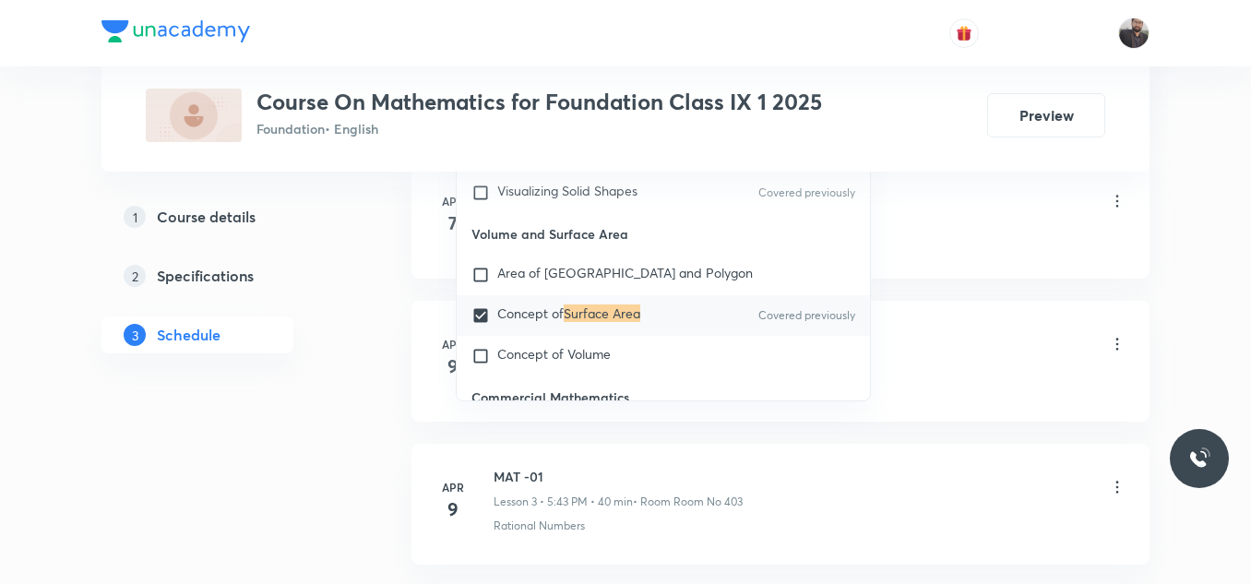
click at [908, 267] on li "Apr 7 Number System Lesson 1 • 4:56 PM • 30 min • Room Room No 403 Rational Num…" at bounding box center [780, 218] width 738 height 121
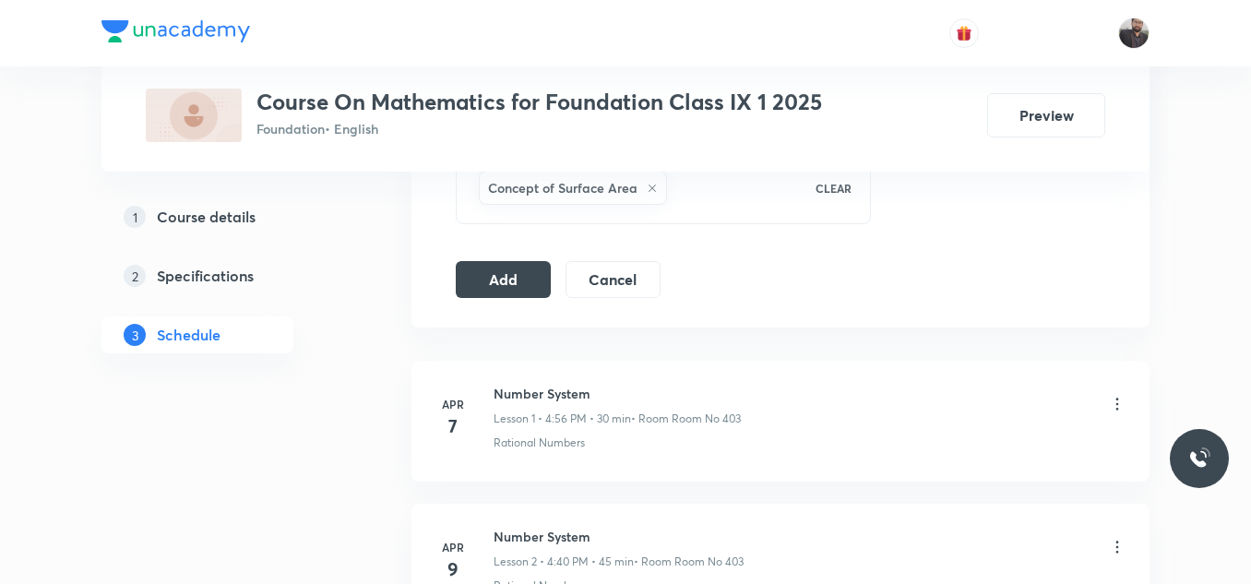
scroll to position [982, 0]
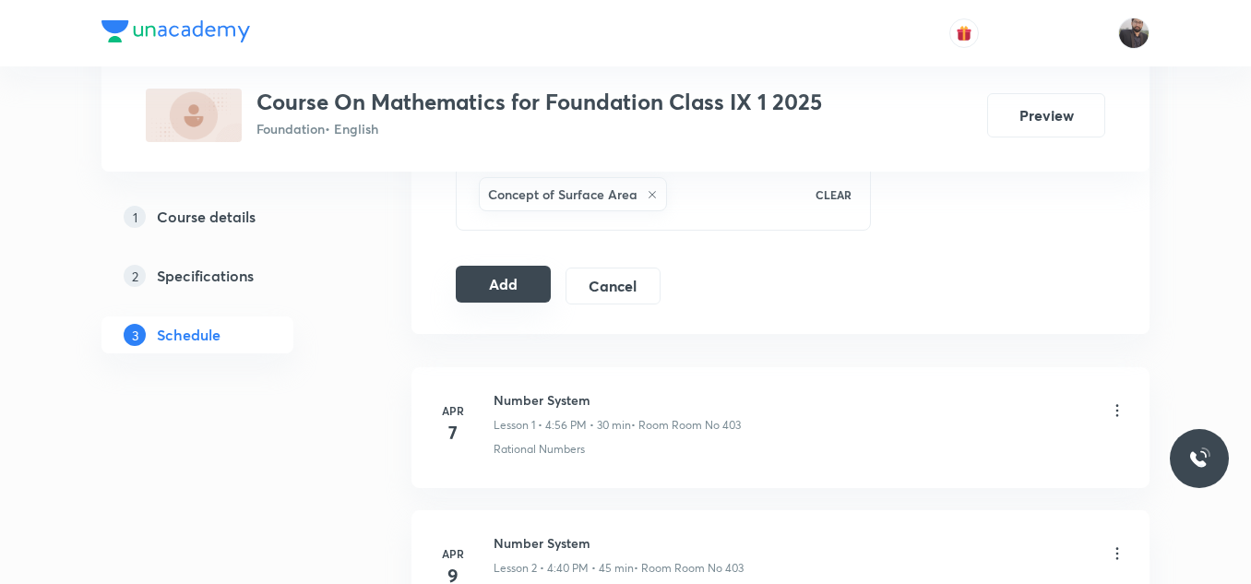
click at [530, 271] on button "Add" at bounding box center [503, 284] width 95 height 37
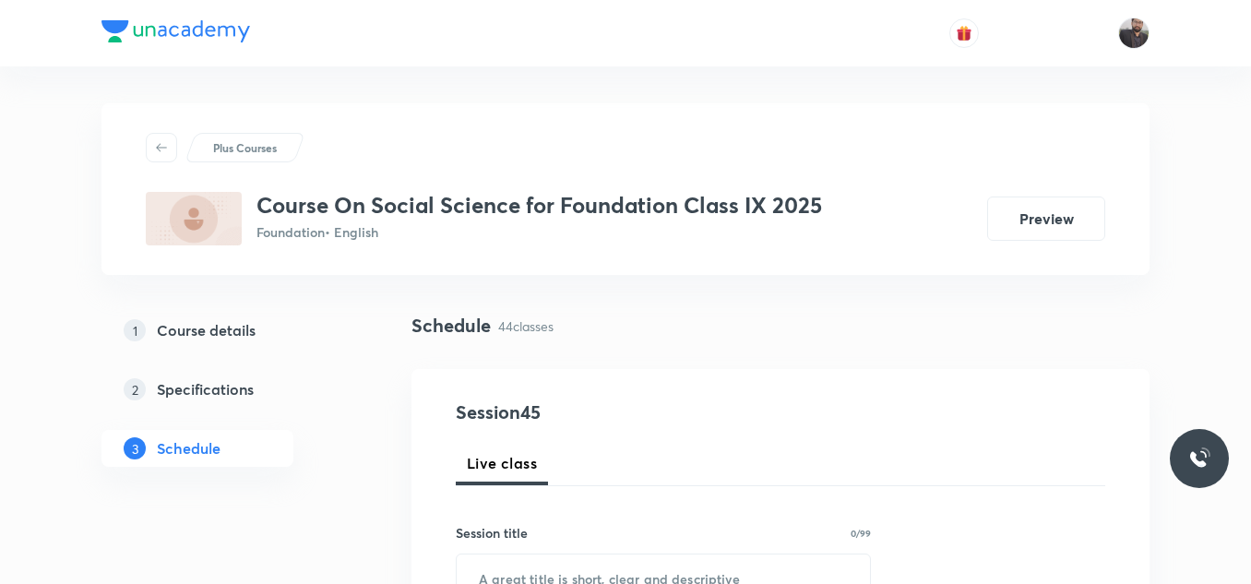
scroll to position [7187, 0]
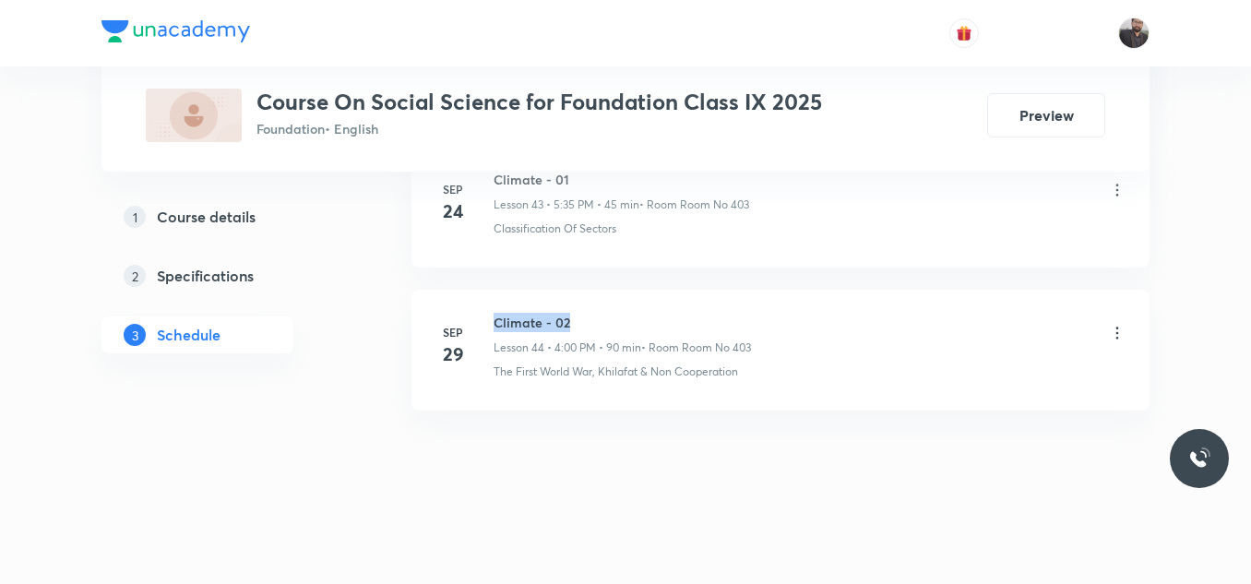
copy h6 "Climate - 02"
drag, startPoint x: 488, startPoint y: 316, endPoint x: 626, endPoint y: 319, distance: 138.4
click at [626, 319] on div "[DATE] Climate - 02 Lesson 44 • 4:00 PM • 90 min • Room Room No 403 The First W…" at bounding box center [780, 346] width 692 height 67
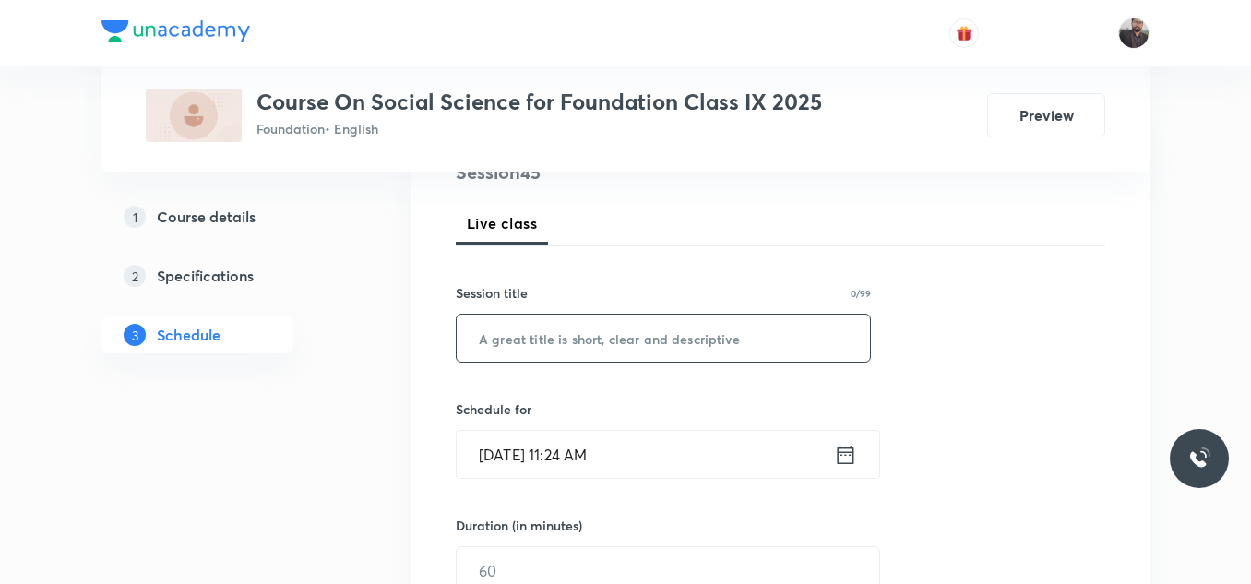
scroll to position [242, 0]
click at [620, 342] on input "text" at bounding box center [663, 336] width 413 height 47
paste input "Climate - 02"
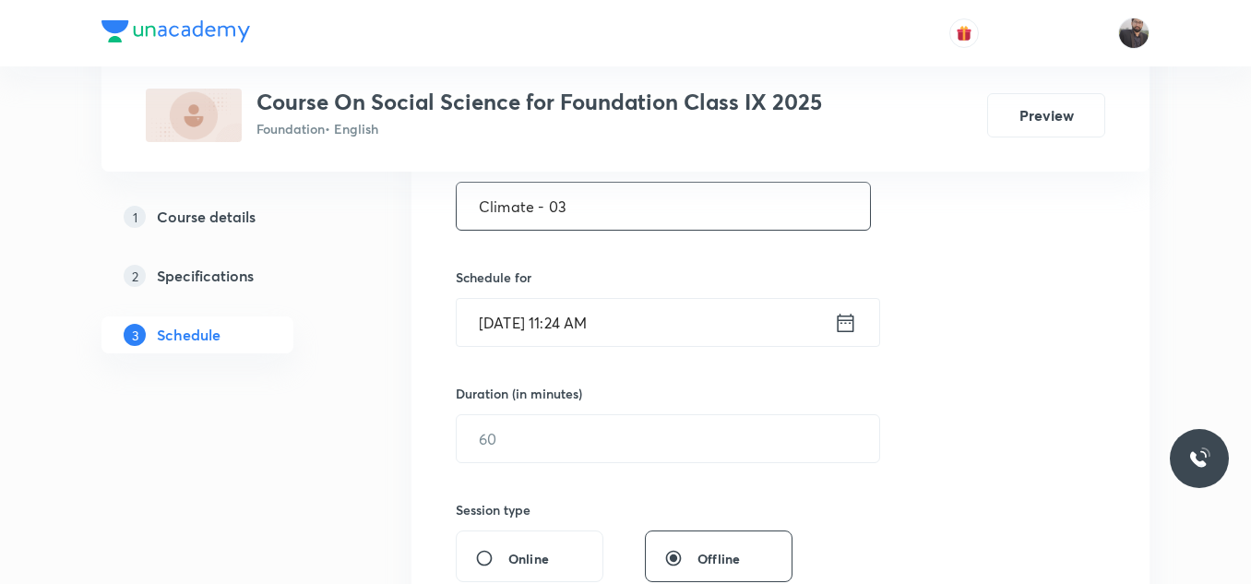
scroll to position [381, 0]
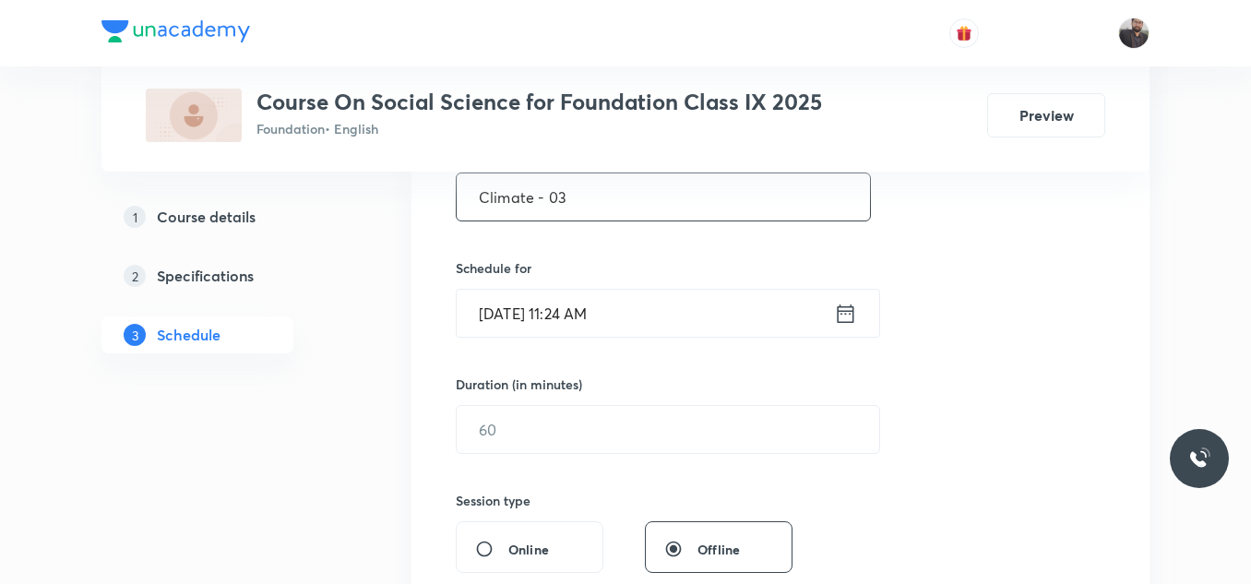
type input "Climate - 03"
click at [649, 313] on input "[DATE] 11:24 AM" at bounding box center [645, 313] width 377 height 47
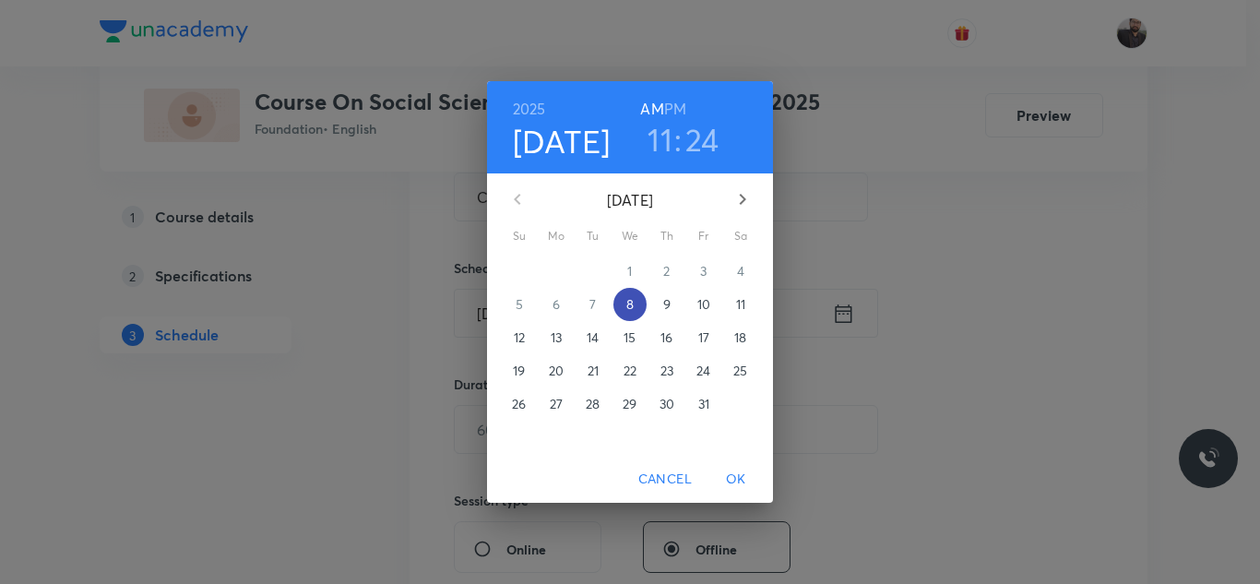
click at [626, 303] on p "8" at bounding box center [629, 304] width 7 height 18
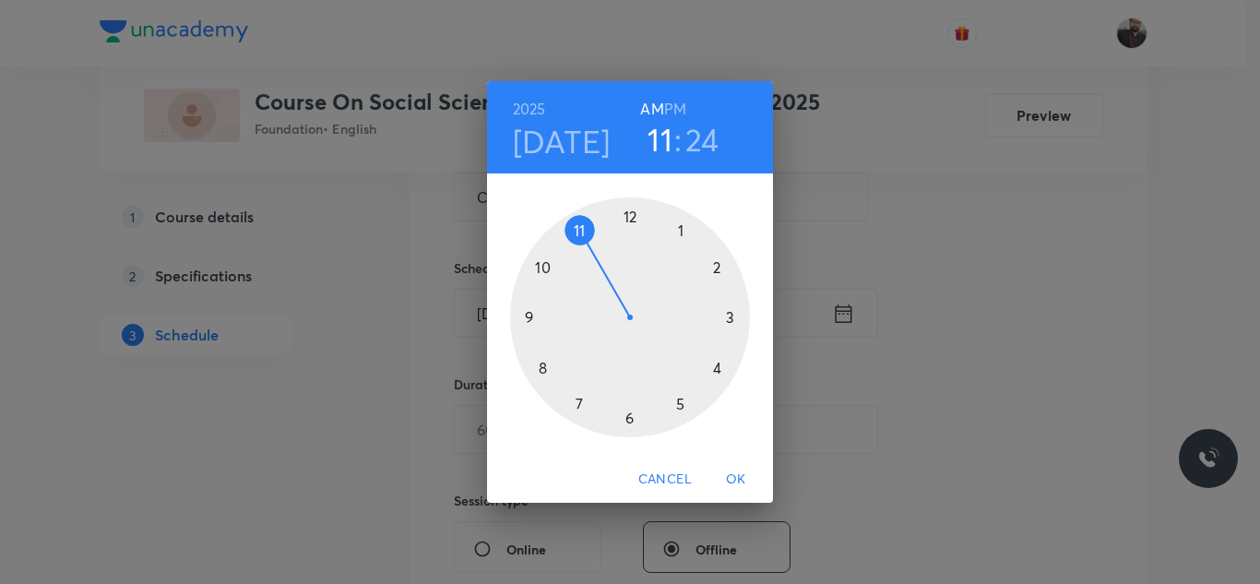
click at [681, 407] on div at bounding box center [630, 317] width 240 height 240
click at [580, 405] on div at bounding box center [630, 317] width 240 height 240
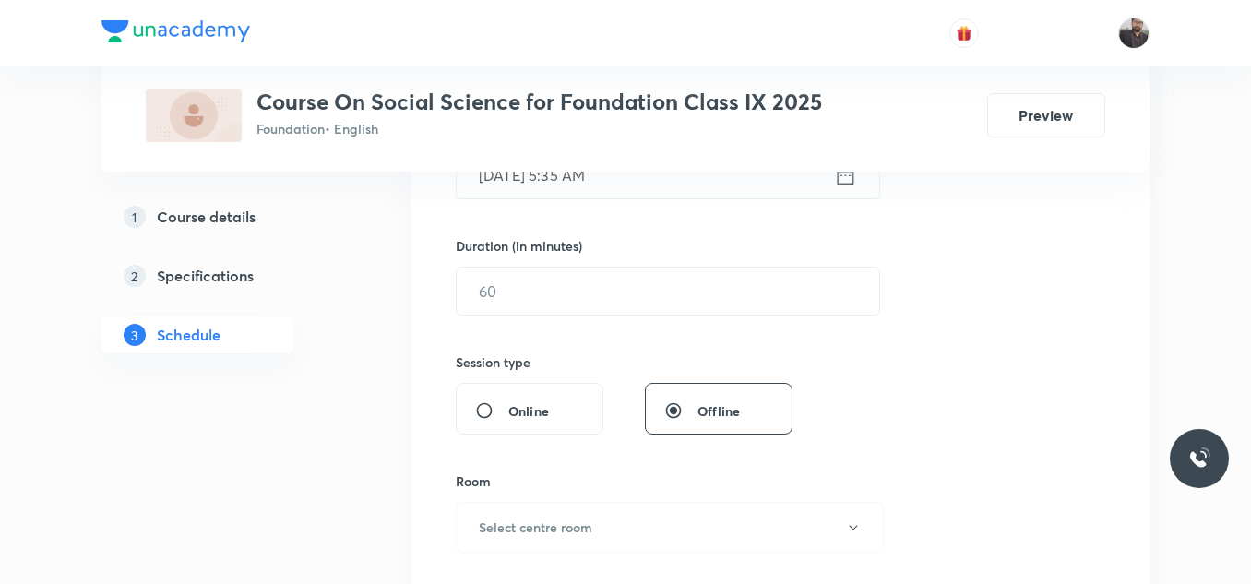
scroll to position [520, 0]
click at [581, 291] on input "text" at bounding box center [668, 290] width 423 height 47
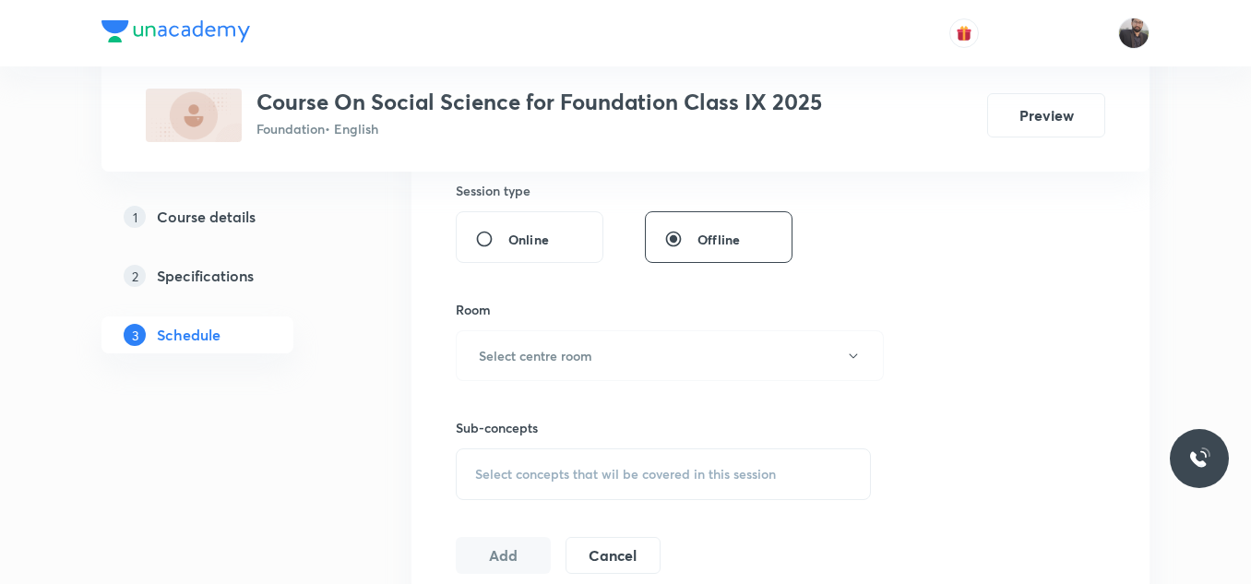
scroll to position [696, 0]
type input "45"
click at [573, 351] on h6 "Select centre room" at bounding box center [535, 349] width 113 height 19
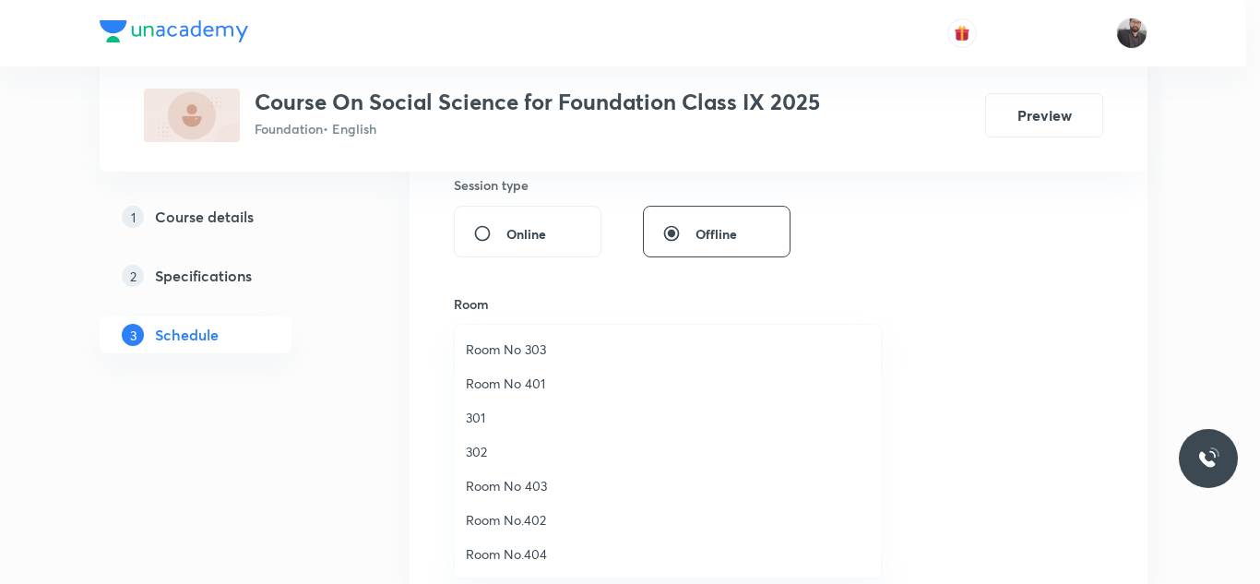
click at [535, 387] on span "Room No 401" at bounding box center [668, 383] width 404 height 19
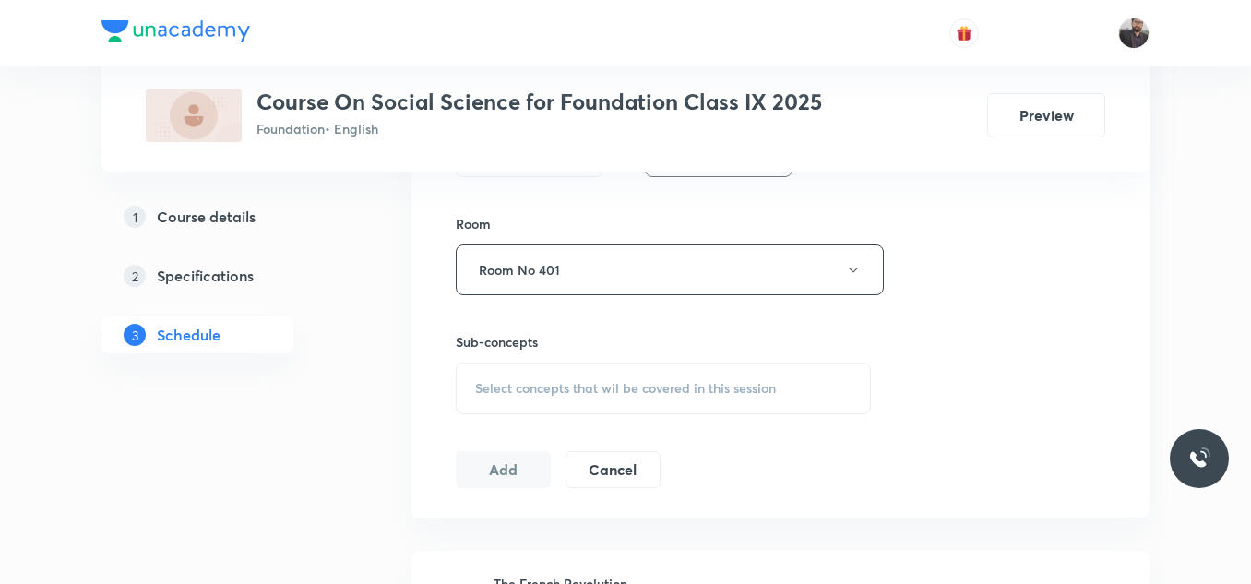
scroll to position [778, 0]
drag, startPoint x: 535, startPoint y: 387, endPoint x: 510, endPoint y: 386, distance: 24.9
click at [510, 386] on span "Select concepts that wil be covered in this session" at bounding box center [625, 387] width 301 height 15
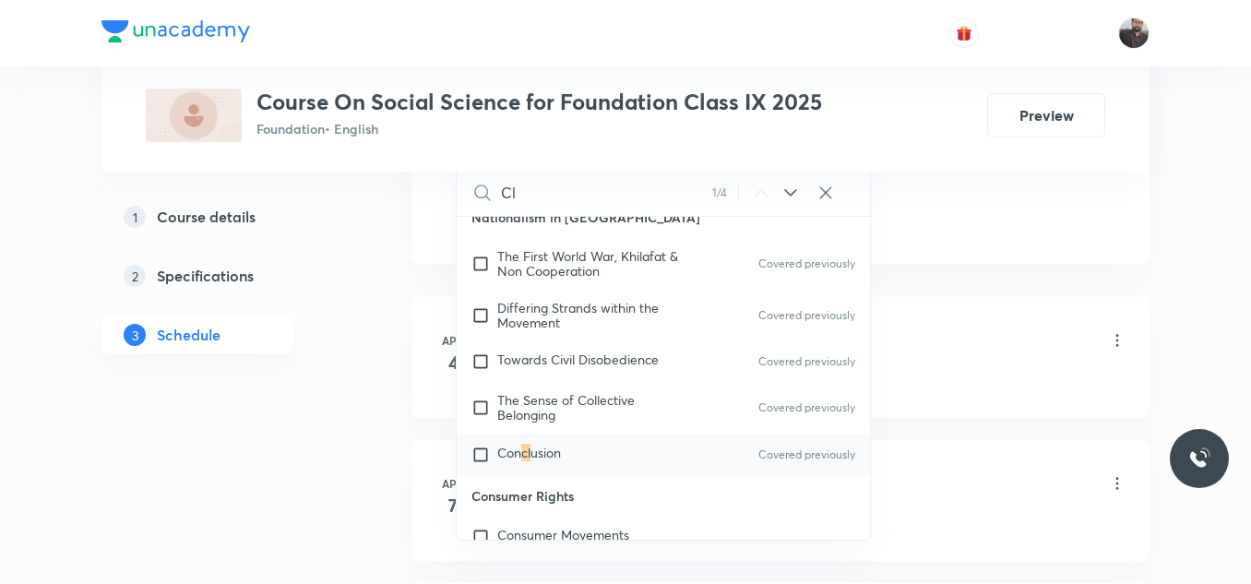
scroll to position [1038, 0]
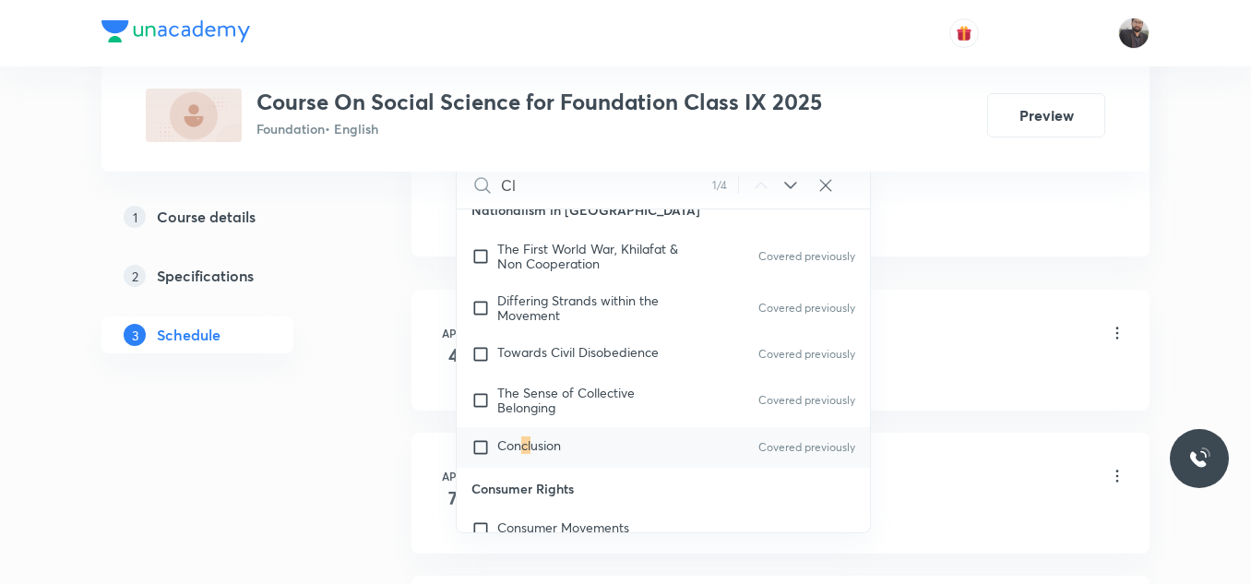
type input "Cl"
click at [546, 439] on span "usion" at bounding box center [545, 445] width 30 height 18
checkbox input "true"
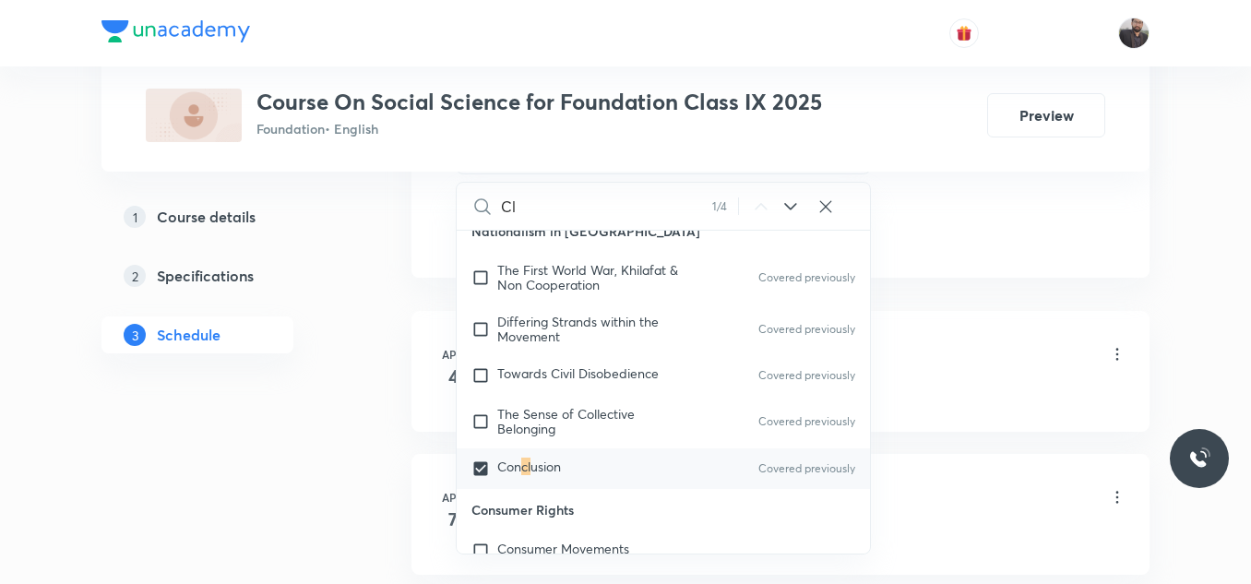
click at [982, 315] on li "Apr 4 The French Revolution Lesson 1 • 3:45 PM • 60 min • Room Room No 403 The …" at bounding box center [780, 371] width 738 height 121
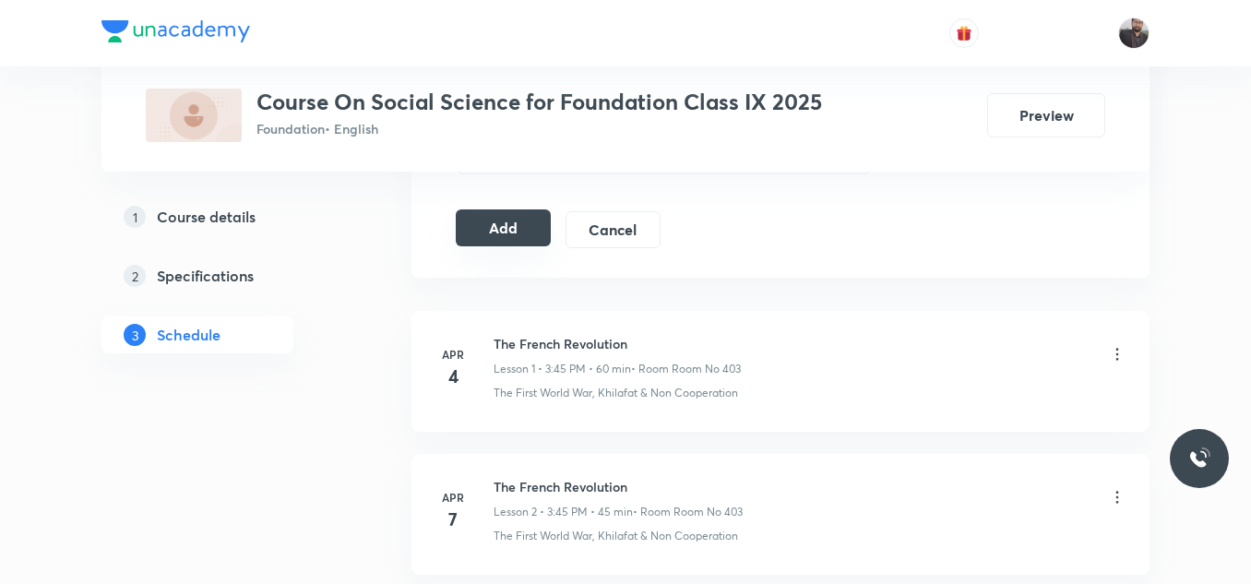
click at [517, 221] on button "Add" at bounding box center [503, 227] width 95 height 37
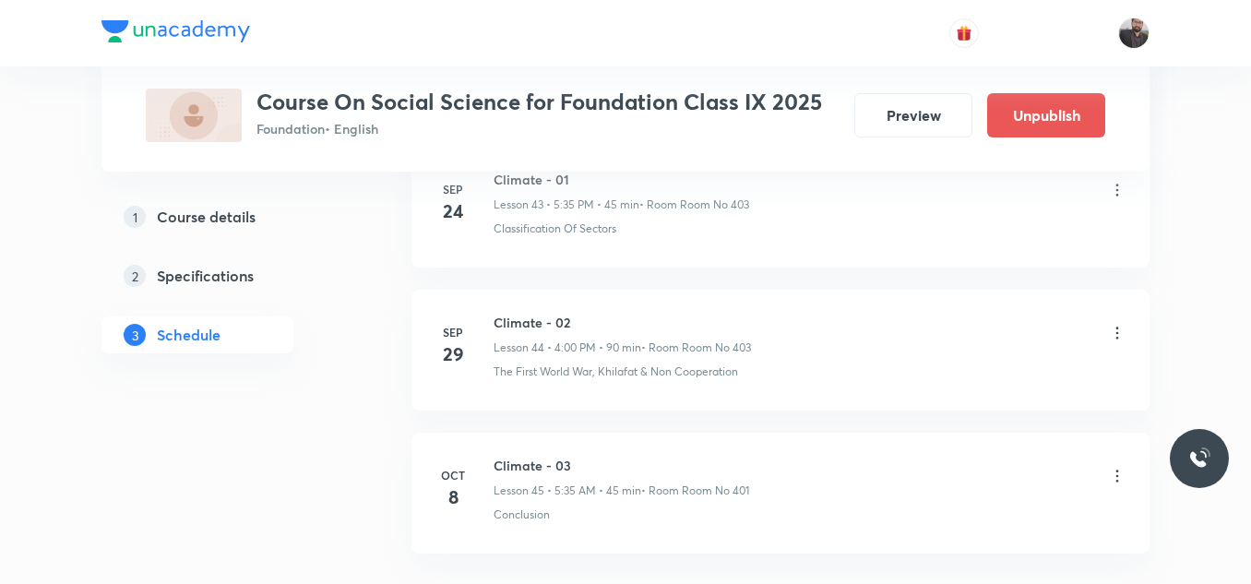
scroll to position [6482, 0]
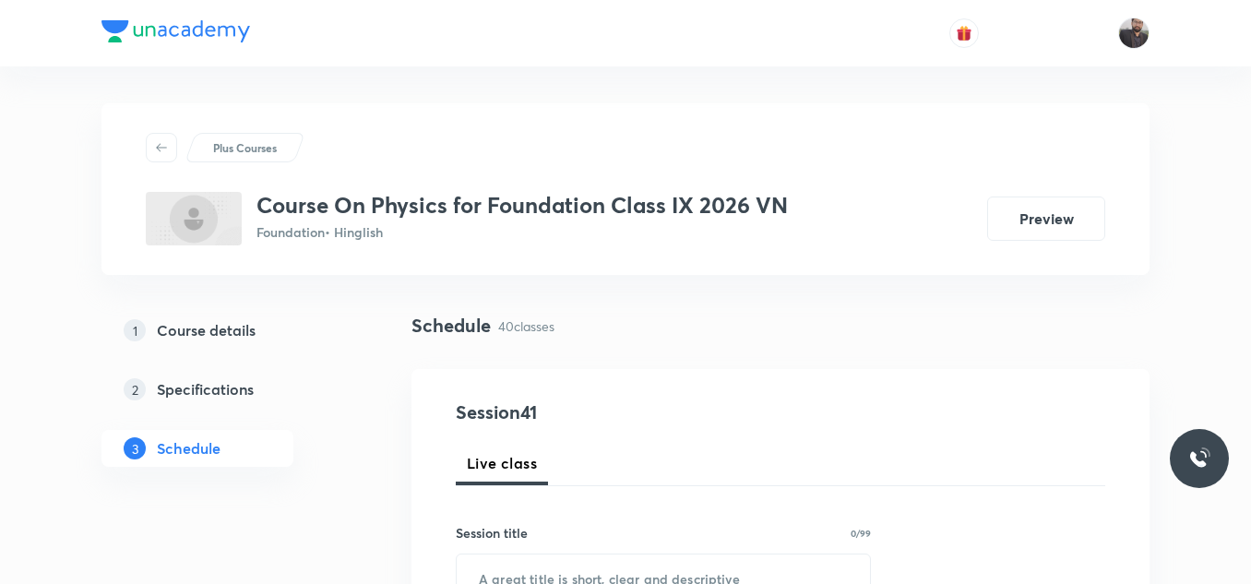
scroll to position [6614, 0]
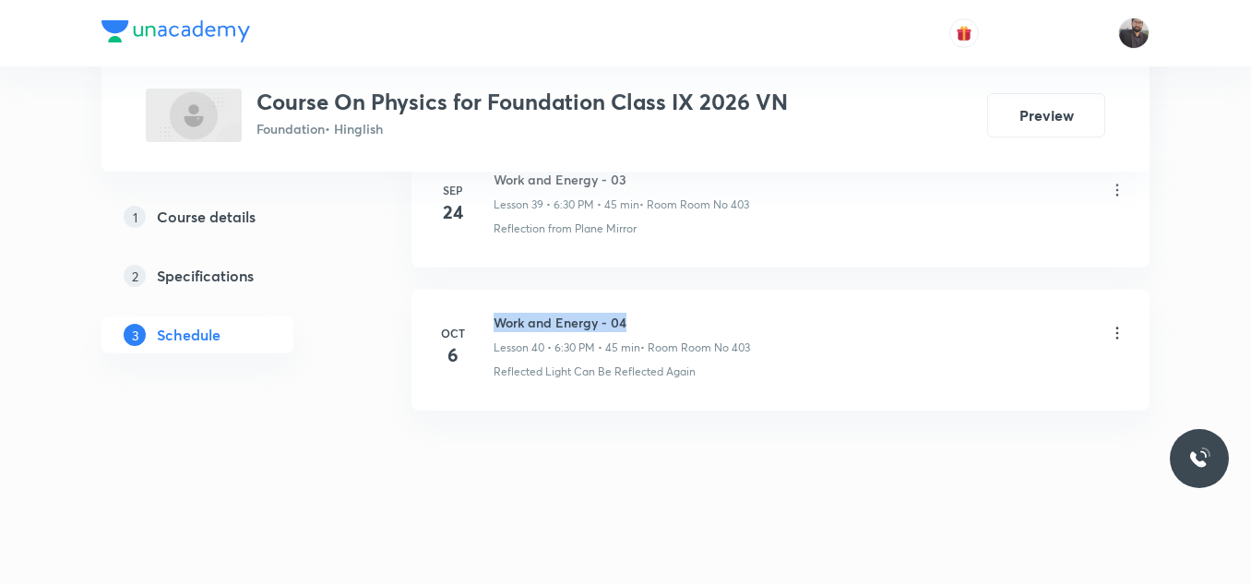
copy h6 "Work and Energy - 04"
drag, startPoint x: 492, startPoint y: 316, endPoint x: 704, endPoint y: 306, distance: 212.4
click at [704, 306] on li "[DATE] Work and Energy - 04 Lesson 40 • 6:30 PM • 45 min • Room Room No 403 Ref…" at bounding box center [780, 350] width 738 height 121
